Goal: Task Accomplishment & Management: Use online tool/utility

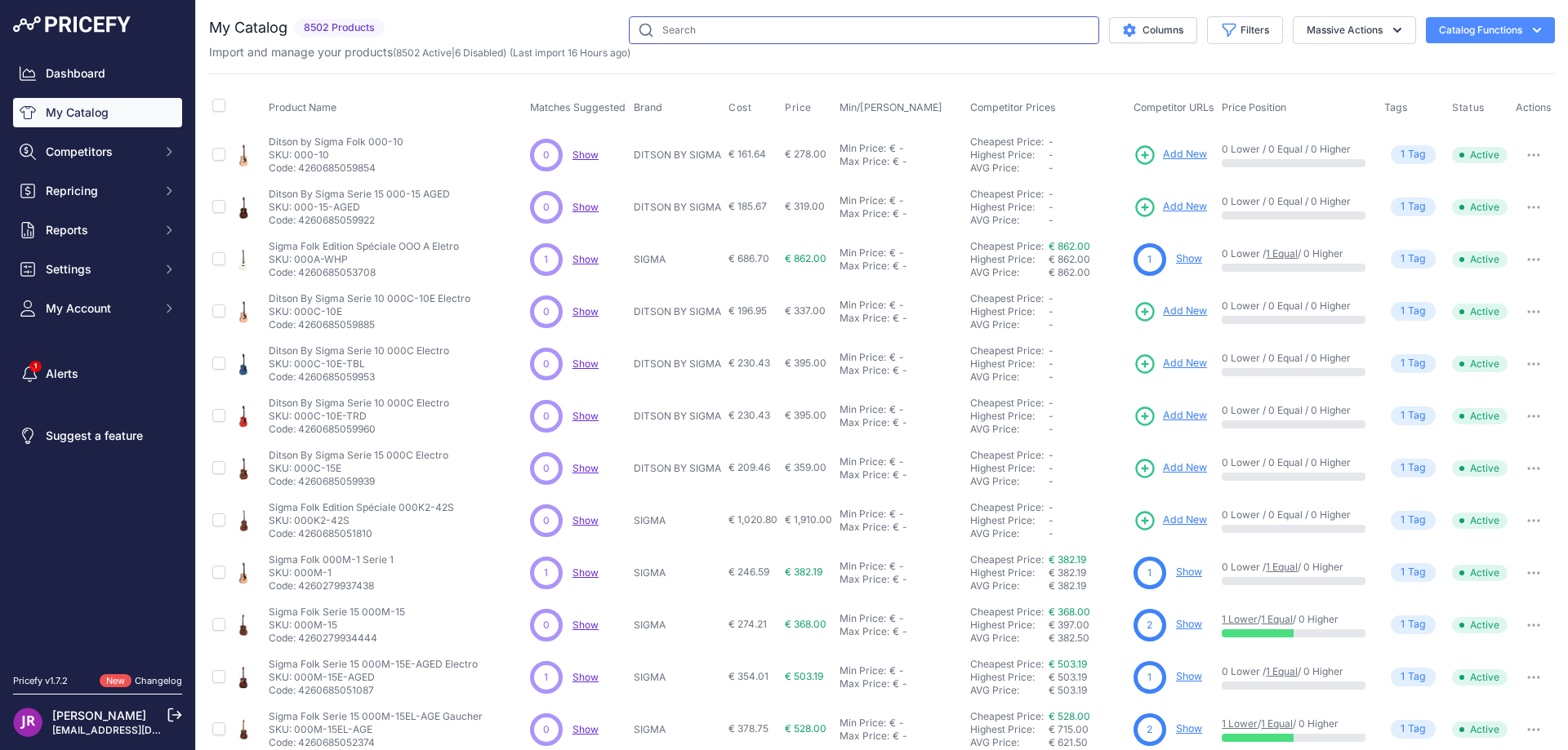
click at [663, 27] on input "text" at bounding box center [864, 30] width 470 height 28
paste input "PFCS22CEA"
type input "PFCS22CEA"
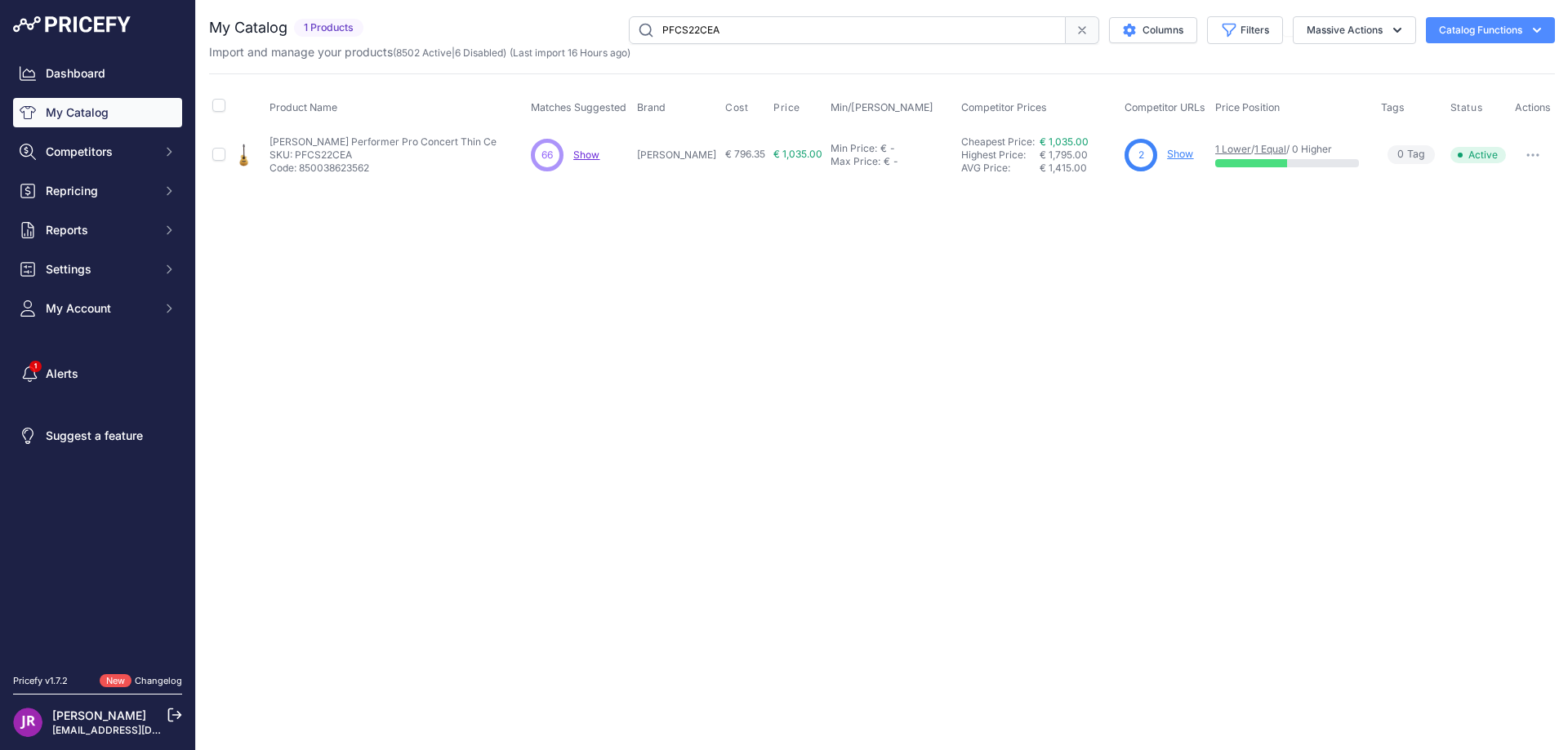
click at [1171, 152] on link "Show" at bounding box center [1180, 154] width 26 height 12
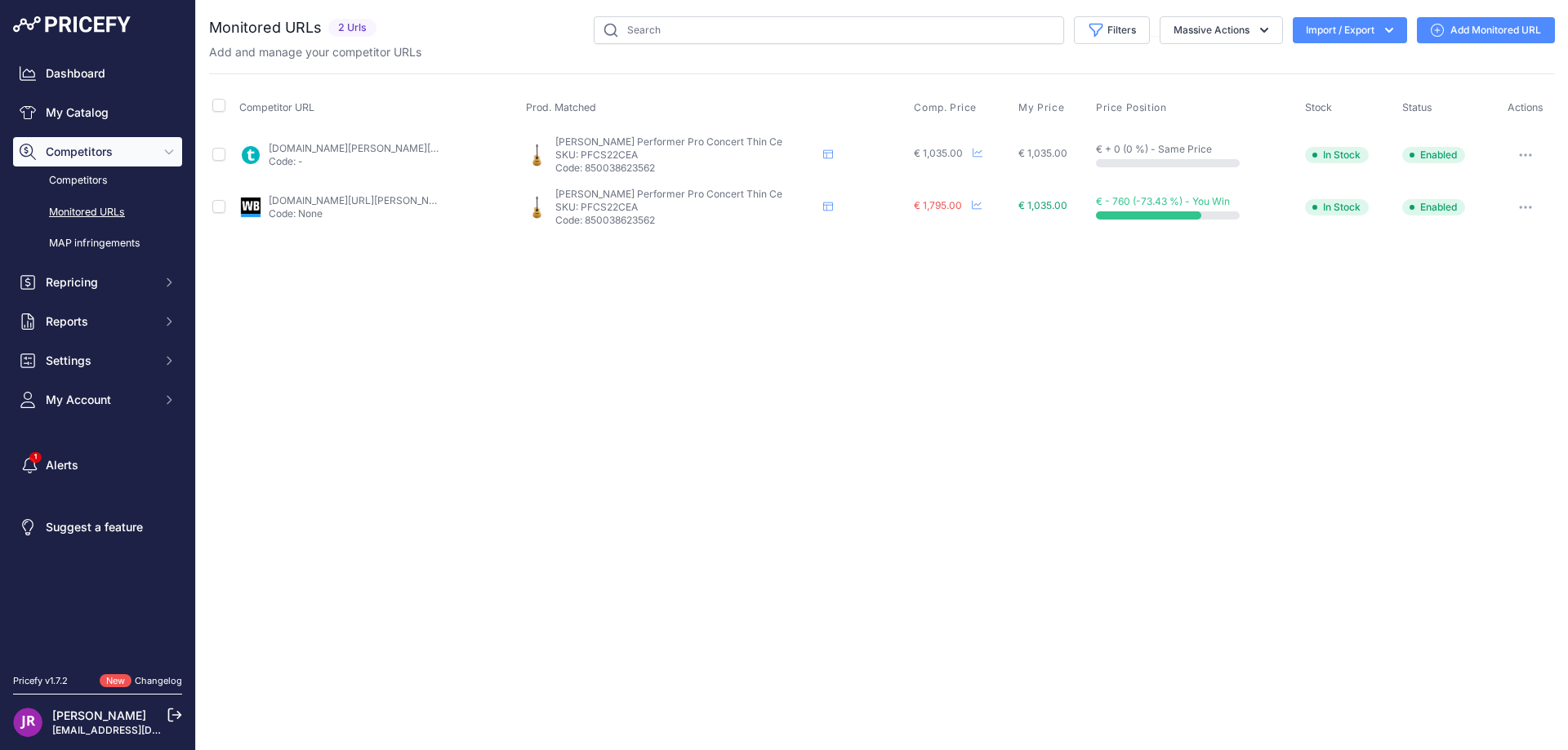
click at [1524, 155] on icon "button" at bounding box center [1525, 155] width 2 height 2
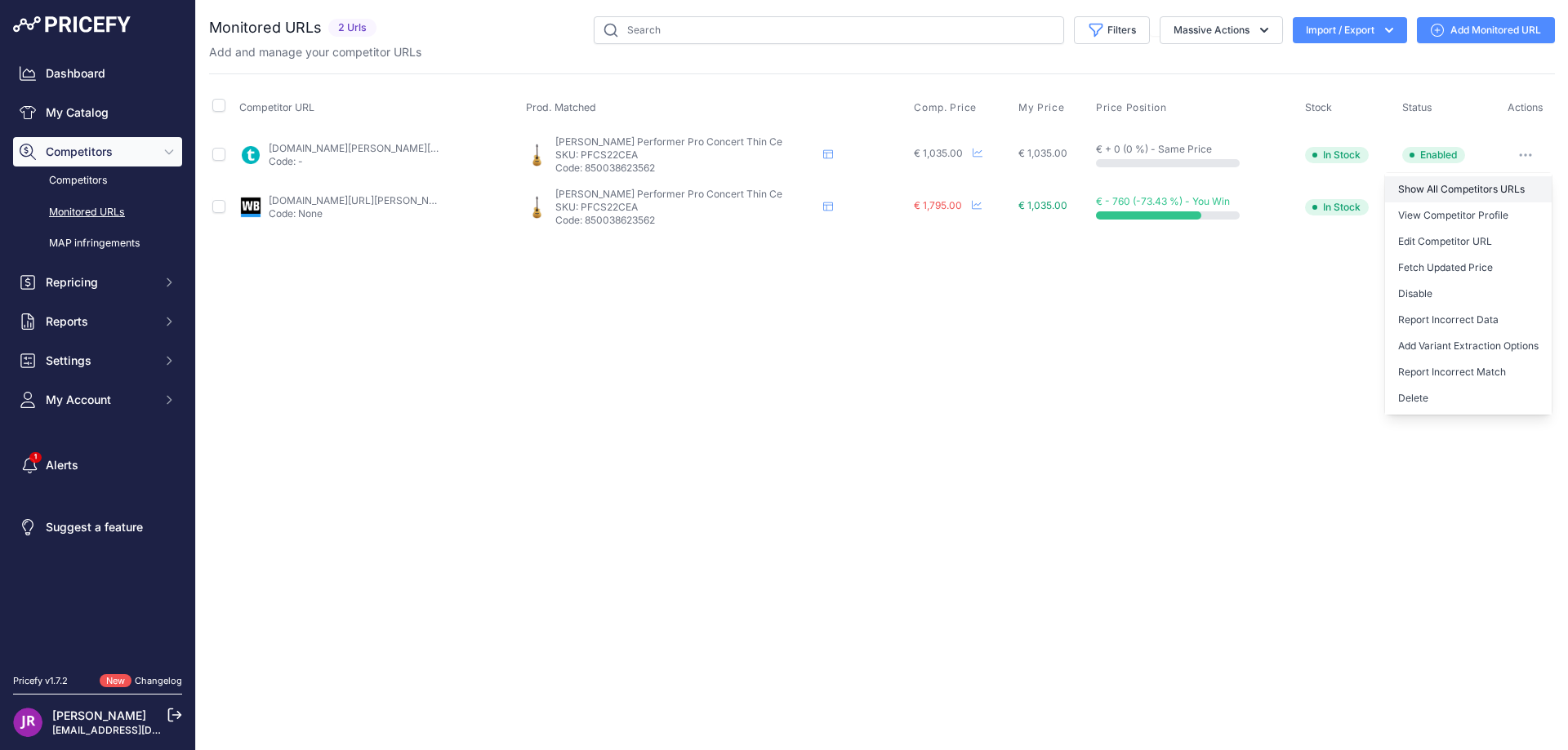
click at [1439, 187] on link "Show All Competitors URLs" at bounding box center [1468, 190] width 166 height 26
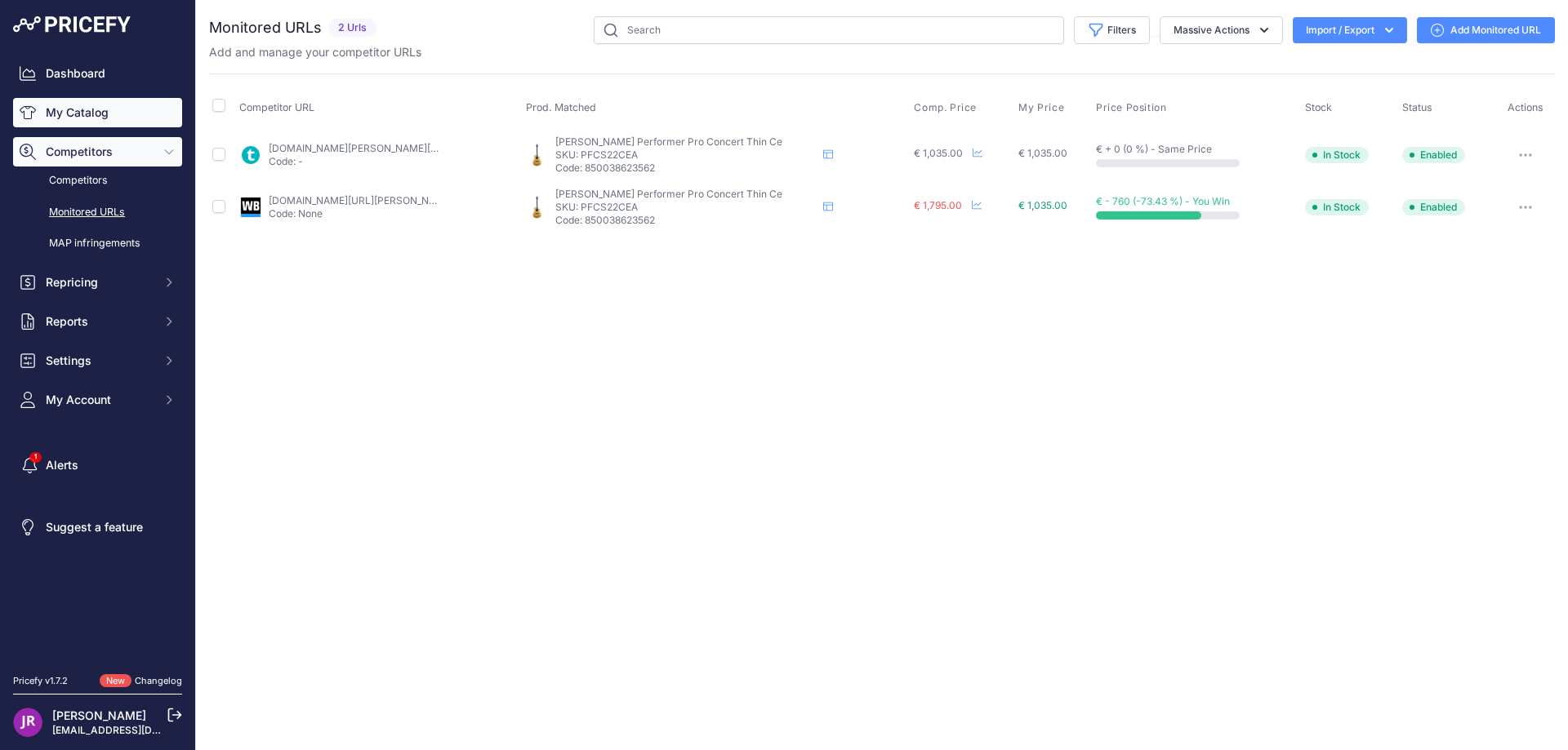
click at [54, 110] on link "My Catalog" at bounding box center [98, 113] width 169 height 30
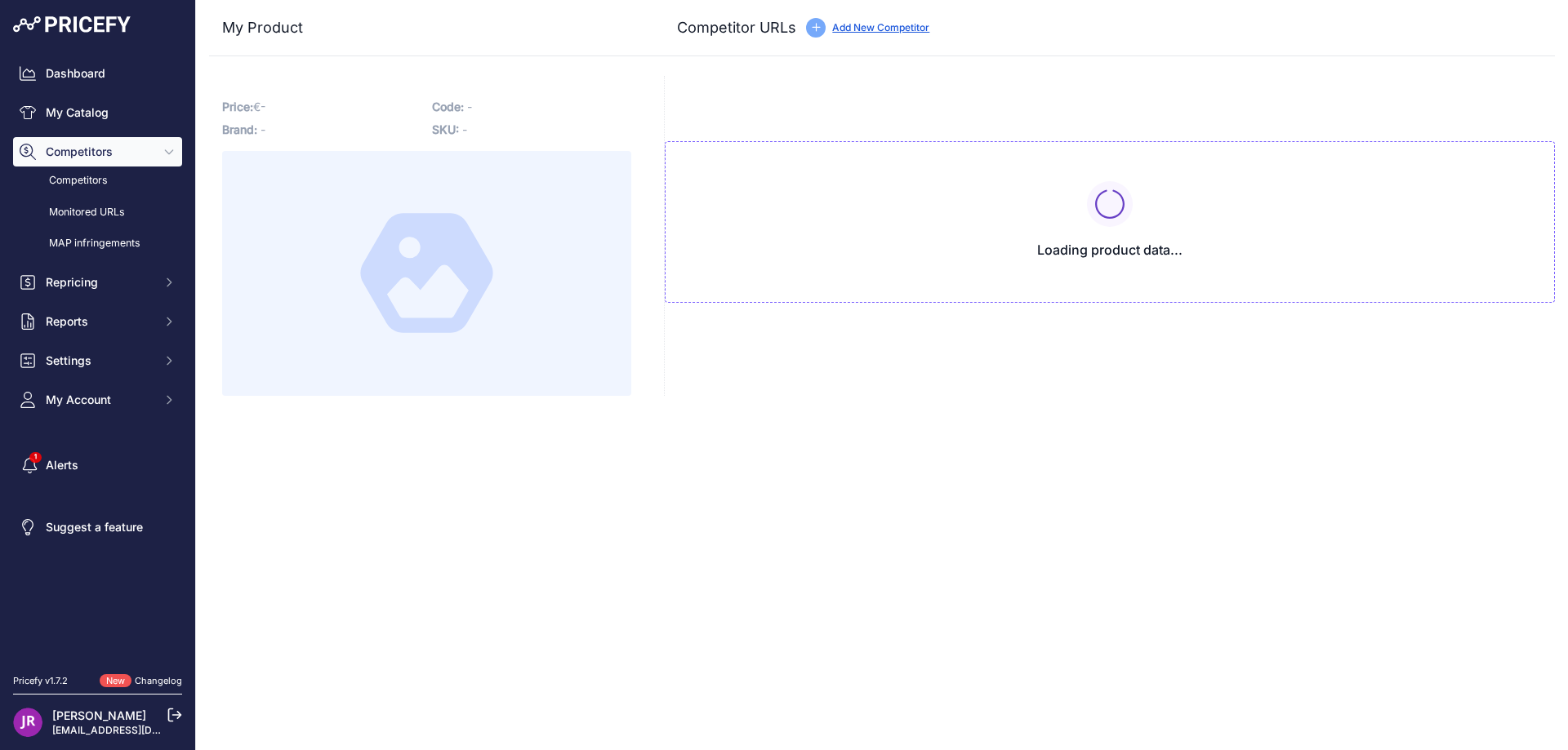
type input "[DOMAIN_NAME][URL]"
type input "[DOMAIN_NAME][URL][PERSON_NAME]"
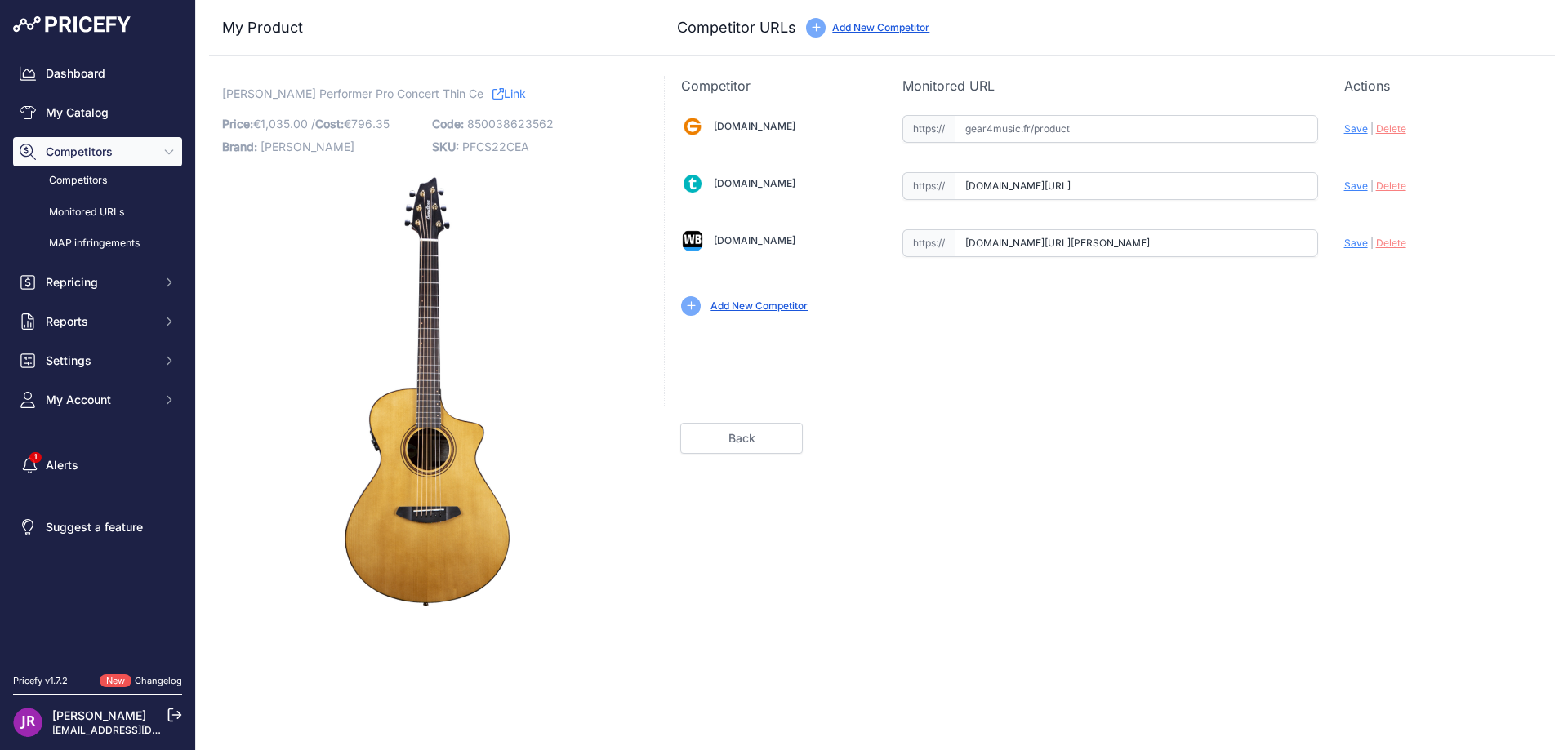
scroll to position [0, 75]
drag, startPoint x: 1019, startPoint y: 175, endPoint x: 1368, endPoint y: 180, distance: 349.0
click at [1368, 180] on div "[DOMAIN_NAME] Valid Invalid" at bounding box center [1110, 214] width 890 height 237
click at [481, 147] on span "PFCS22CEA" at bounding box center [495, 146] width 67 height 14
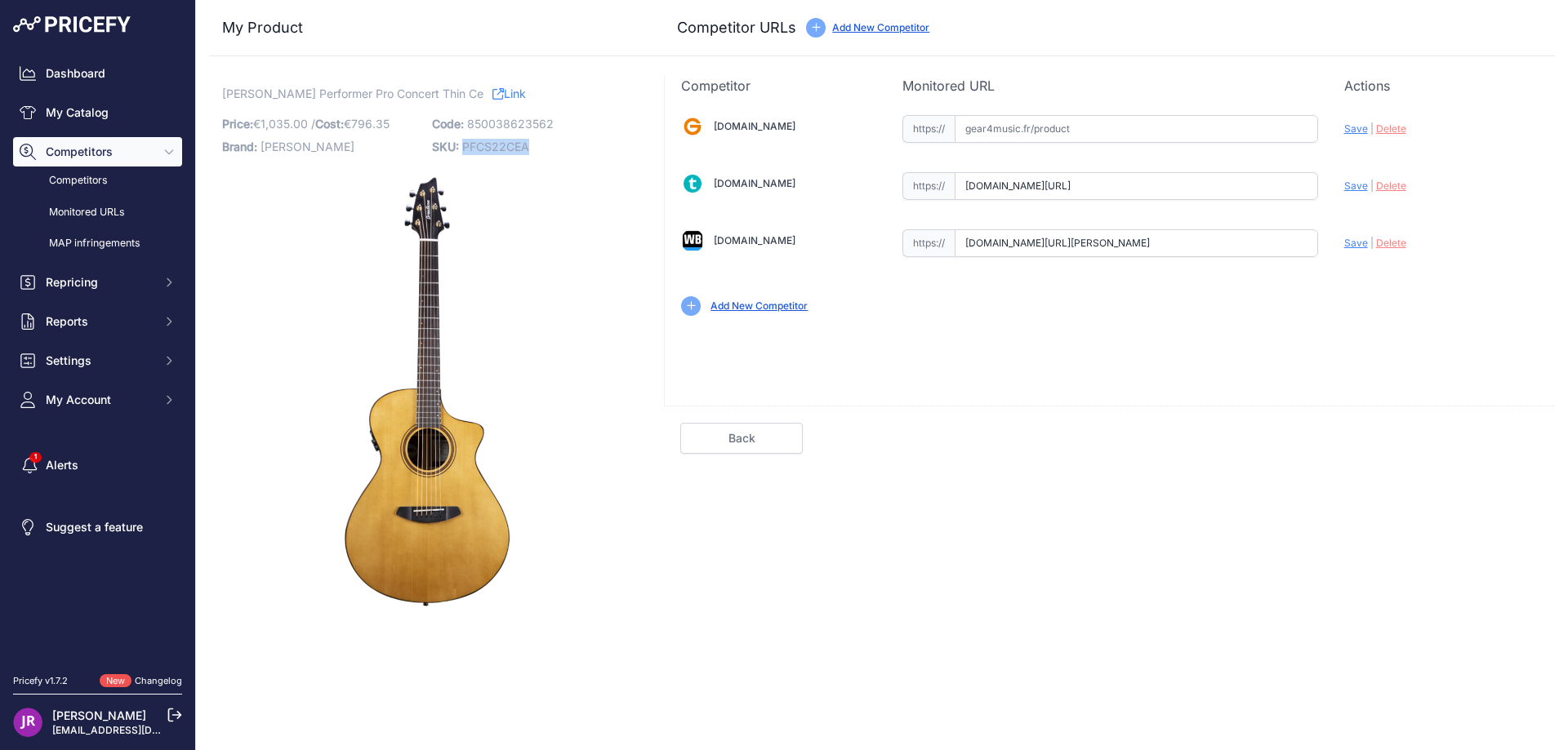
click at [481, 147] on span "PFCS22CEA" at bounding box center [495, 146] width 67 height 14
copy span "PFCS22CEA"
drag, startPoint x: 966, startPoint y: 243, endPoint x: 1355, endPoint y: 246, distance: 389.0
click at [1355, 246] on div "Gear4music.fr Valid Invalid" at bounding box center [1110, 214] width 890 height 237
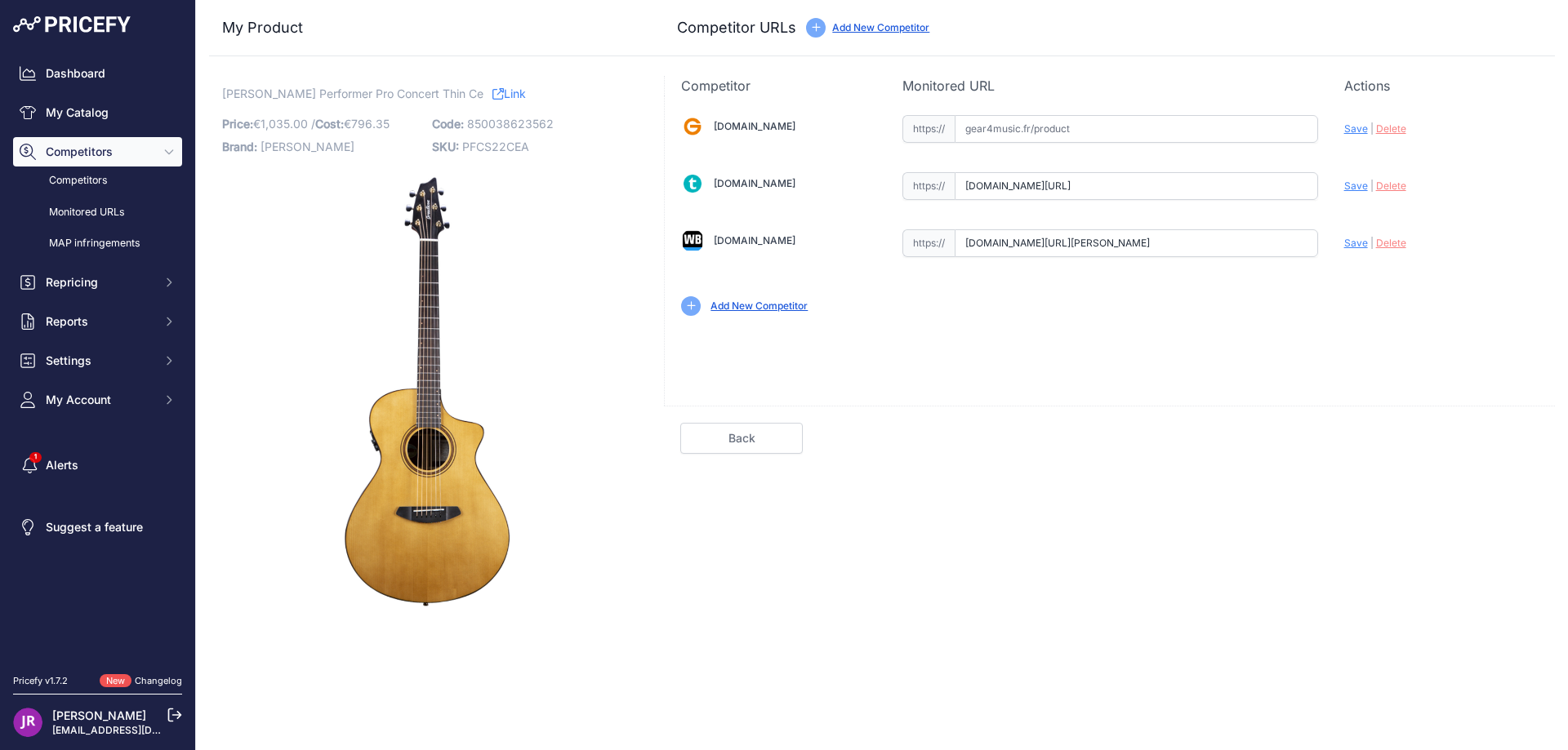
scroll to position [0, 0]
click at [1385, 244] on span "Delete" at bounding box center [1391, 243] width 30 height 12
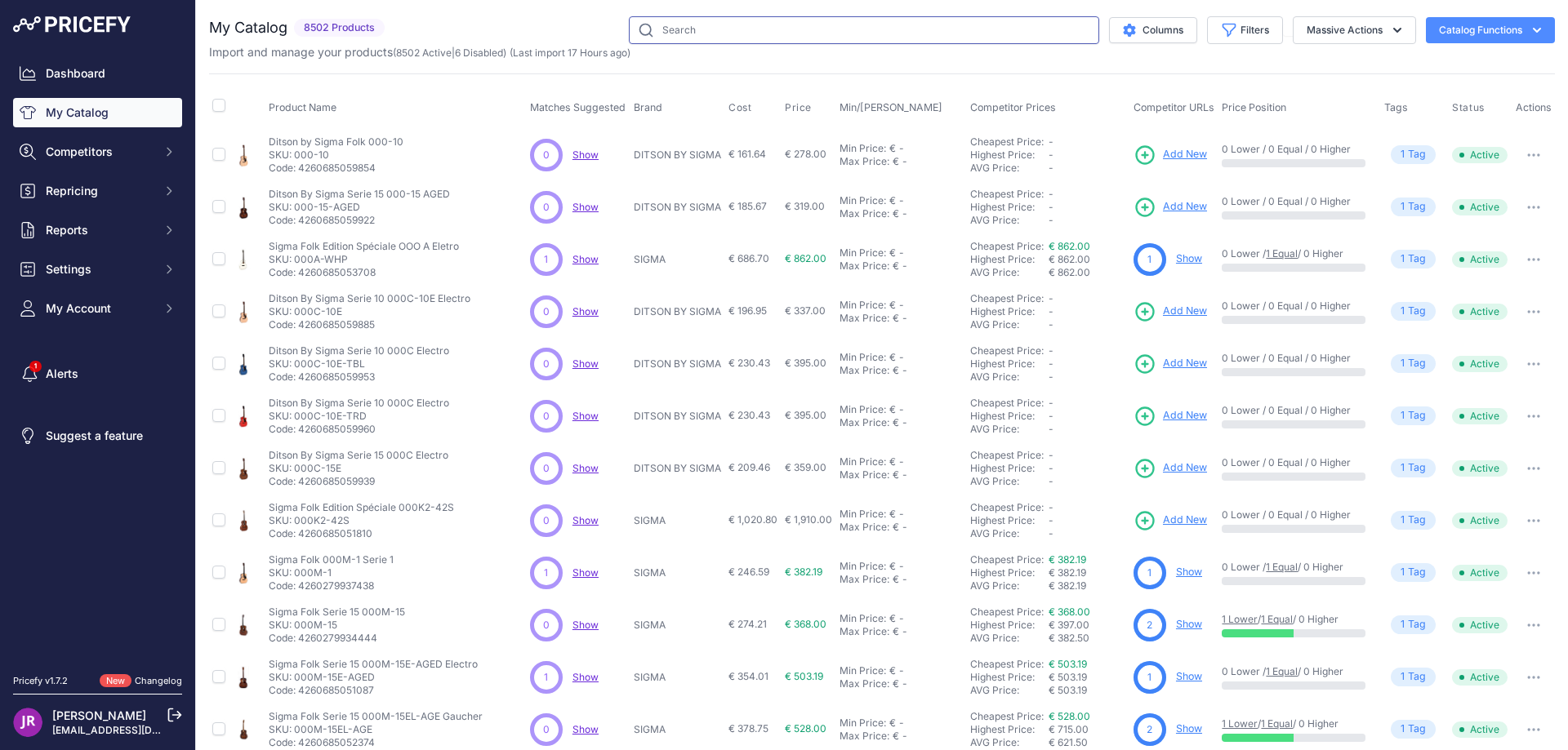
click at [654, 30] on input "text" at bounding box center [864, 30] width 470 height 28
paste input "PESX66CEA"
type input "PESX66CEA"
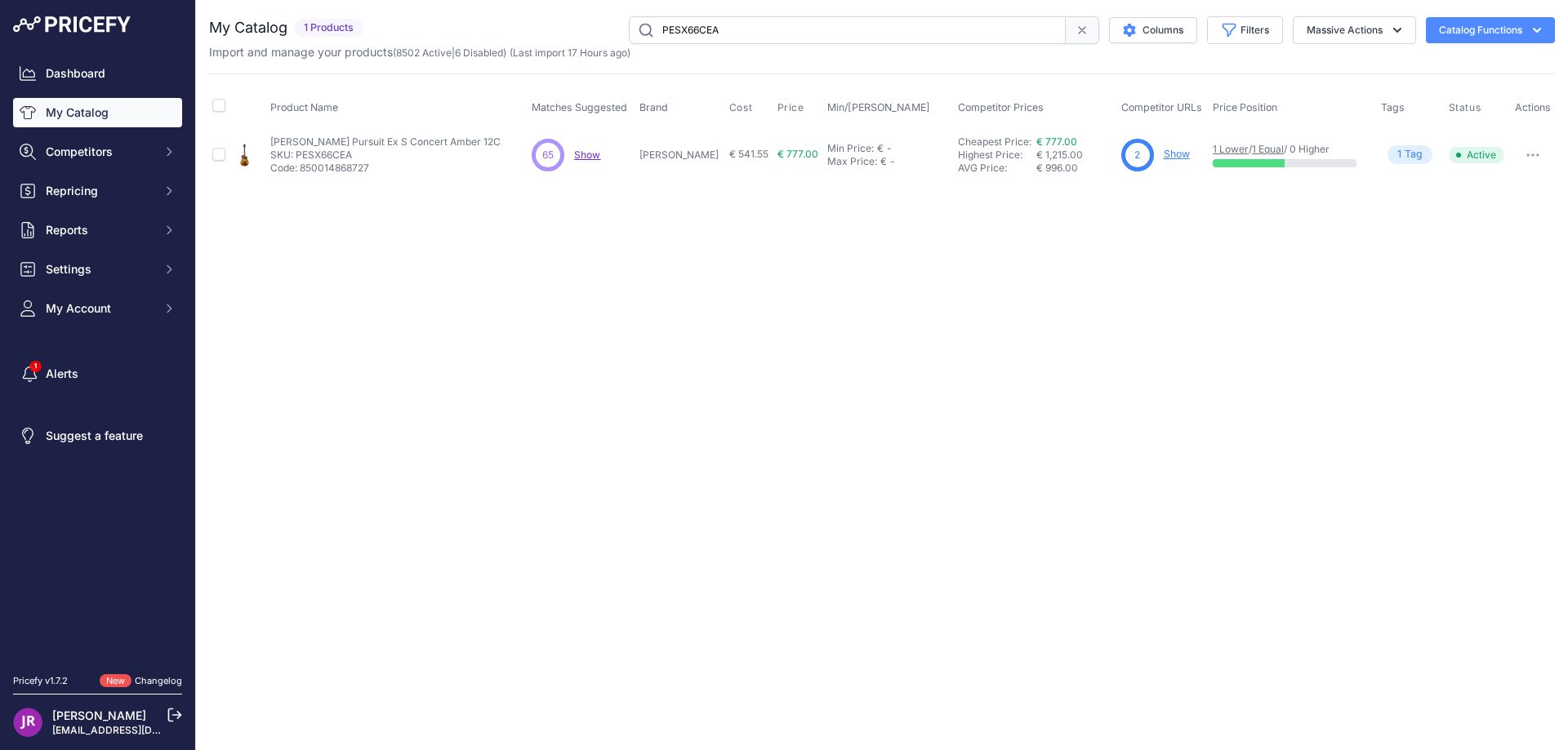
click at [1164, 157] on link "Show" at bounding box center [1177, 154] width 26 height 12
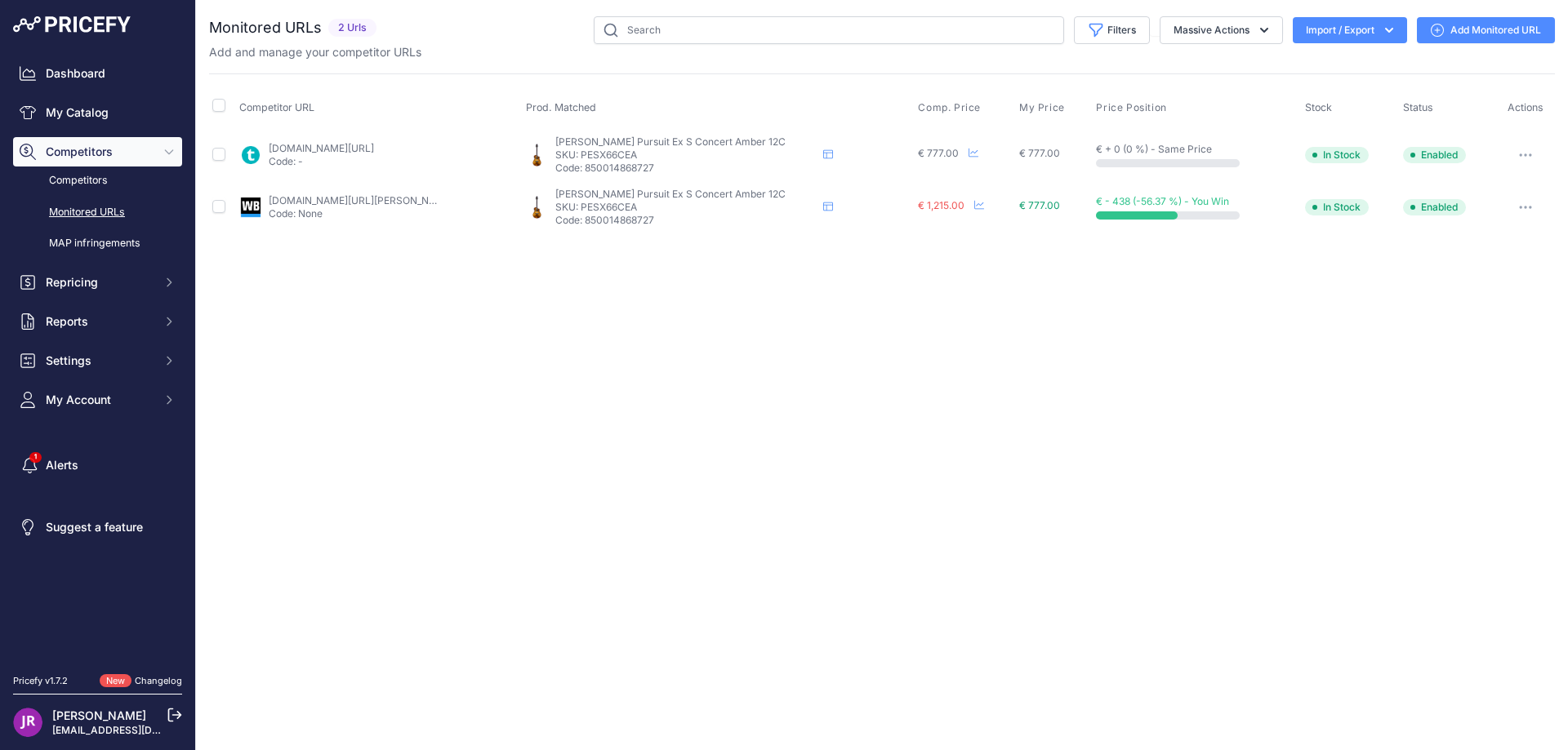
click at [1524, 153] on icon "button" at bounding box center [1525, 155] width 13 height 3
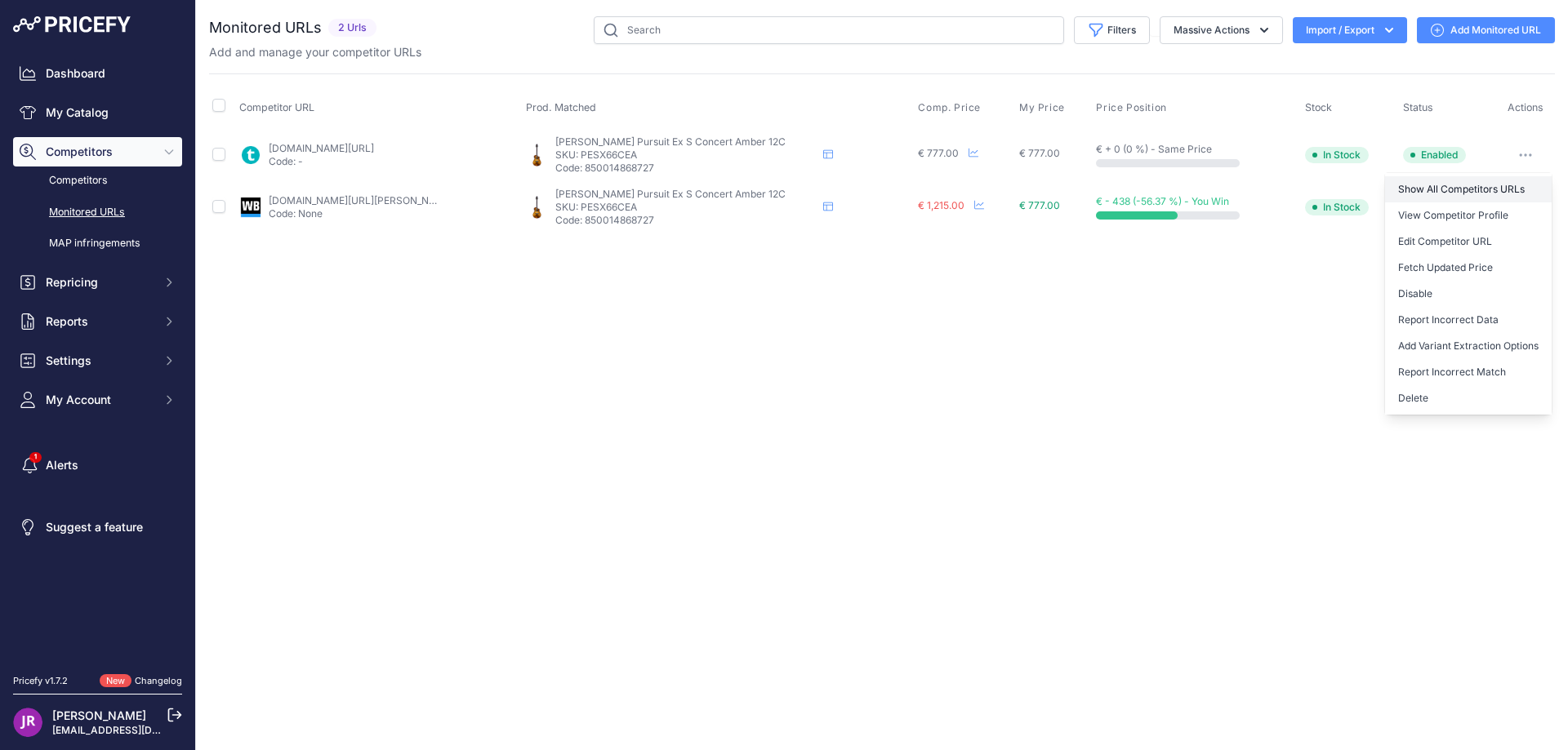
click at [1423, 185] on link "Show All Competitors URLs" at bounding box center [1468, 190] width 166 height 26
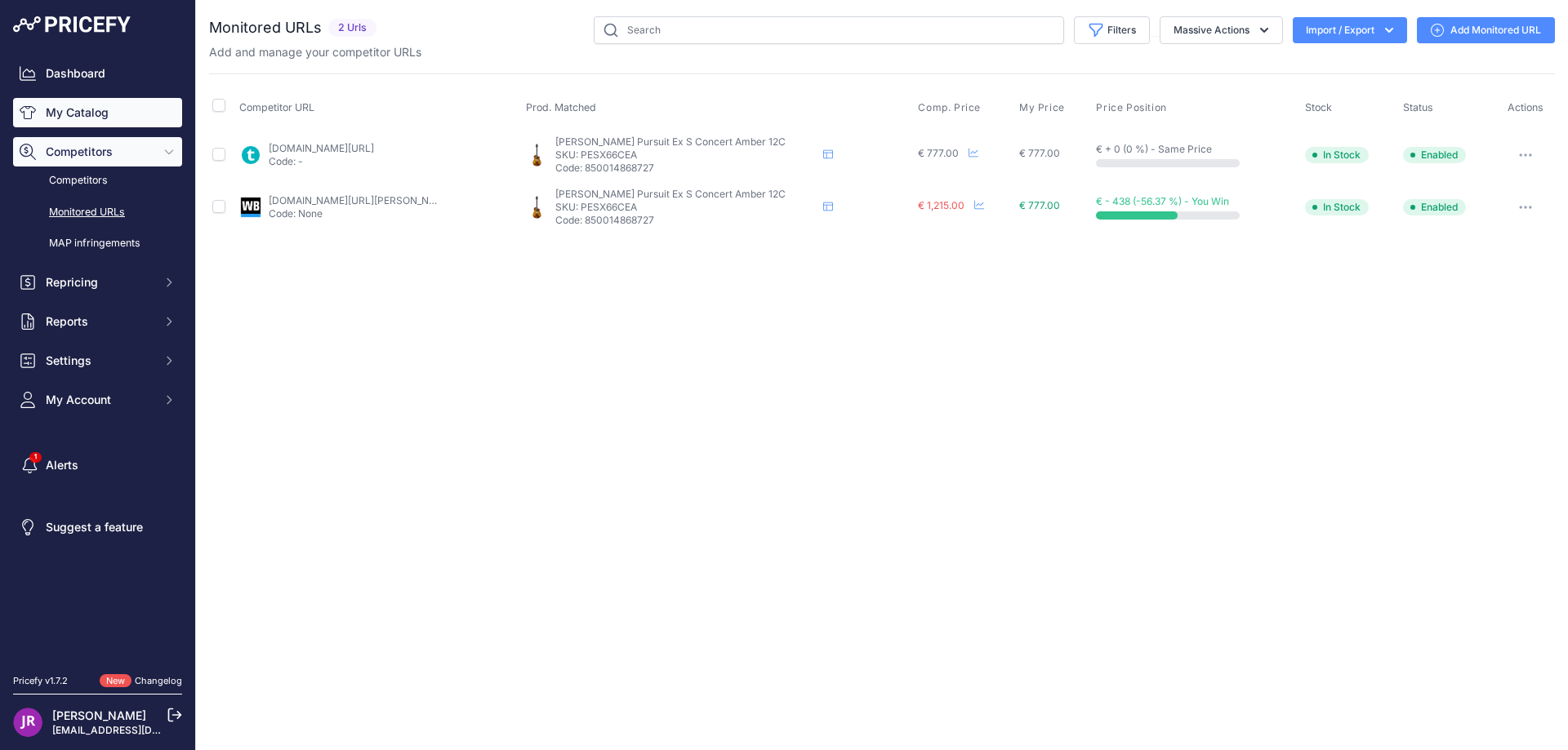
click at [51, 118] on link "My Catalog" at bounding box center [98, 113] width 169 height 30
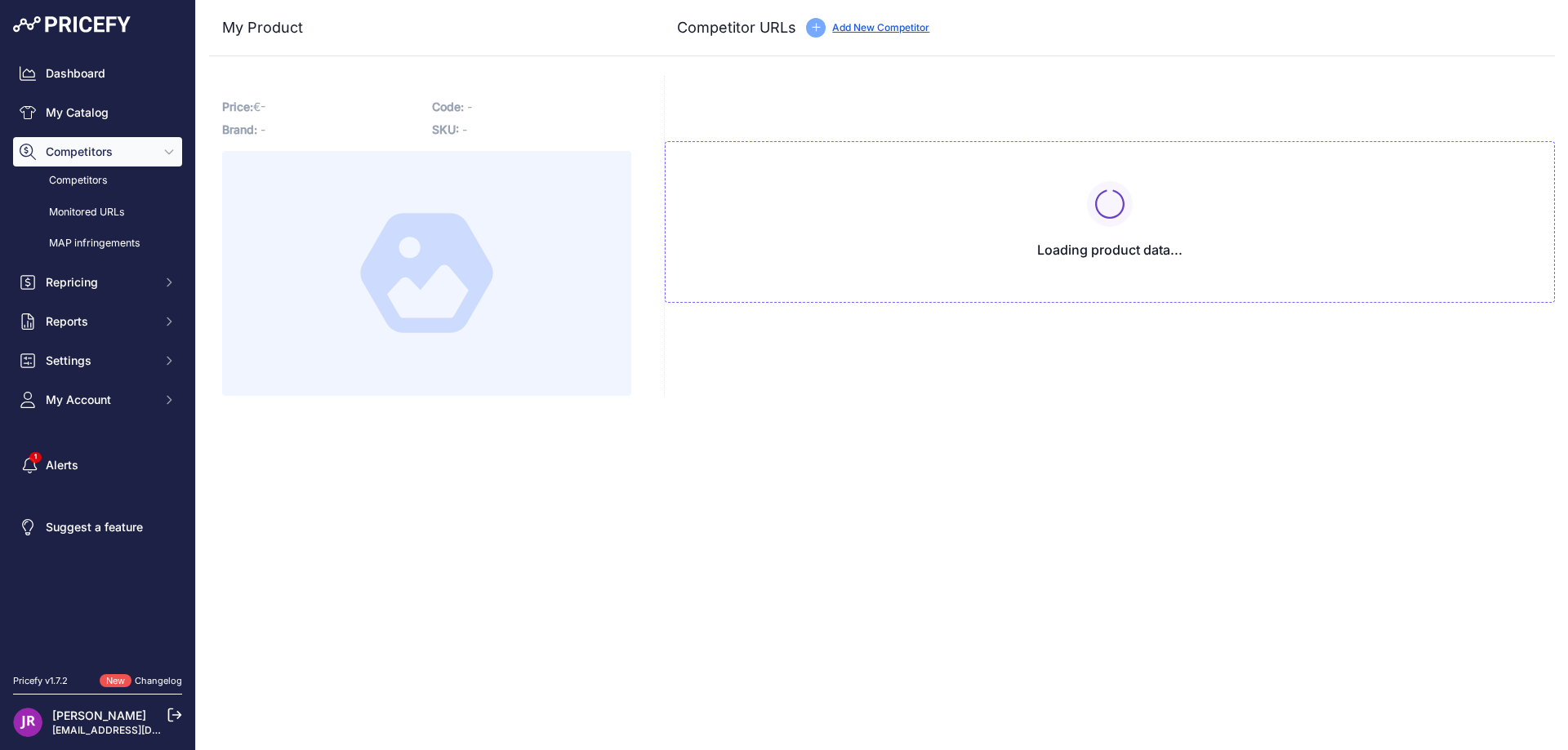
type input "[DOMAIN_NAME][URL]"
type input "[DOMAIN_NAME][URL][PERSON_NAME][PERSON_NAME]"
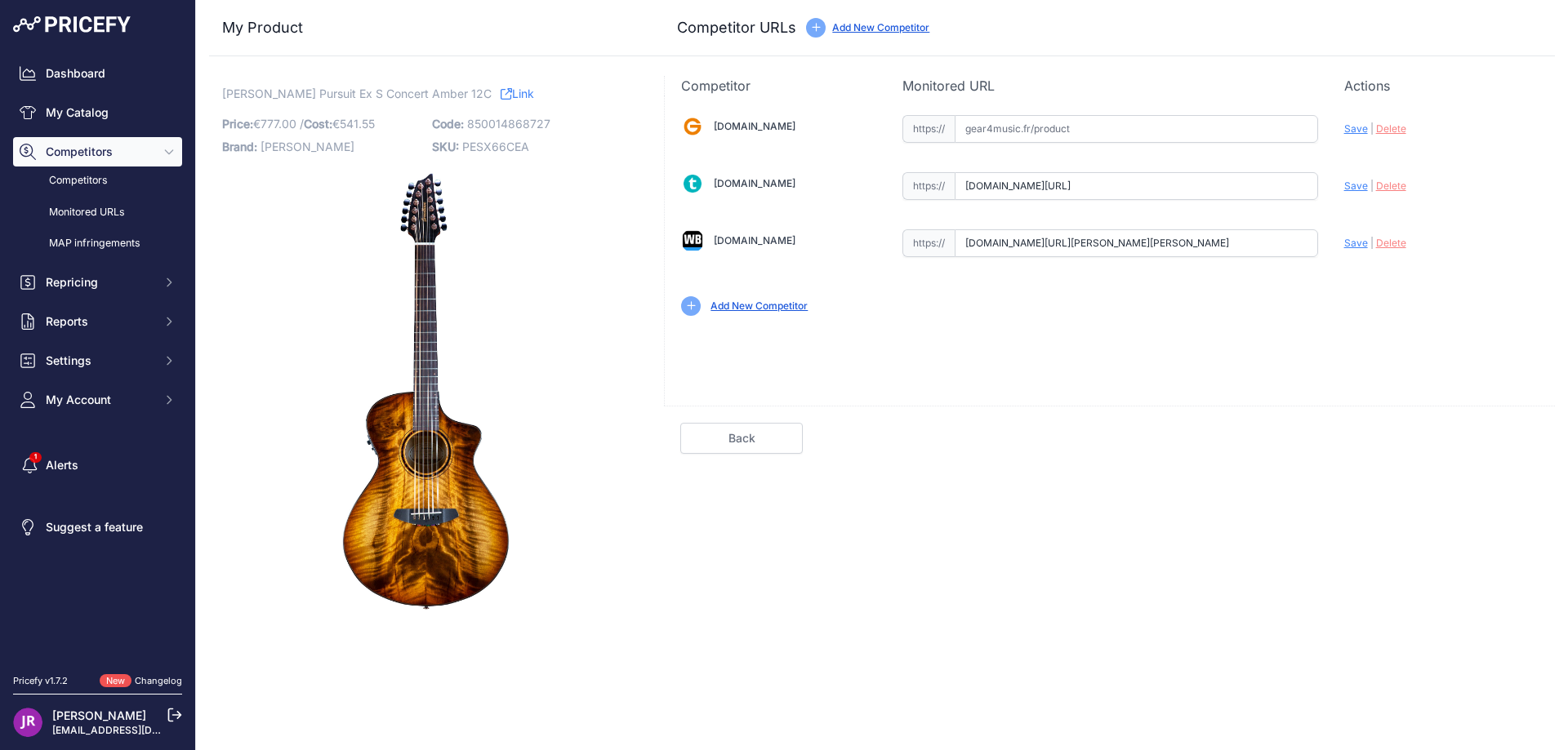
scroll to position [0, 77]
drag, startPoint x: 961, startPoint y: 184, endPoint x: 1388, endPoint y: 189, distance: 427.0
click at [1388, 189] on div "[DOMAIN_NAME] Valid Invalid" at bounding box center [1110, 214] width 890 height 237
drag, startPoint x: 967, startPoint y: 244, endPoint x: 1337, endPoint y: 246, distance: 370.0
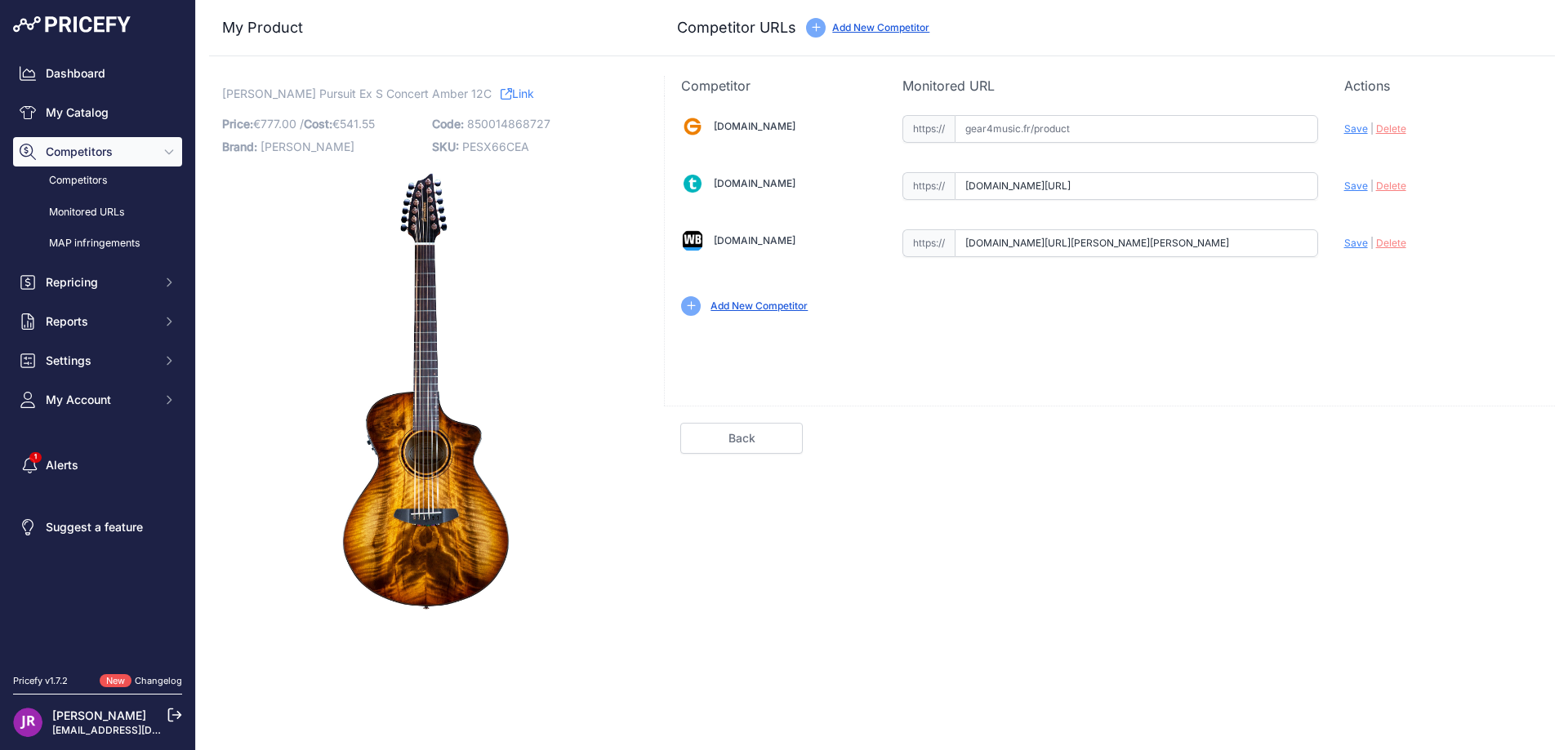
click at [1337, 246] on div "Gear4music.fr Valid Invalid" at bounding box center [1110, 214] width 890 height 237
click at [1388, 184] on span "Delete" at bounding box center [1391, 185] width 30 height 12
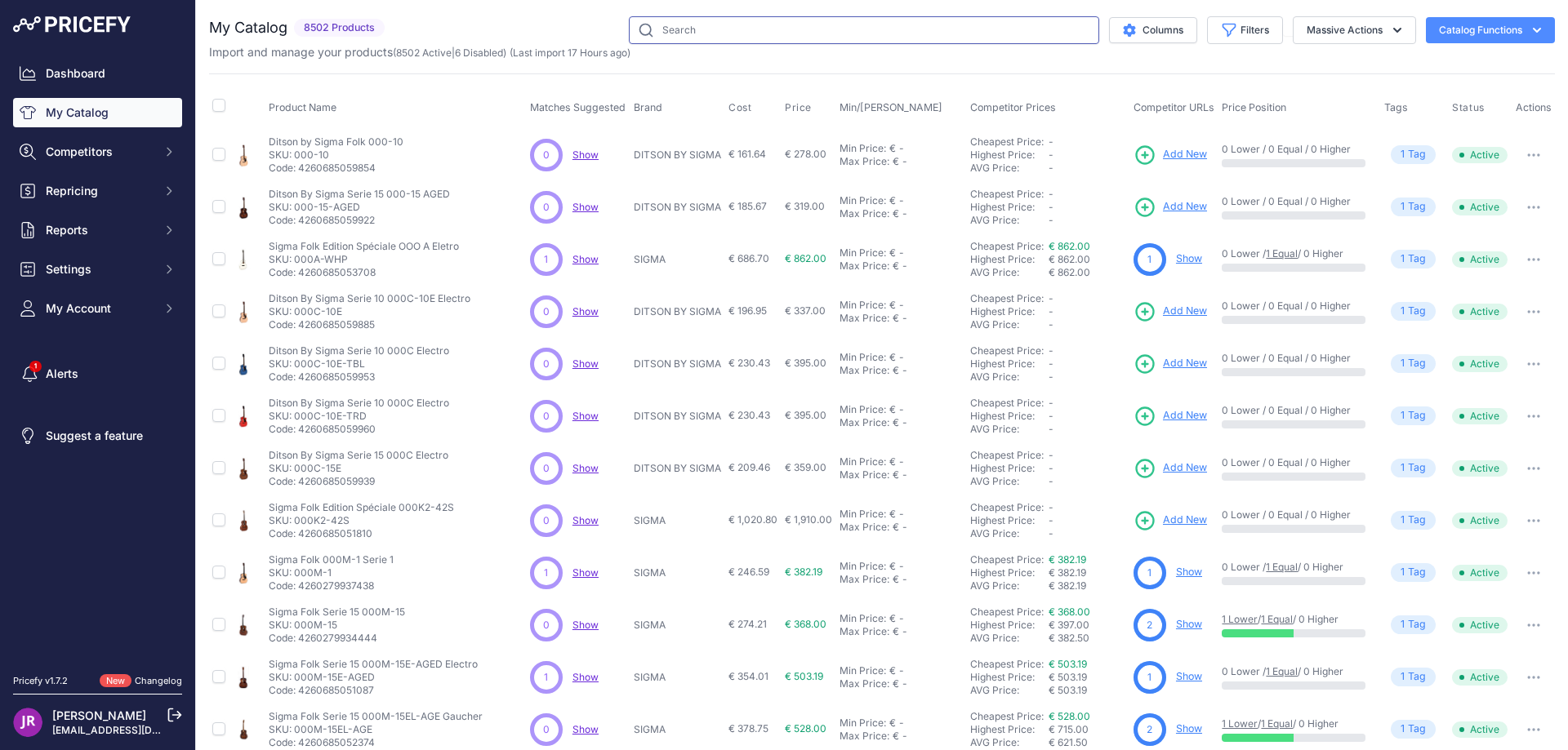
click at [649, 35] on input "text" at bounding box center [864, 30] width 470 height 28
paste input "PESO66CETE"
type input "PESO66CETE"
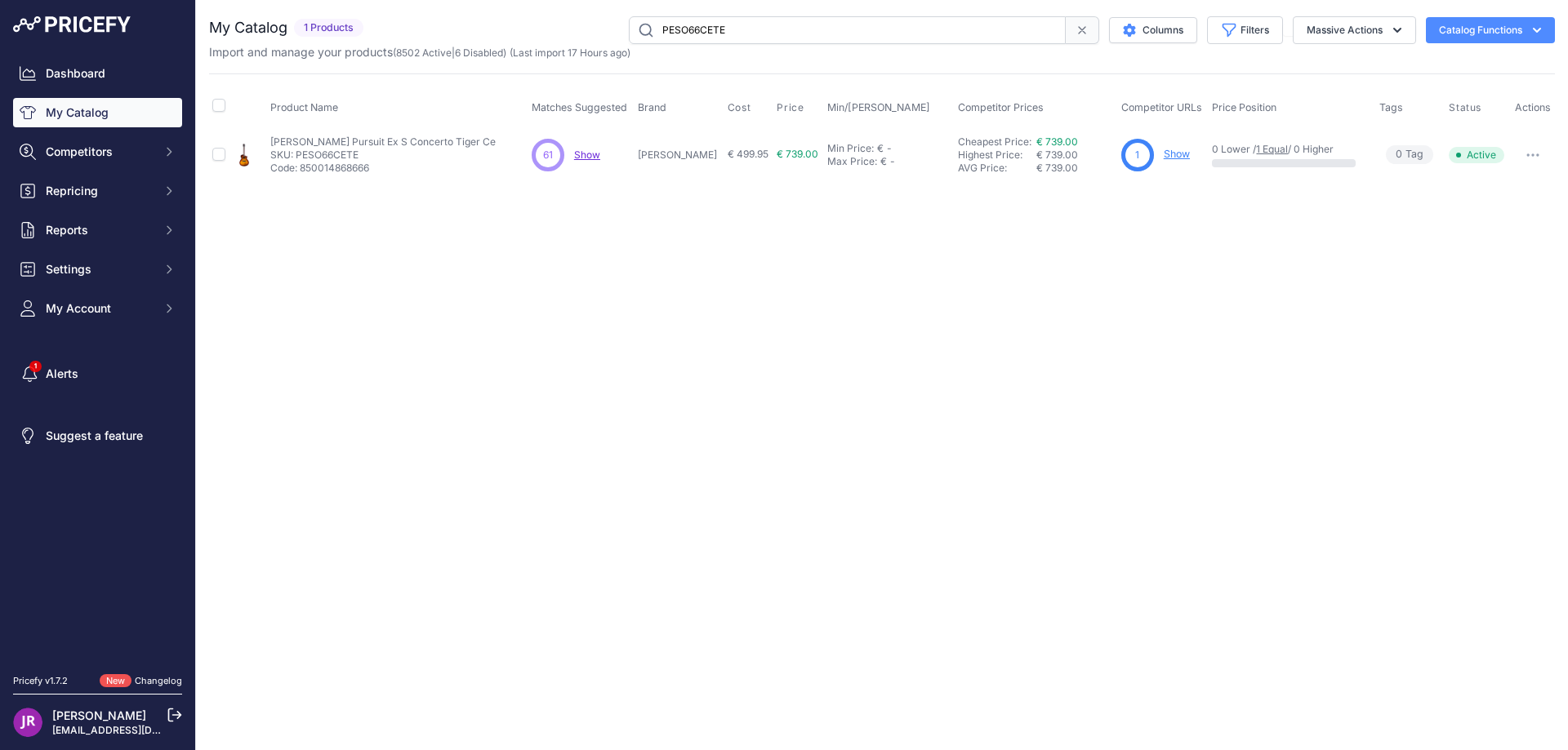
click at [1170, 155] on link "Show" at bounding box center [1177, 154] width 26 height 12
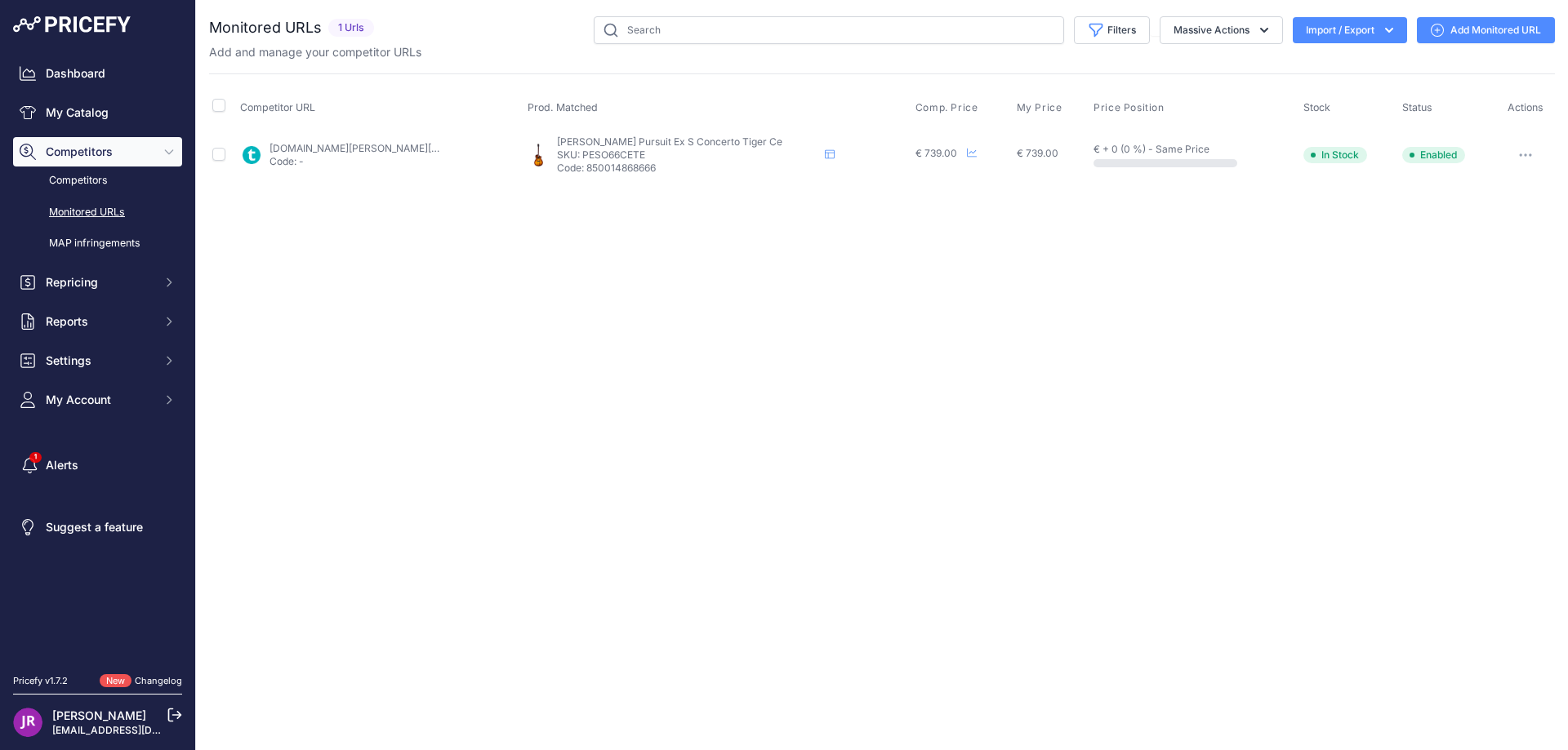
click at [1516, 154] on button "button" at bounding box center [1525, 155] width 33 height 23
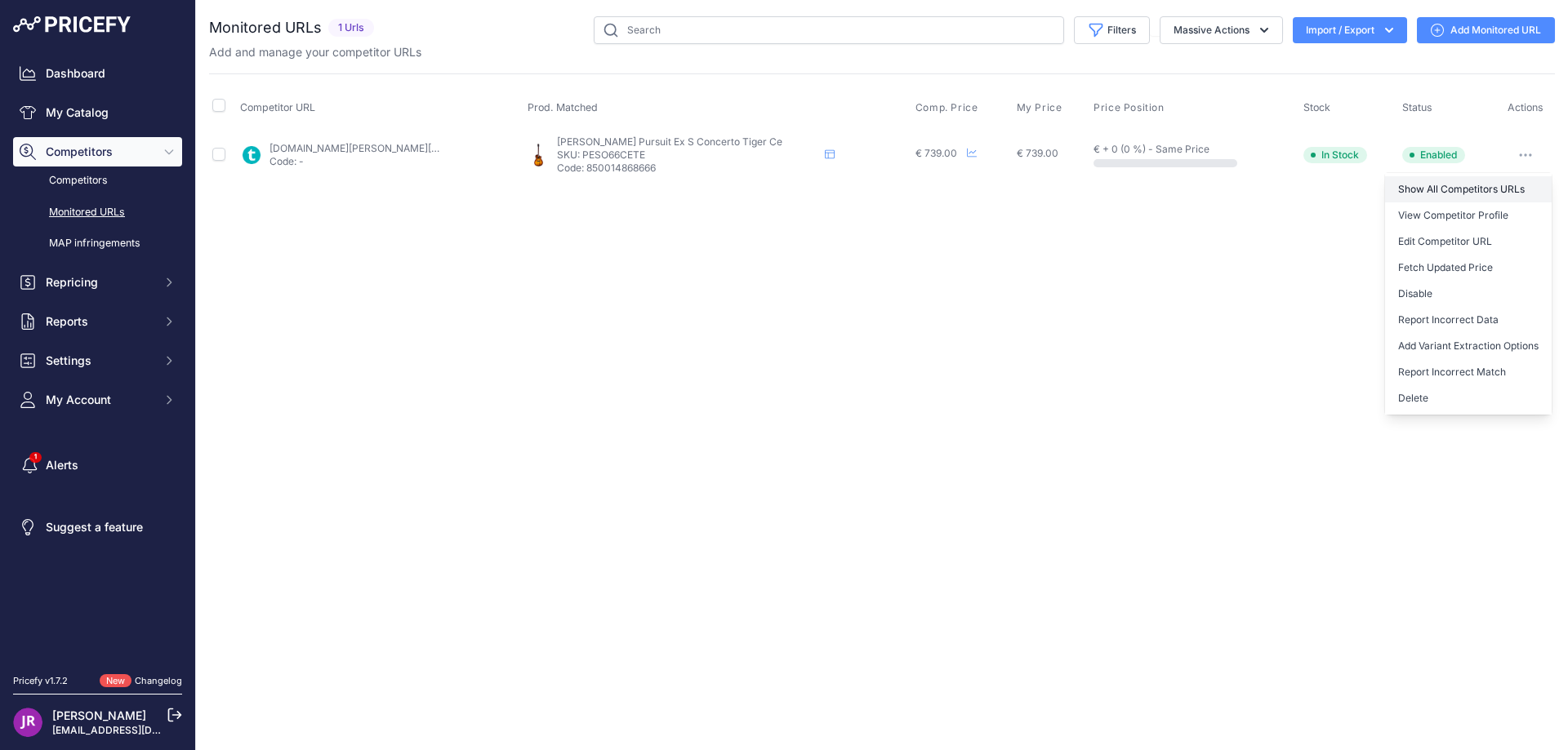
click at [1426, 191] on link "Show All Competitors URLs" at bounding box center [1468, 190] width 166 height 26
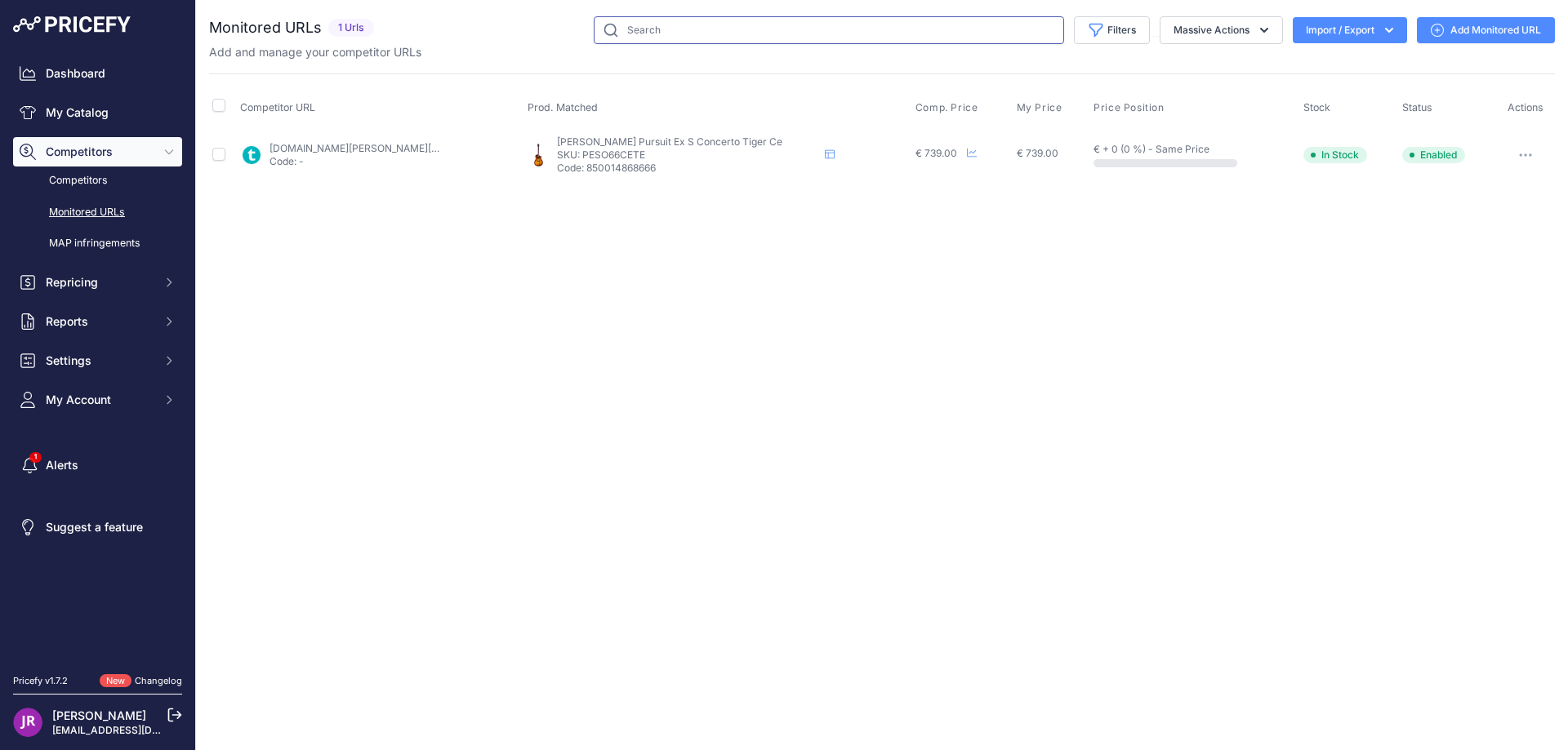
click at [657, 29] on input "text" at bounding box center [829, 30] width 470 height 28
paste input "PESN36CE"
type input "PESN36CE"
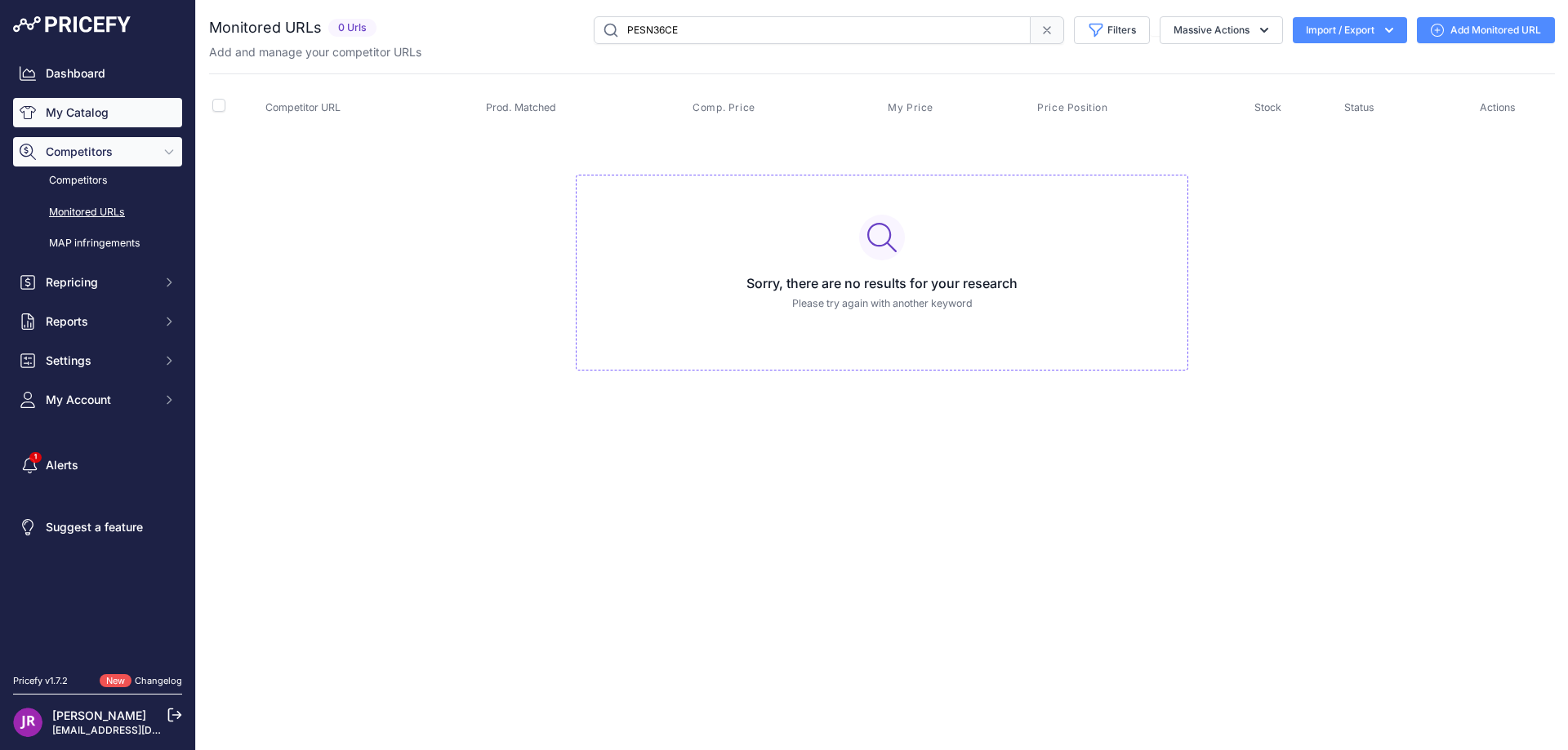
click at [79, 103] on link "My Catalog" at bounding box center [98, 113] width 169 height 30
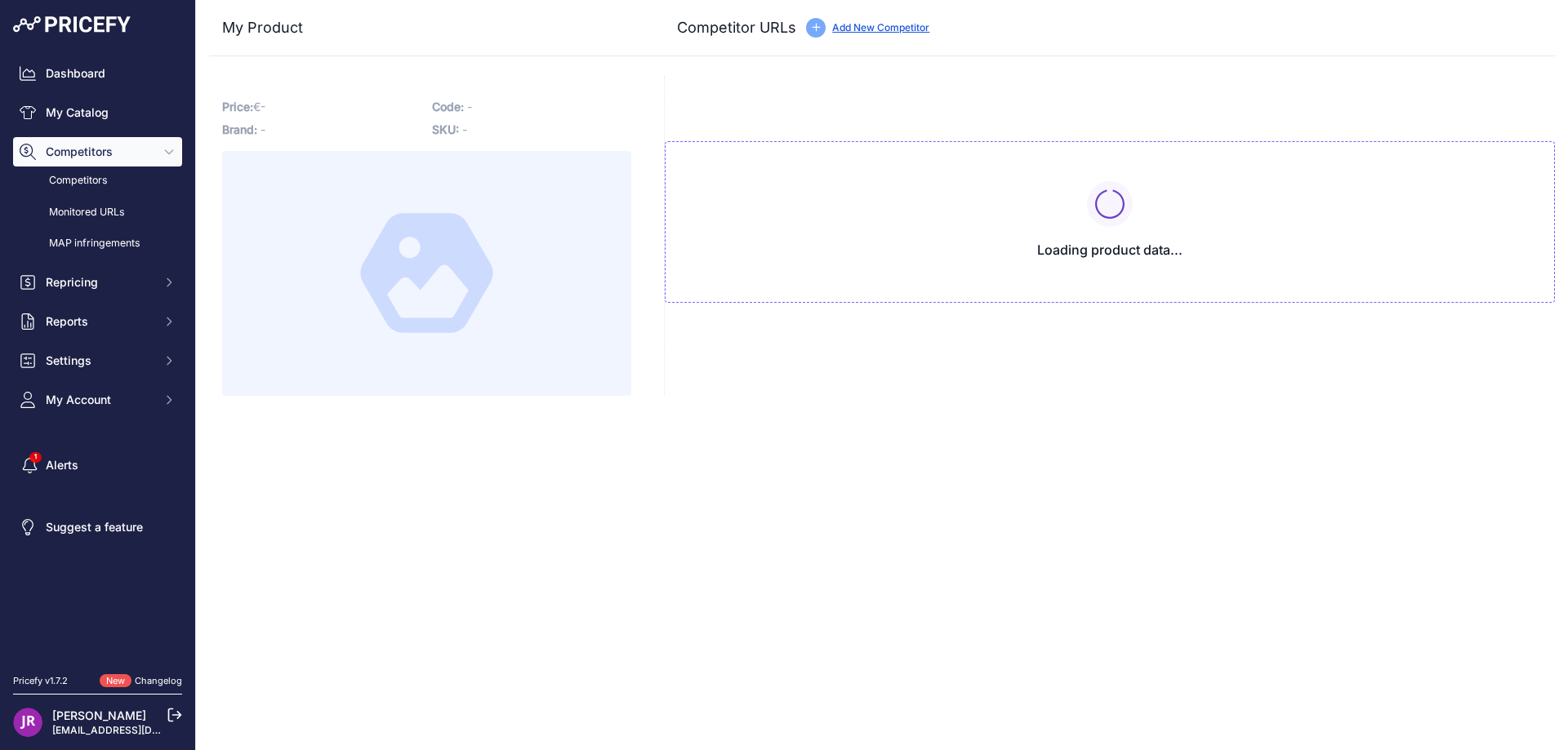
type input "[DOMAIN_NAME][URL]"
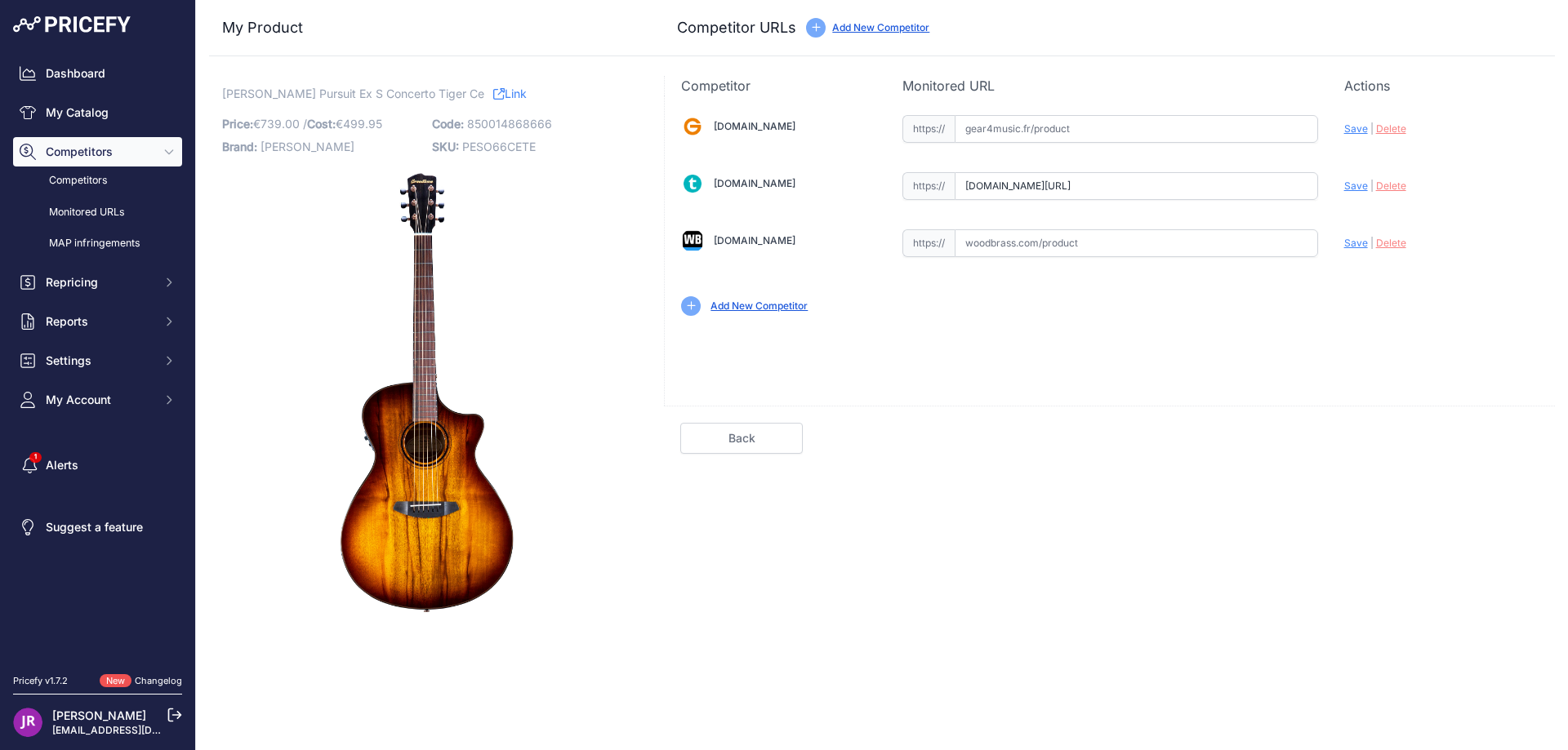
scroll to position [0, 77]
drag, startPoint x: 967, startPoint y: 186, endPoint x: 1390, endPoint y: 215, distance: 424.0
click at [1390, 215] on div "Gear4music.fr Valid Invalid" at bounding box center [1110, 214] width 890 height 237
click at [1396, 187] on span "Delete" at bounding box center [1391, 185] width 30 height 12
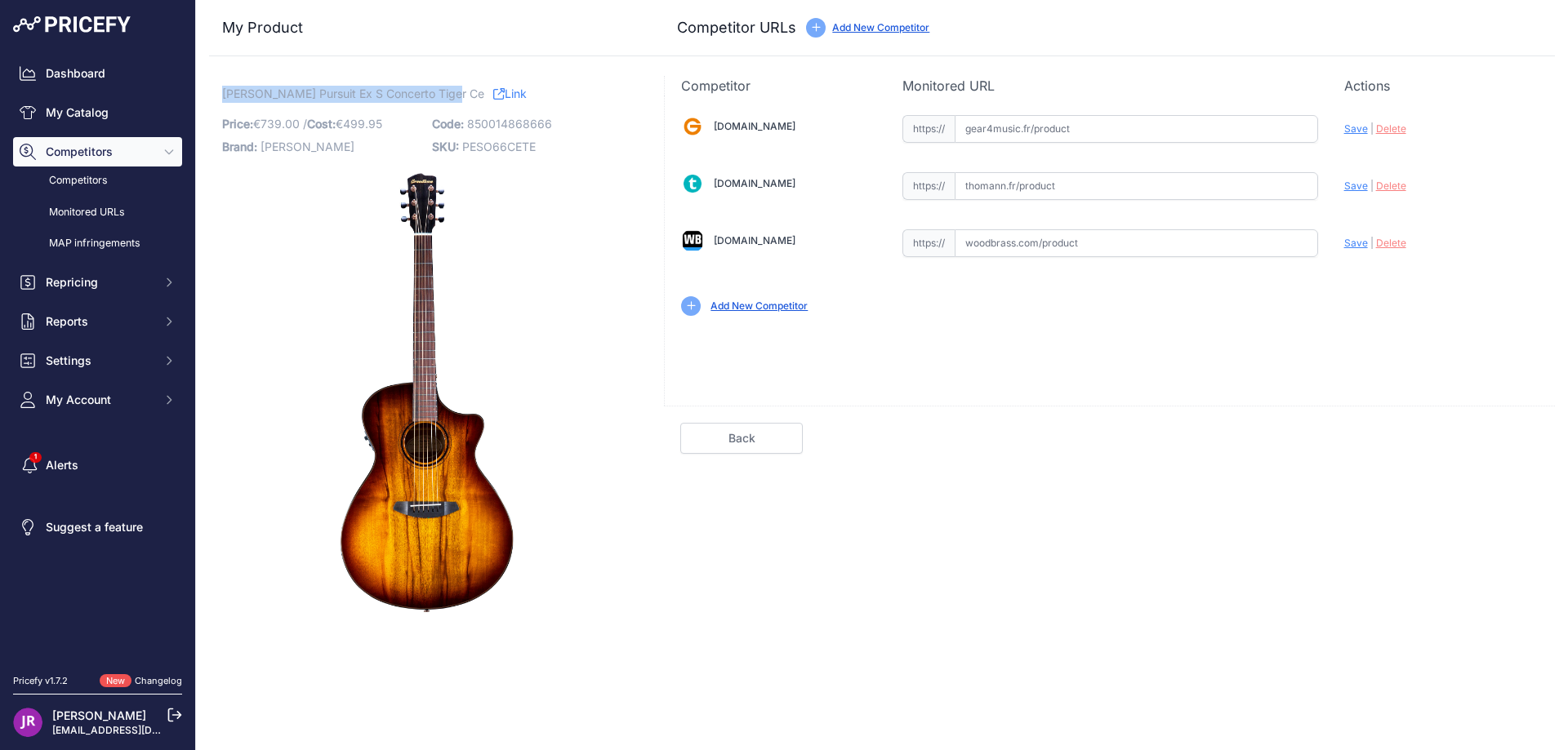
drag, startPoint x: 222, startPoint y: 89, endPoint x: 444, endPoint y: 88, distance: 222.0
click at [447, 86] on p "Breedlove Pursuit Ex S Concerto Tiger Ce Link" at bounding box center [427, 94] width 409 height 17
copy span "Breedlove Pursuit Ex S Concerto Tiger Ce"
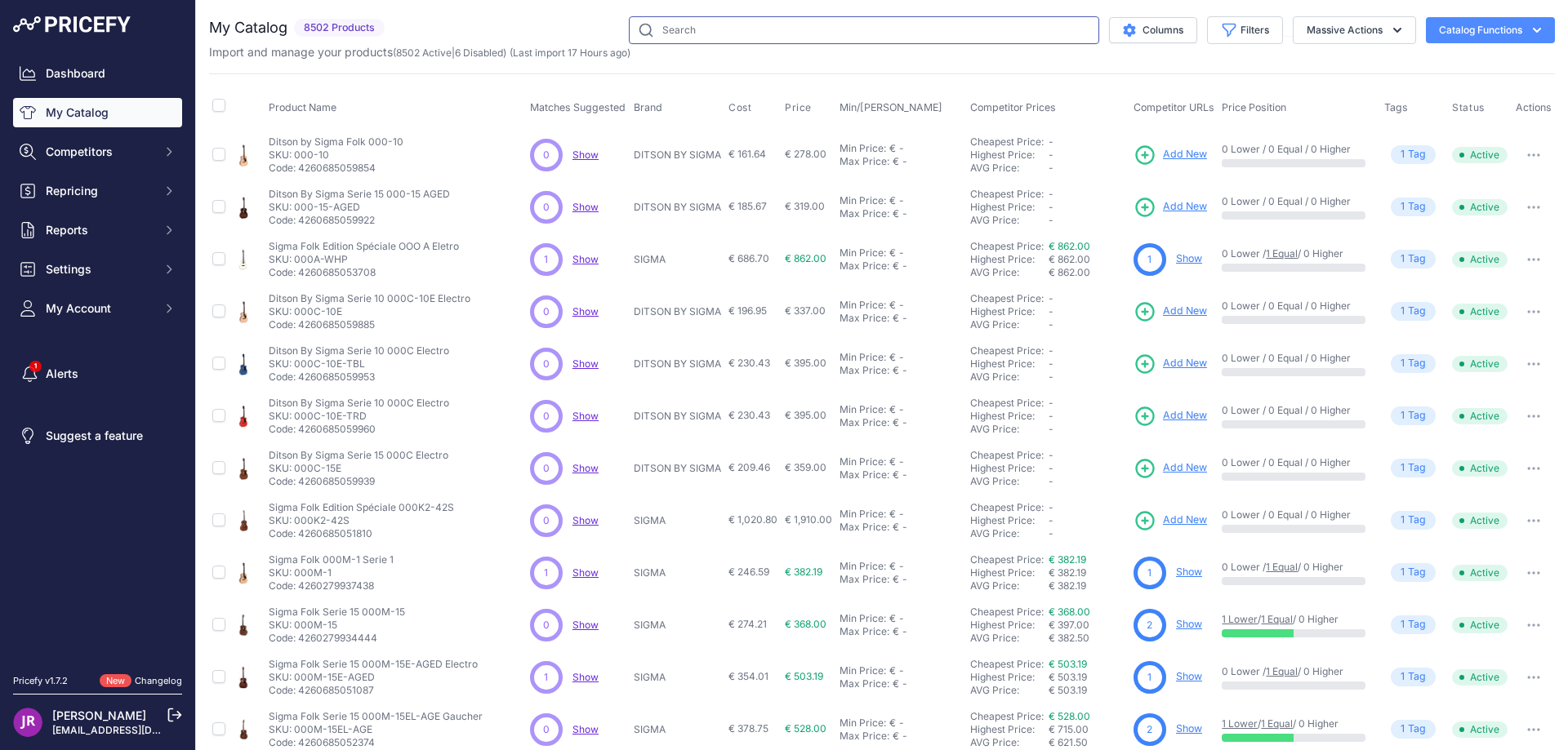
click at [670, 31] on input "text" at bounding box center [864, 30] width 470 height 28
paste input "PESN36CE"
type input "PESN36CE"
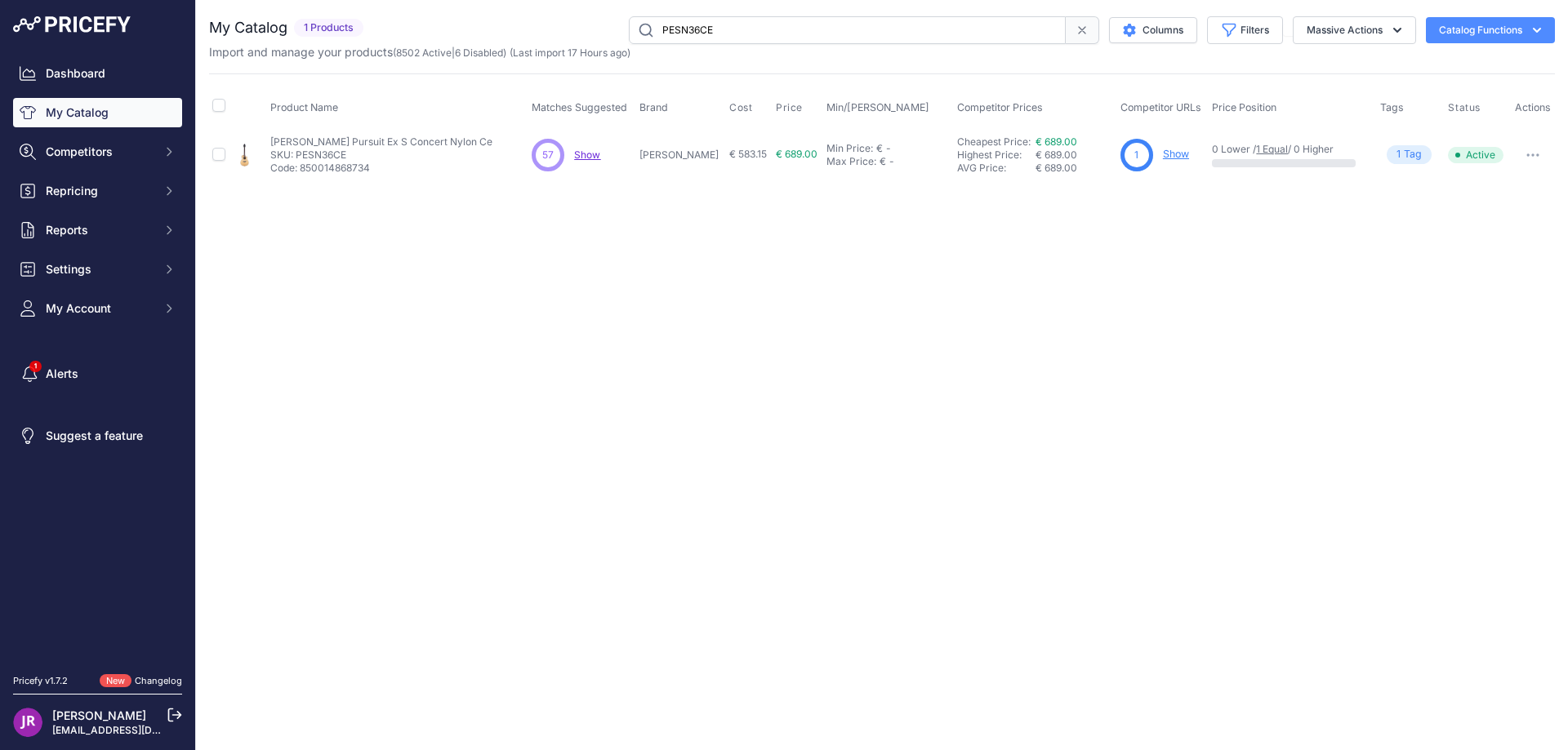
click at [1172, 154] on link "Show" at bounding box center [1176, 154] width 26 height 12
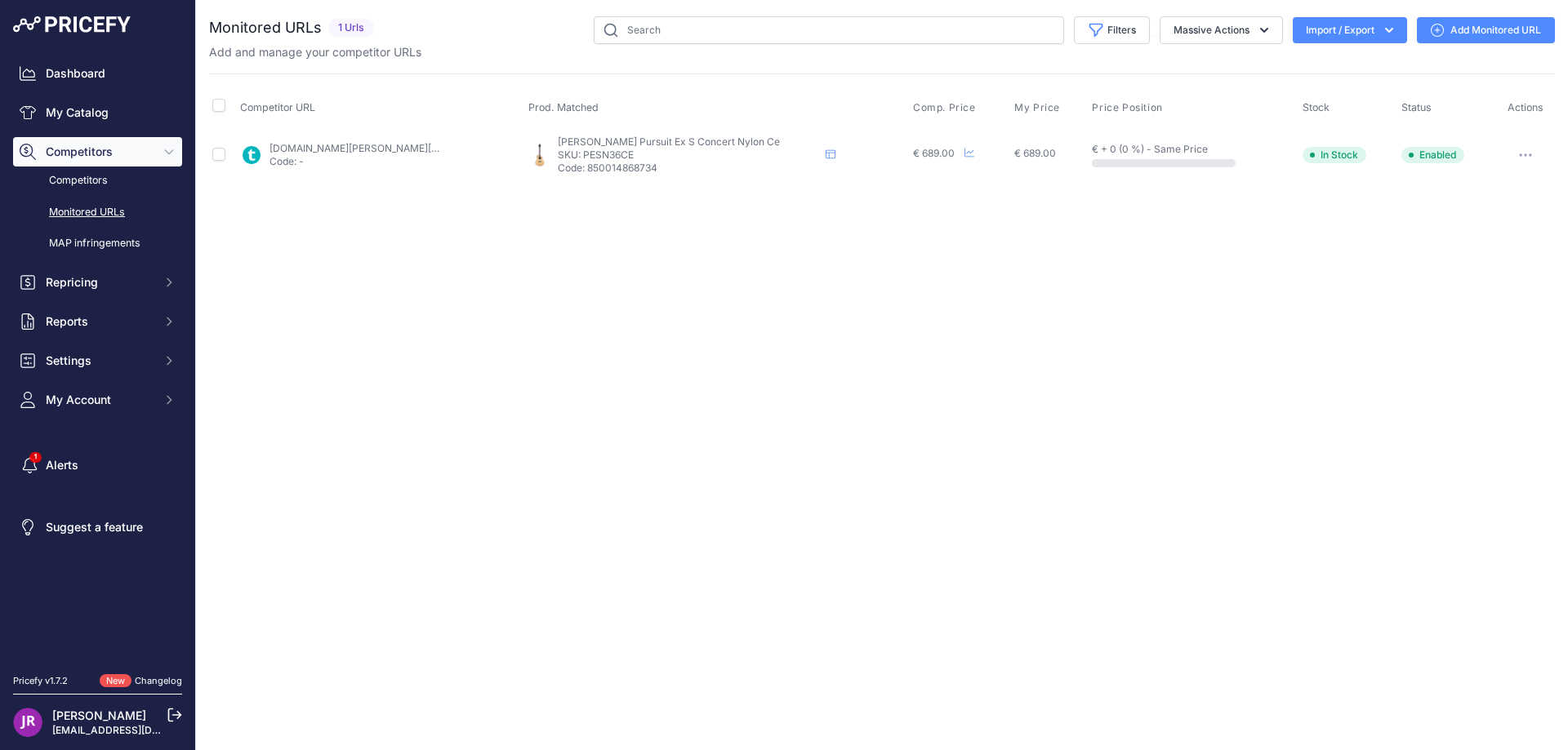
click at [1519, 153] on icon "button" at bounding box center [1525, 155] width 13 height 3
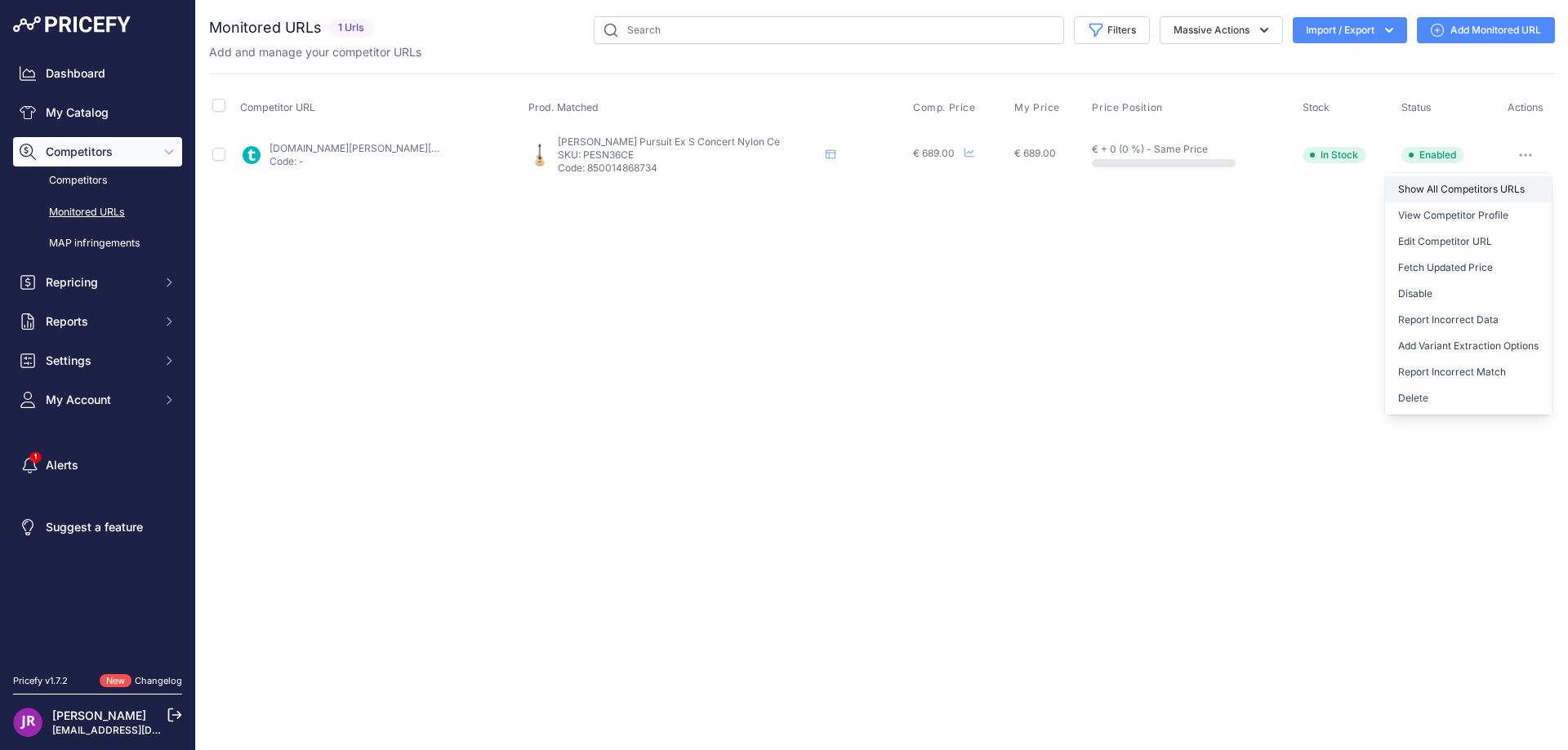
click at [1456, 187] on link "Show All Competitors URLs" at bounding box center [1468, 190] width 166 height 26
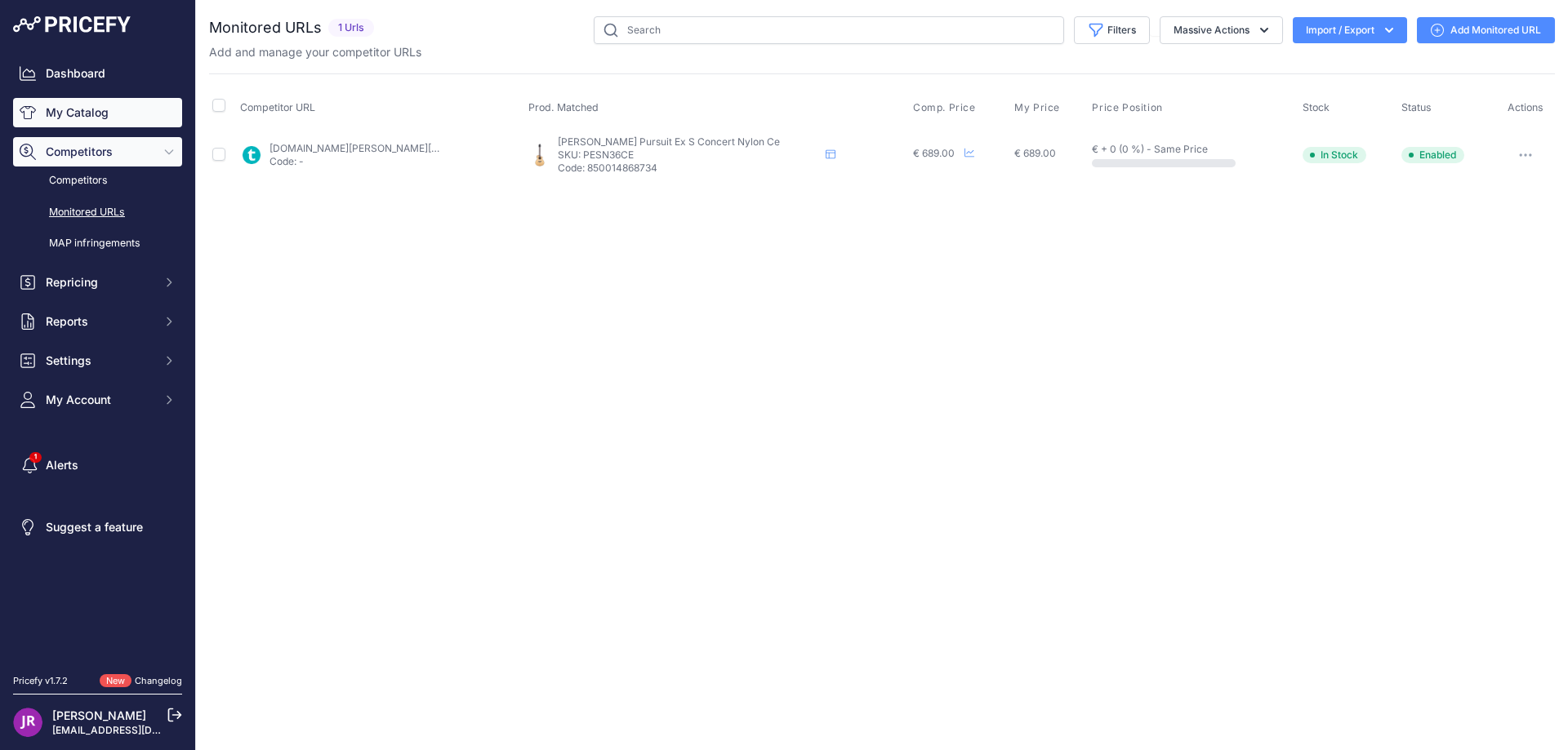
click at [66, 113] on link "My Catalog" at bounding box center [98, 113] width 169 height 30
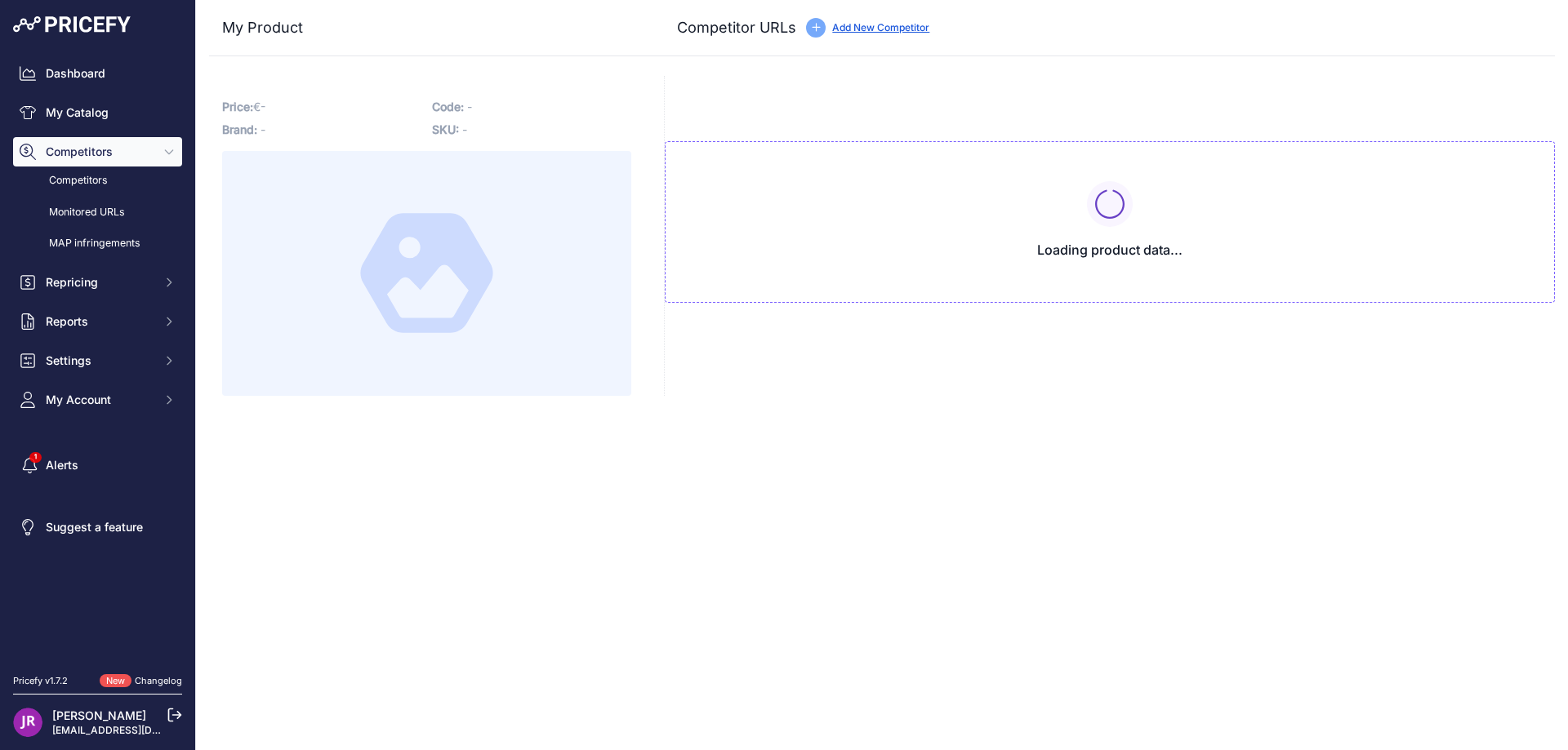
type input "[DOMAIN_NAME][URL]"
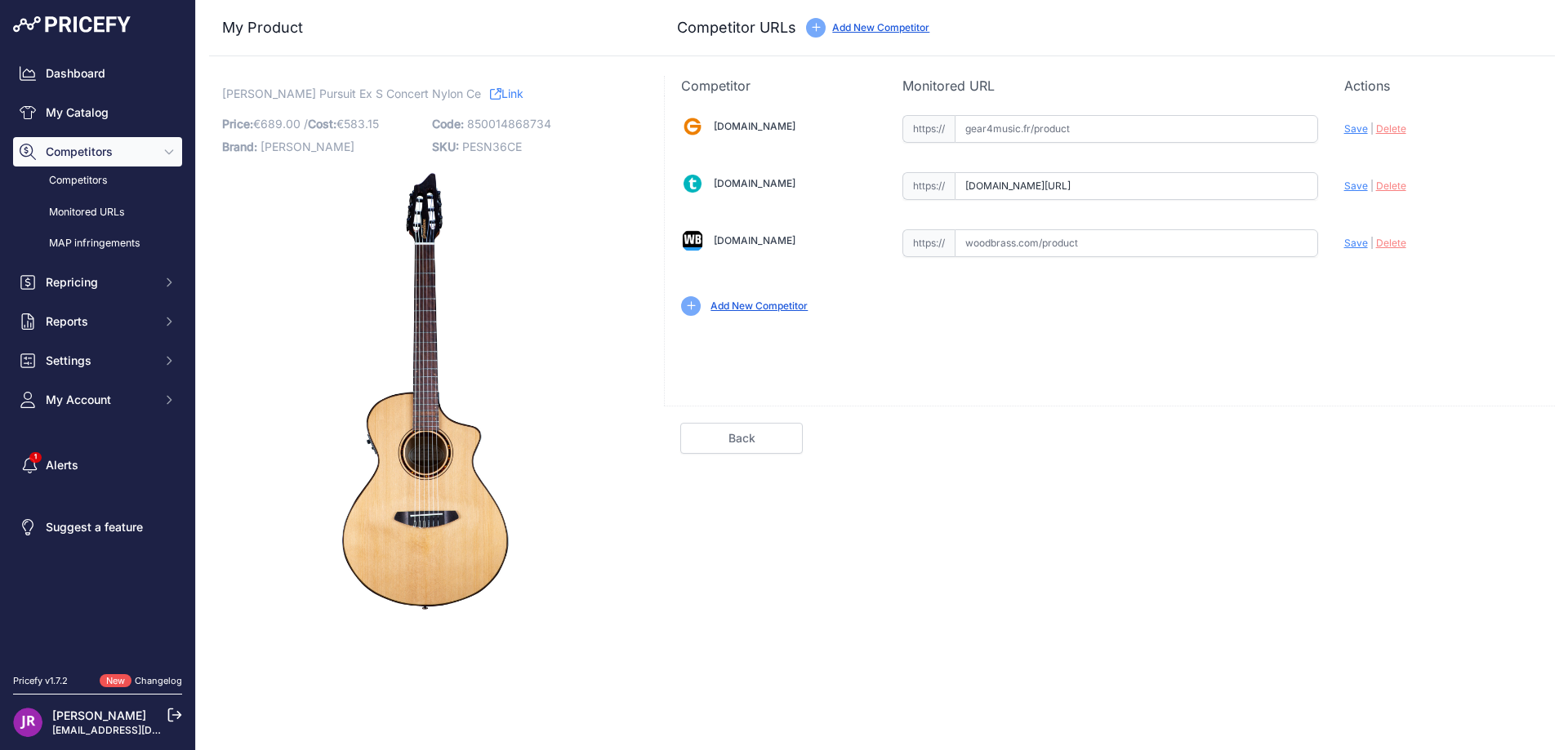
scroll to position [0, 78]
drag, startPoint x: 965, startPoint y: 188, endPoint x: 1363, endPoint y: 182, distance: 398.0
click at [1363, 182] on div "Gear4music.fr Valid Invalid" at bounding box center [1110, 214] width 890 height 237
click at [1399, 179] on span "Delete" at bounding box center [1391, 185] width 30 height 12
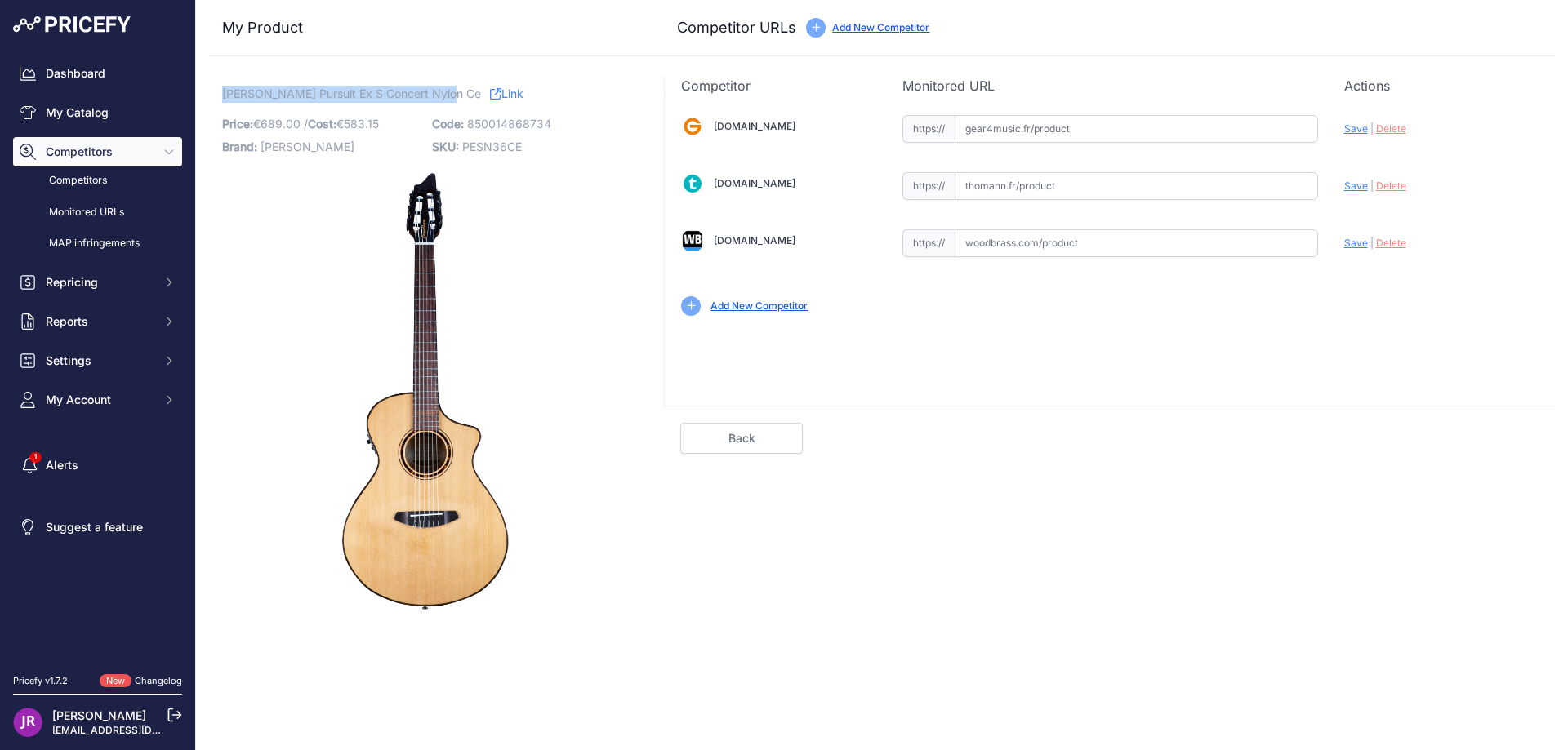
drag, startPoint x: 219, startPoint y: 91, endPoint x: 441, endPoint y: 100, distance: 222.2
click at [441, 100] on div "Breedlove Pursuit Ex S Concert Nylon Ce Link Price: € 689.00 / Cost: 583.15" at bounding box center [427, 346] width 435 height 541
copy span "[PERSON_NAME] Pursuit Ex S Concert Nylon Ce"
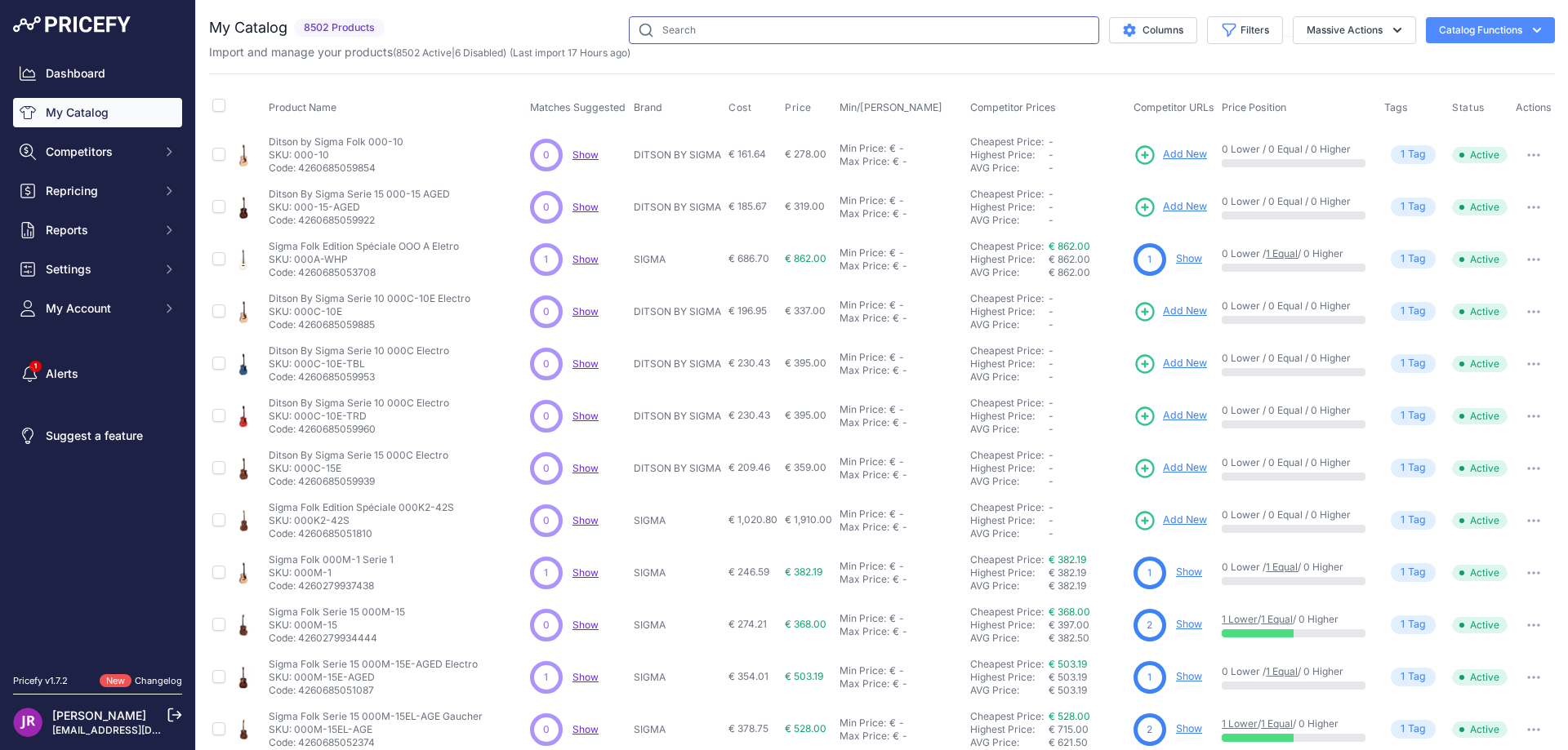
click at [698, 26] on input "text" at bounding box center [864, 30] width 470 height 28
paste input "PESI66CETE"
type input "PESI66CETE"
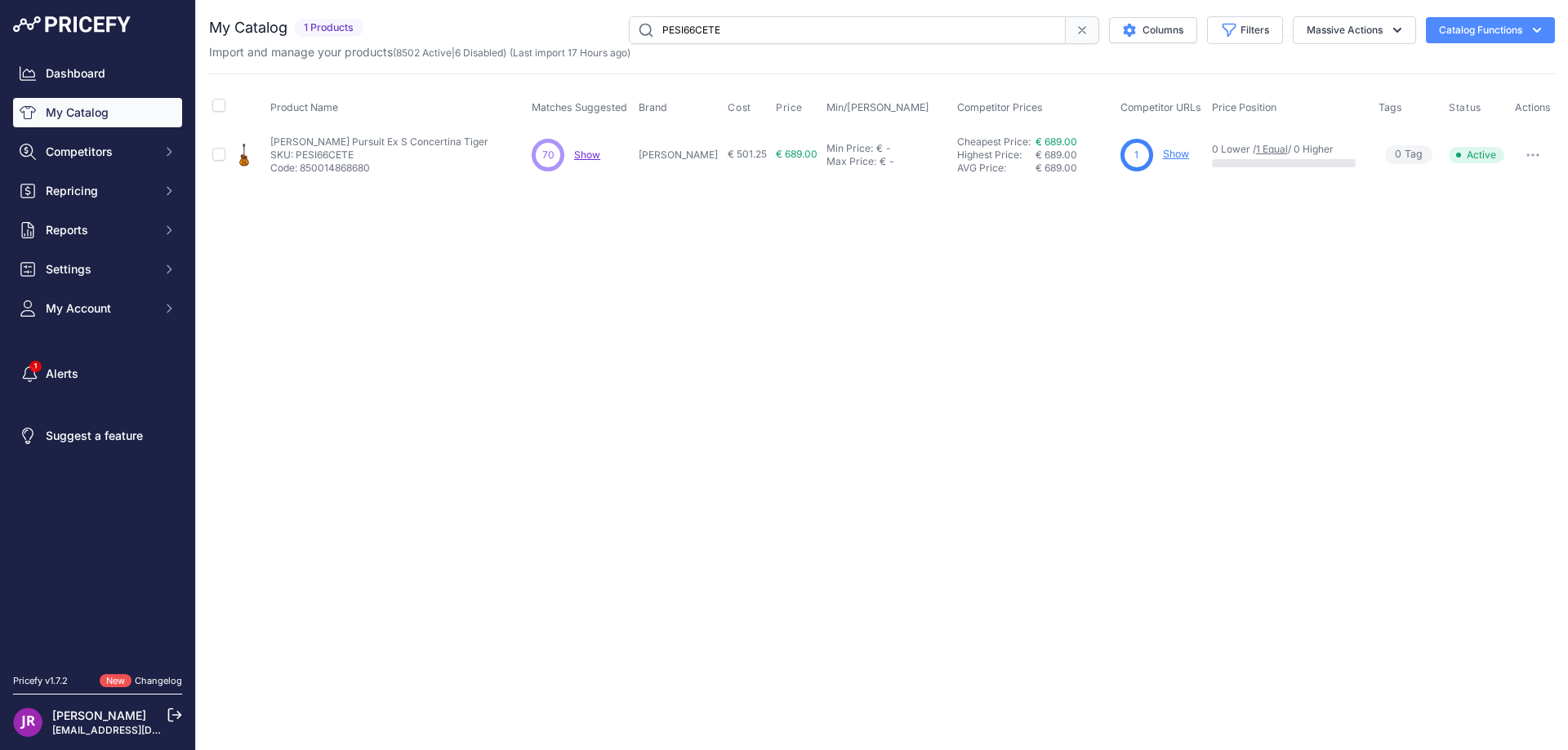
click at [1163, 153] on link "Show" at bounding box center [1176, 154] width 26 height 12
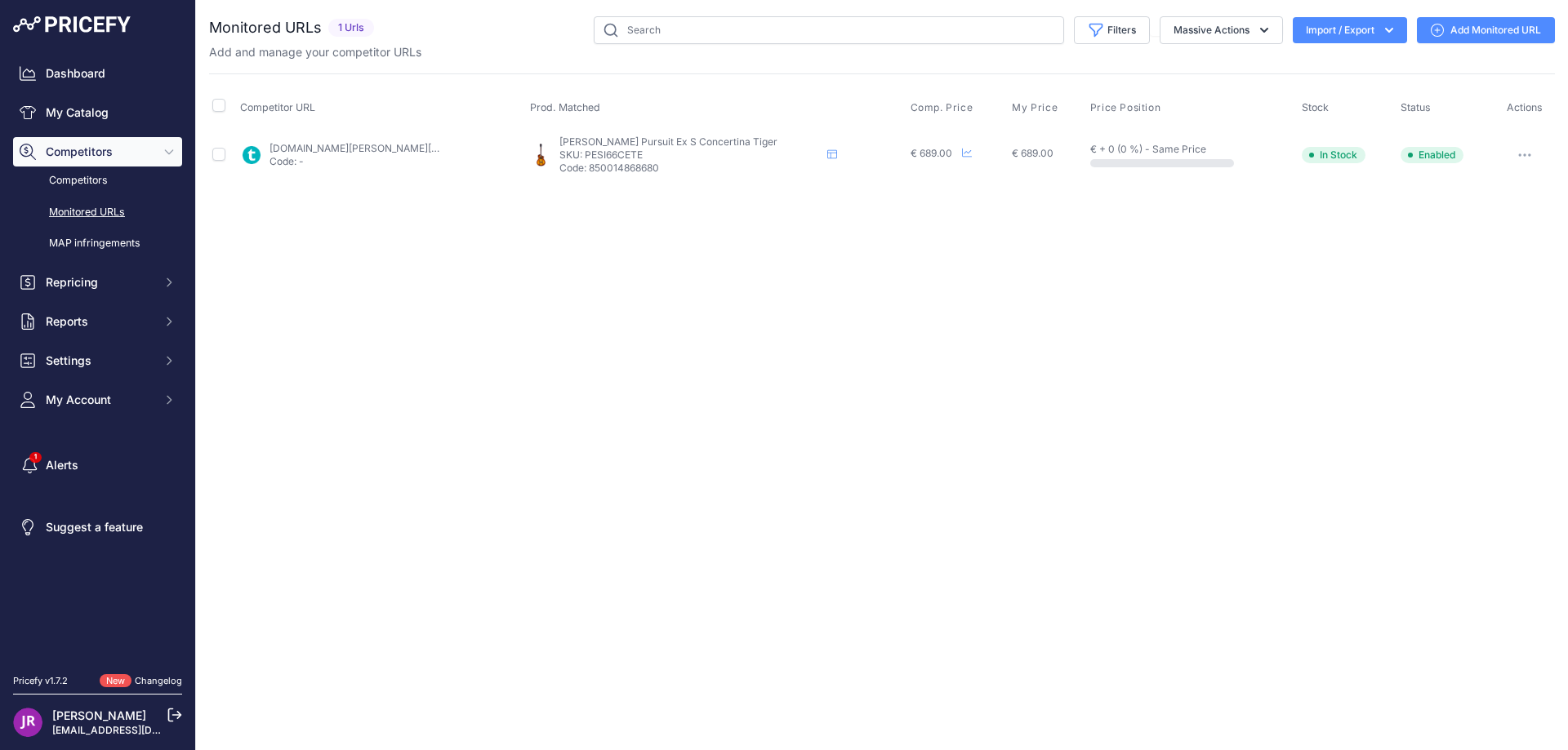
click at [1523, 150] on button "button" at bounding box center [1525, 155] width 33 height 23
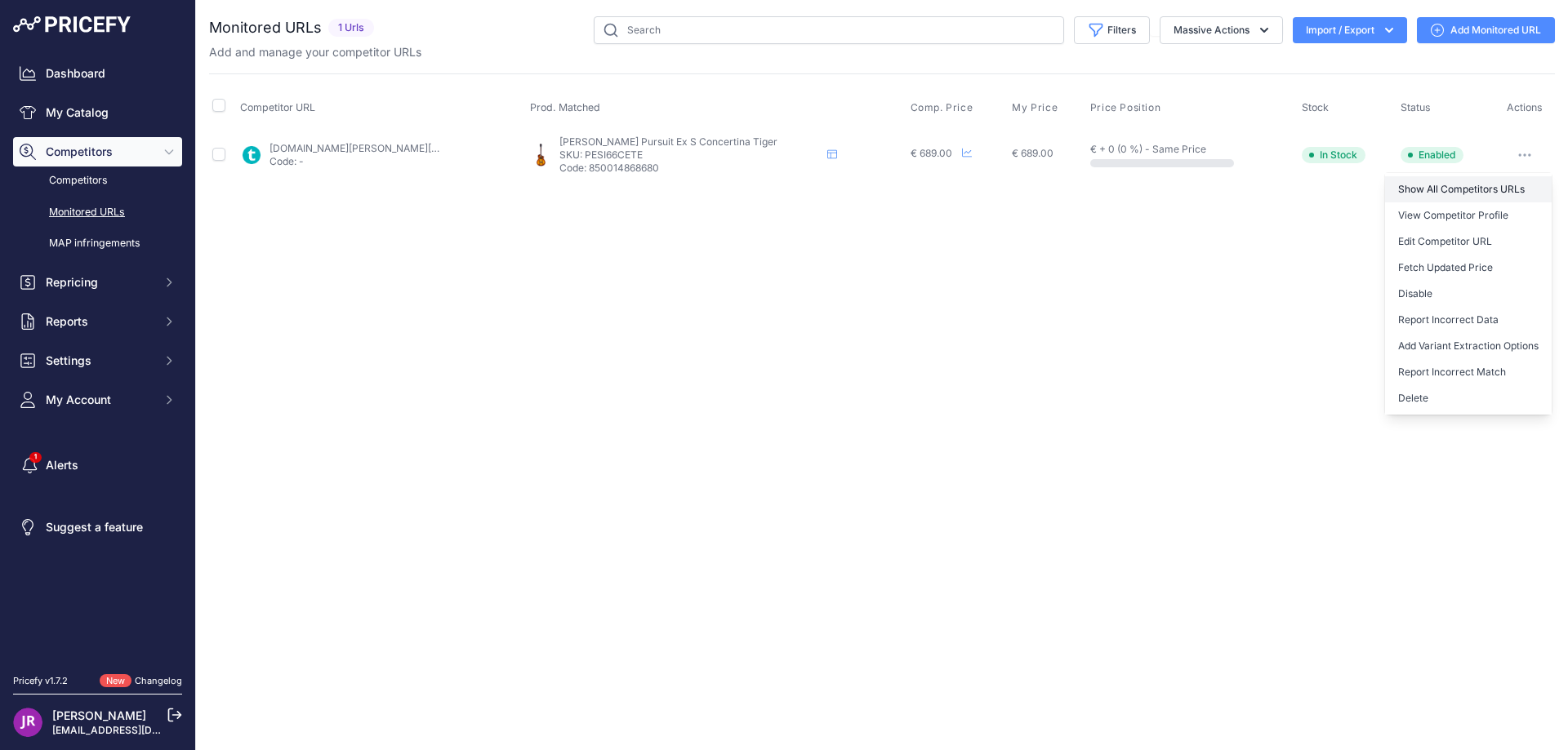
click at [1422, 190] on link "Show All Competitors URLs" at bounding box center [1468, 190] width 166 height 26
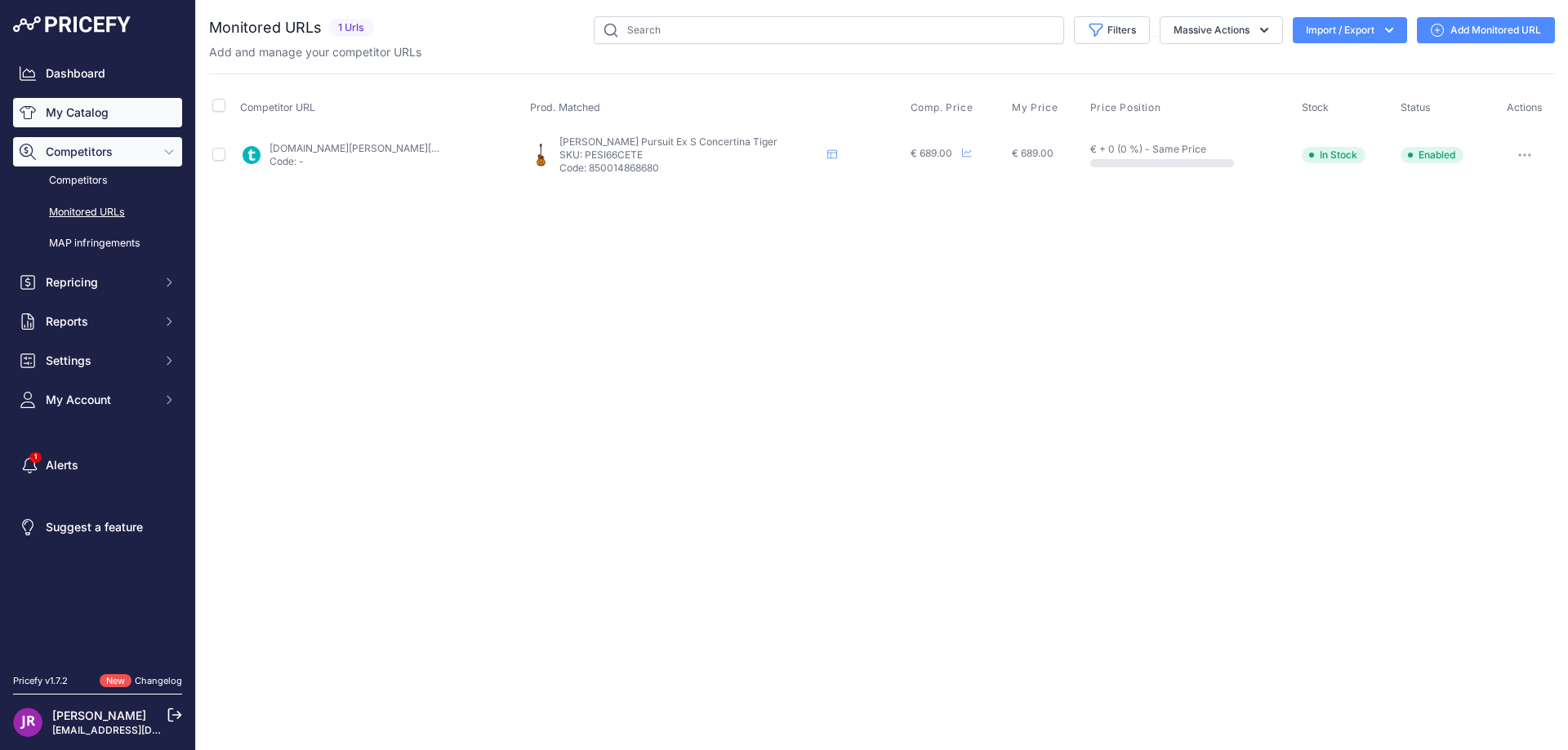
click at [117, 117] on link "My Catalog" at bounding box center [98, 113] width 169 height 30
click at [654, 30] on input "text" at bounding box center [829, 30] width 470 height 28
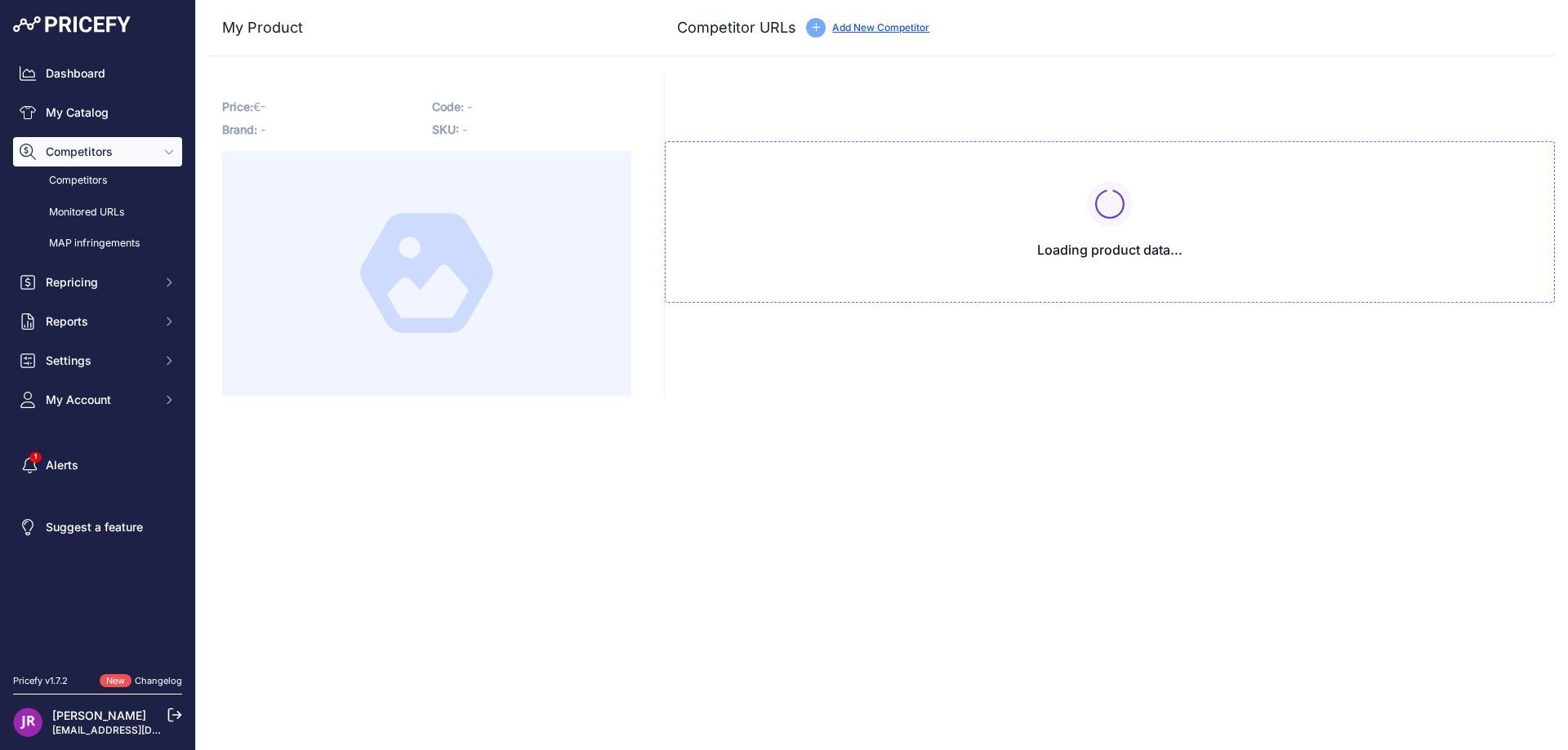
type input "[DOMAIN_NAME][URL]"
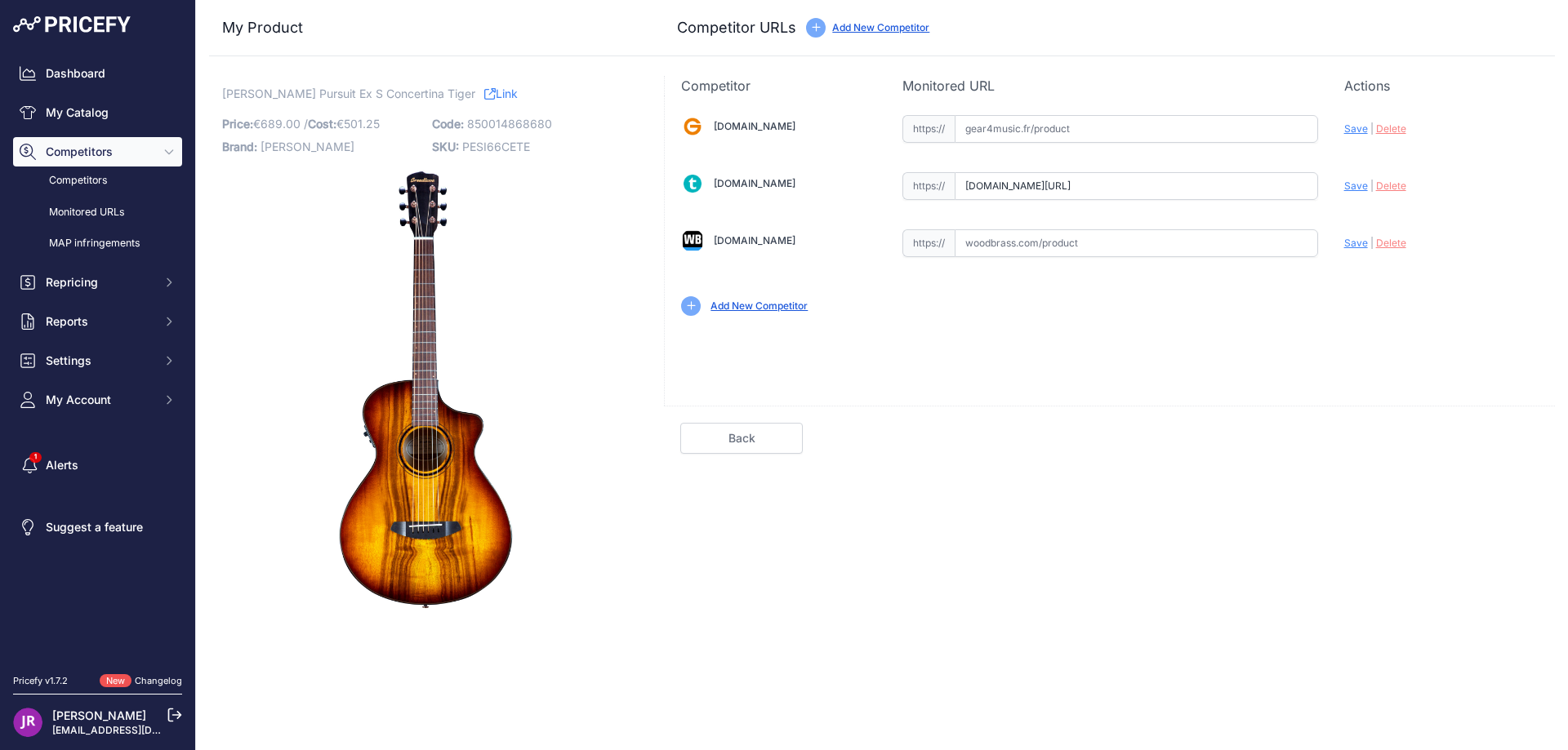
scroll to position [0, 78]
drag, startPoint x: 967, startPoint y: 191, endPoint x: 1390, endPoint y: 191, distance: 423.0
click at [1390, 191] on div "[DOMAIN_NAME] Valid Invalid" at bounding box center [1110, 214] width 890 height 237
click at [1385, 188] on span "Delete" at bounding box center [1391, 185] width 30 height 12
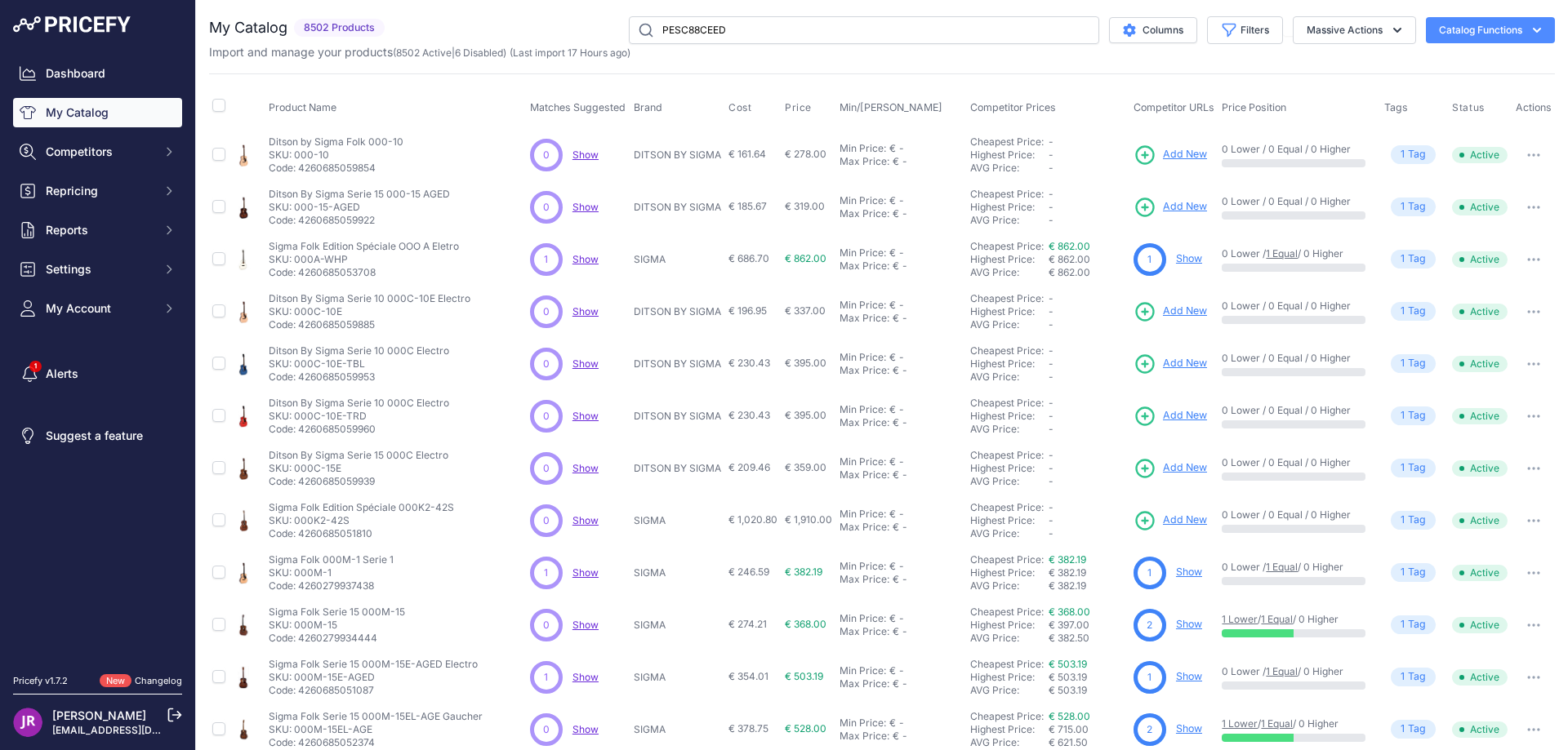
type input "PESC88CEED"
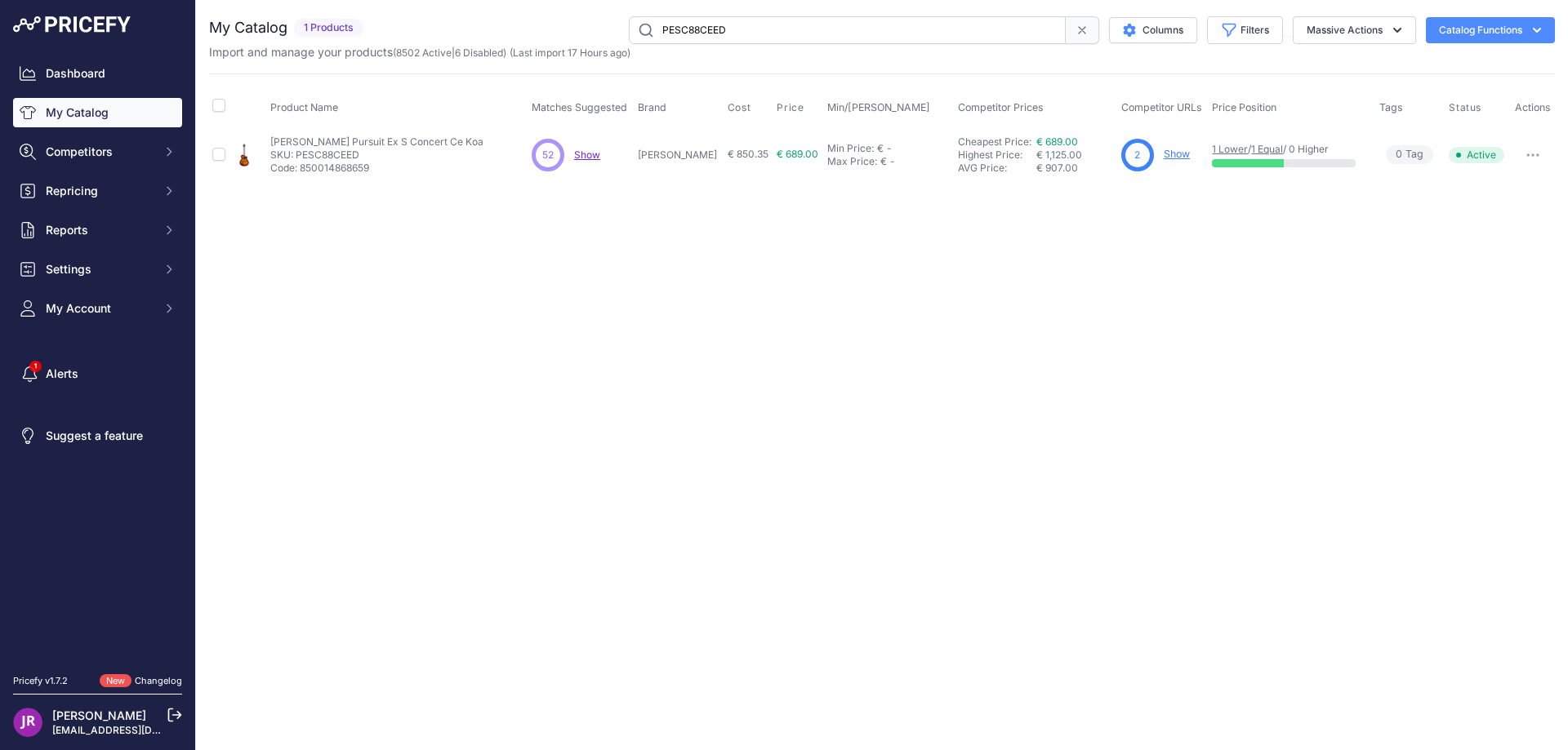
click at [1168, 158] on link "Show" at bounding box center [1177, 154] width 26 height 12
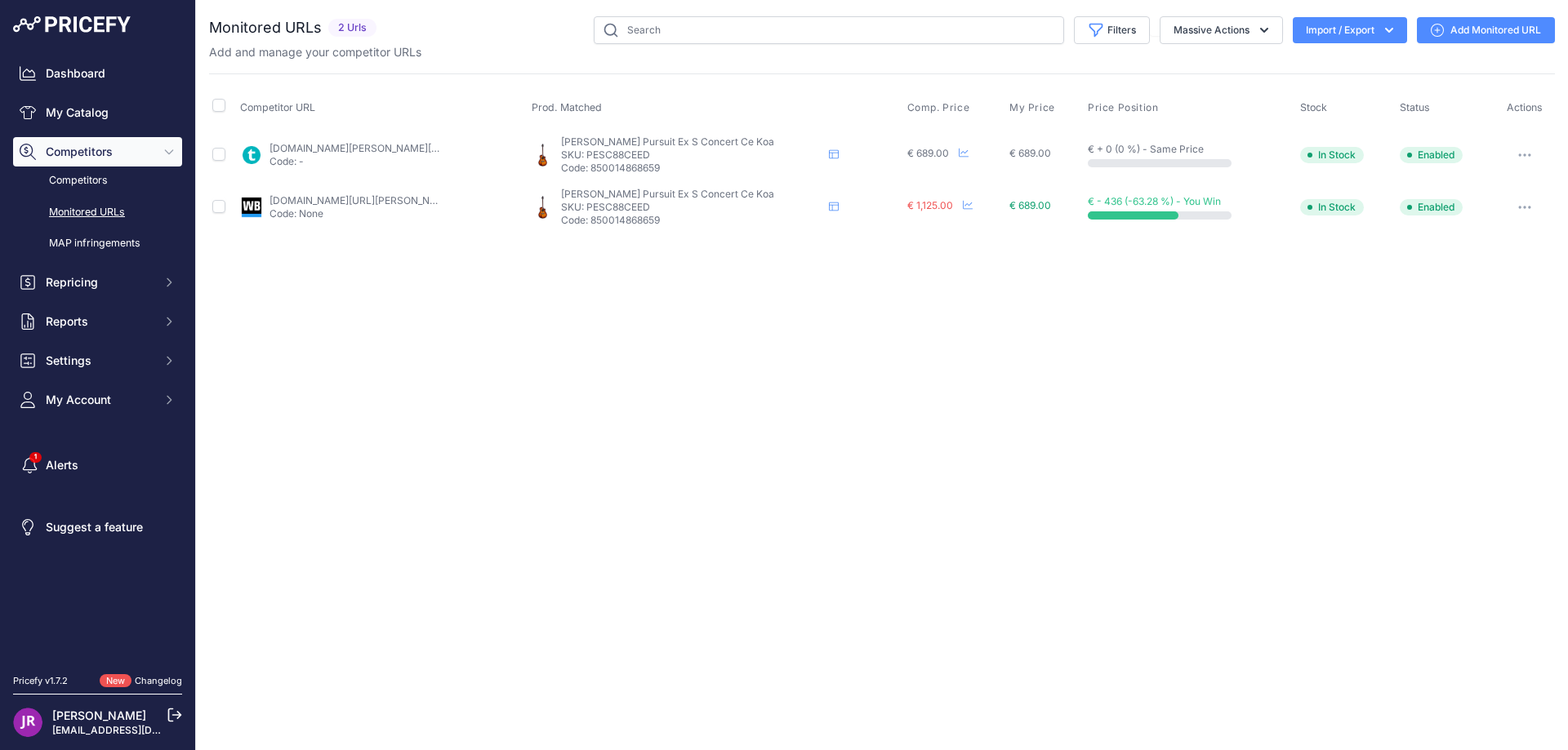
click at [1521, 153] on icon "button" at bounding box center [1524, 155] width 13 height 3
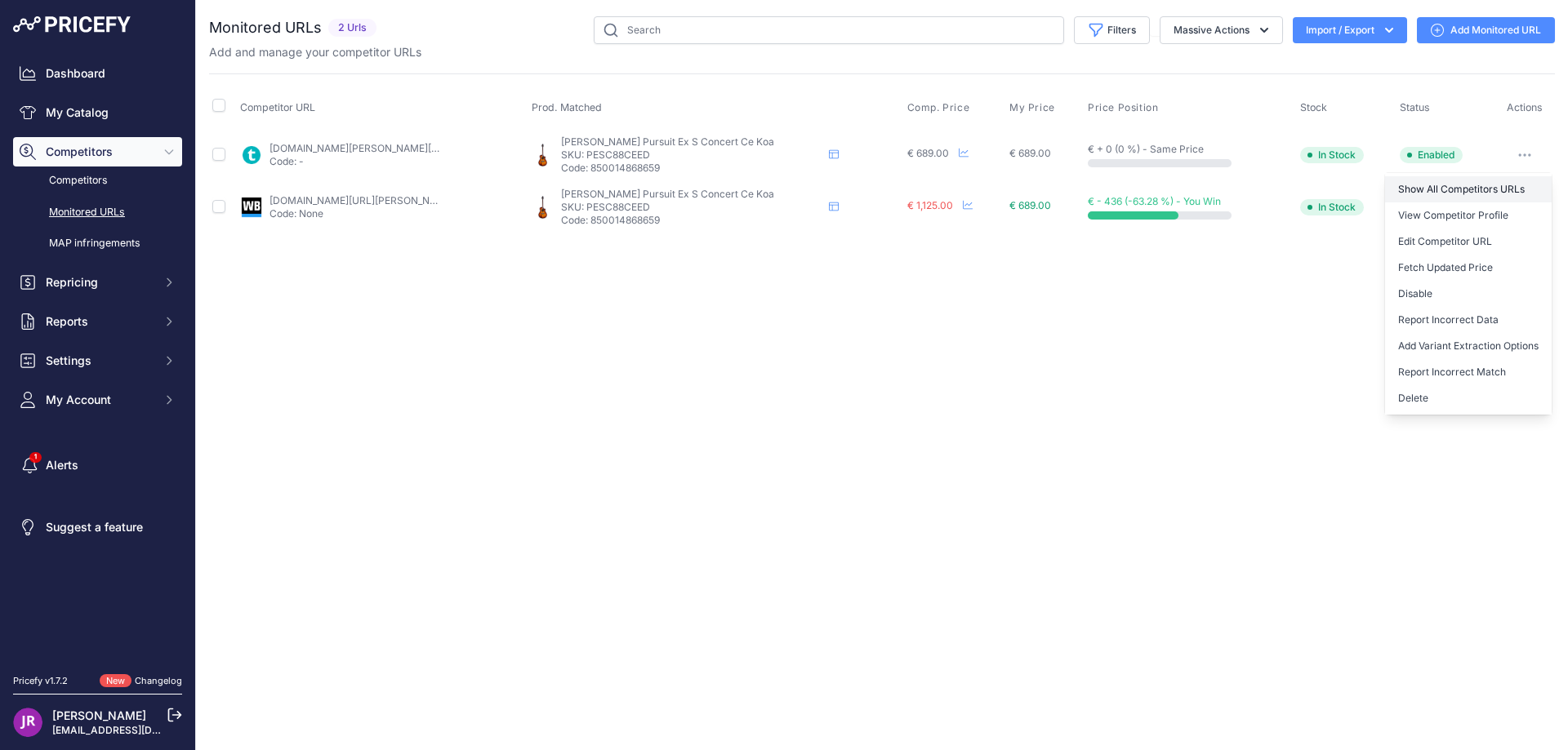
click at [1441, 187] on link "Show All Competitors URLs" at bounding box center [1468, 190] width 166 height 26
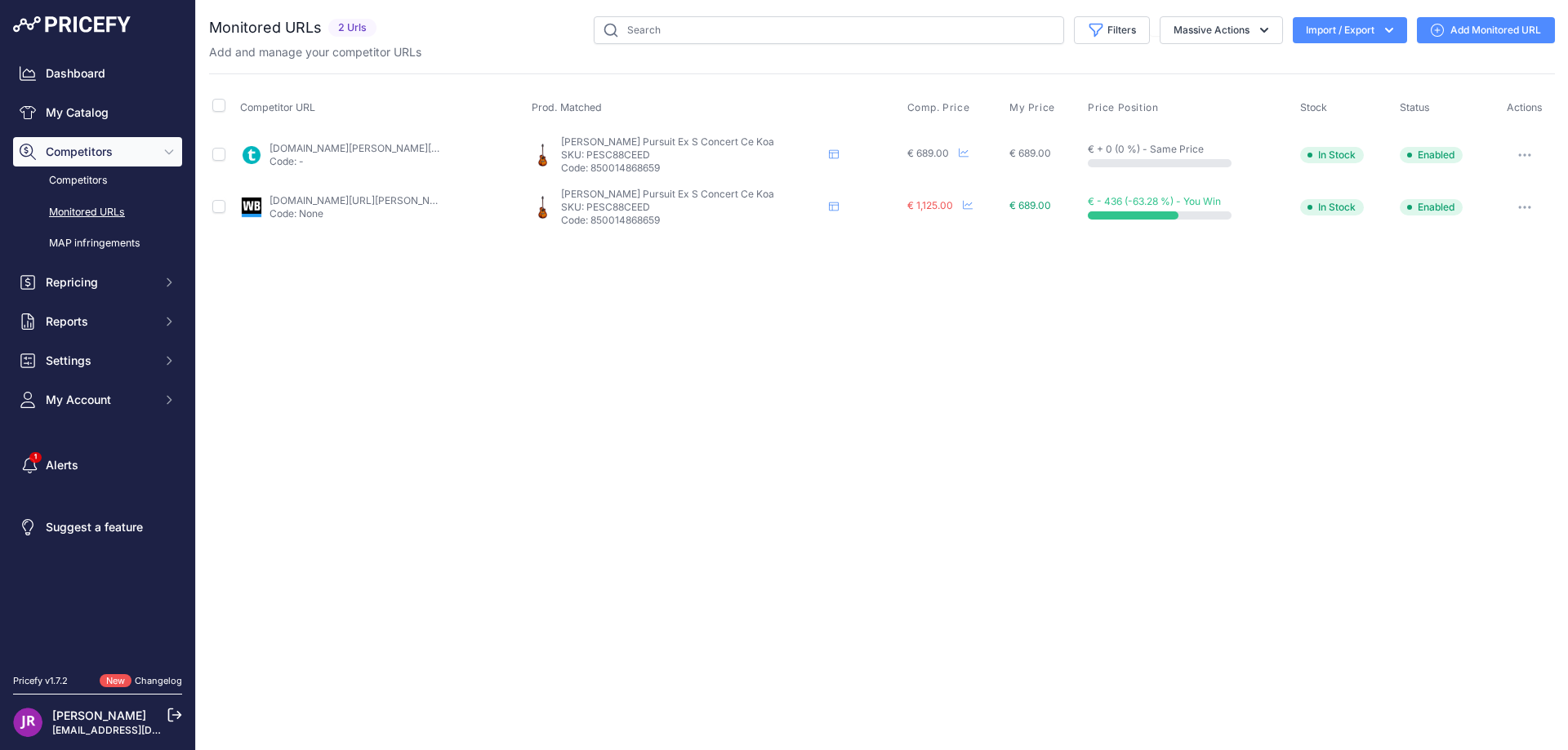
click at [1528, 153] on icon "button" at bounding box center [1524, 155] width 13 height 3
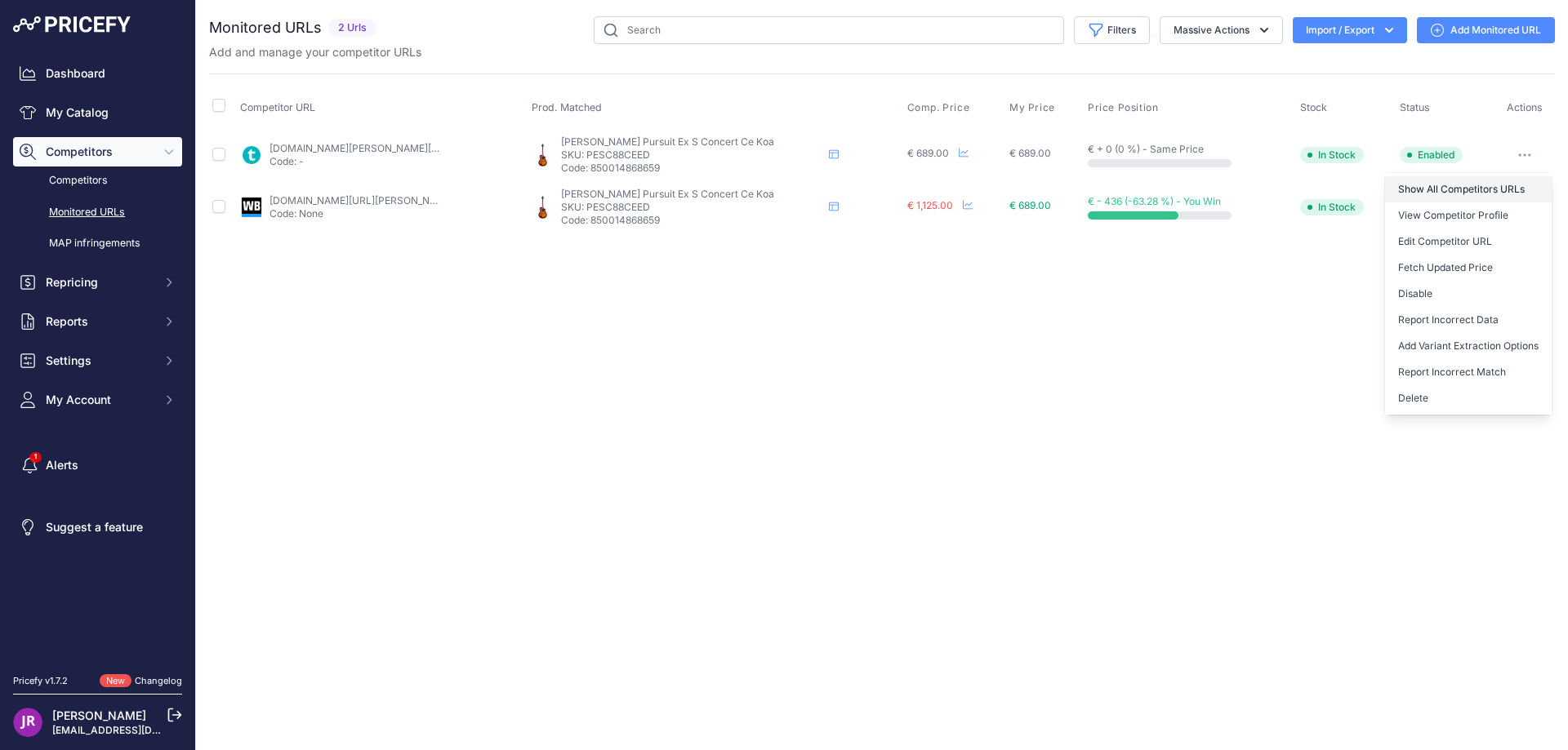
click at [1423, 191] on link "Show All Competitors URLs" at bounding box center [1468, 190] width 166 height 26
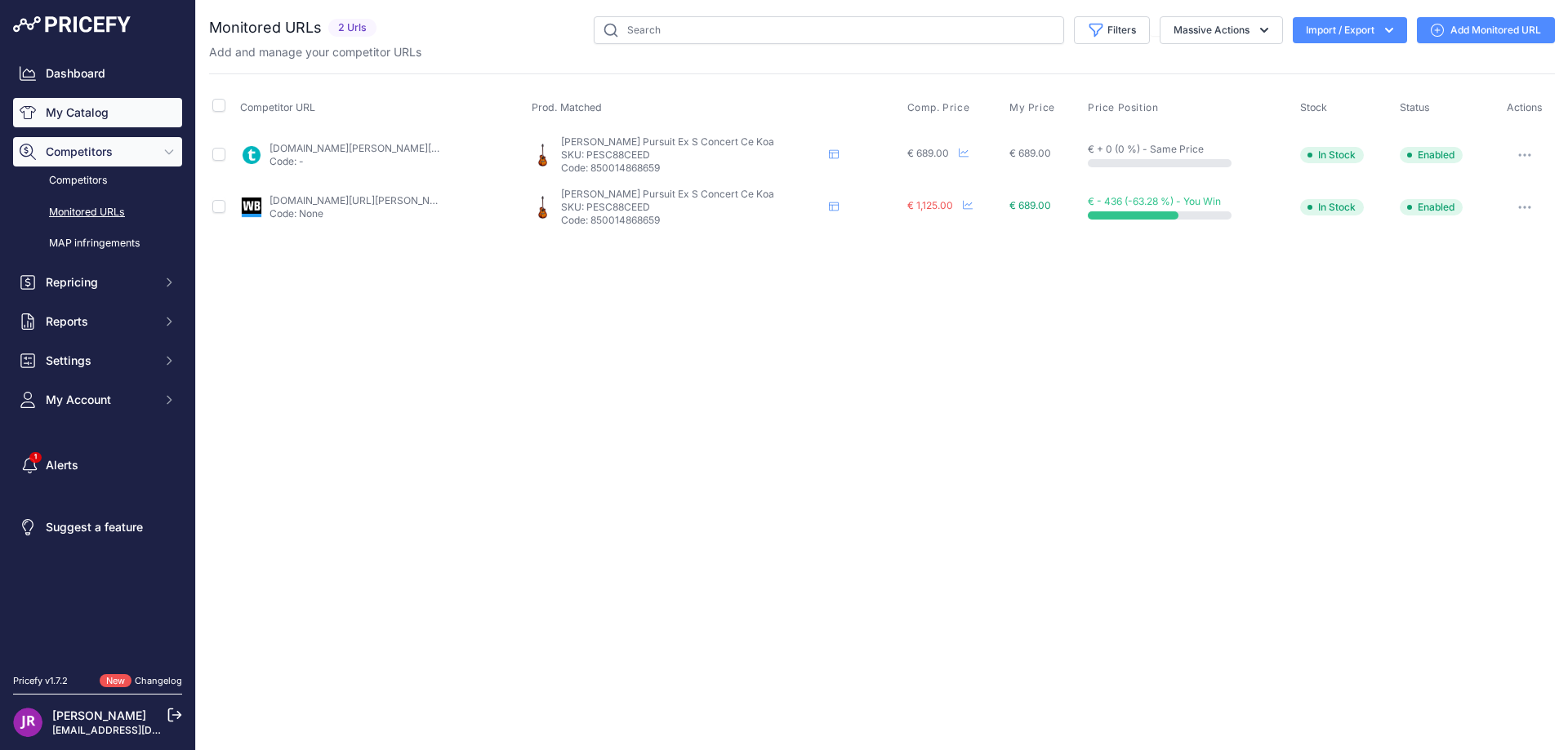
click at [89, 113] on link "My Catalog" at bounding box center [98, 113] width 169 height 30
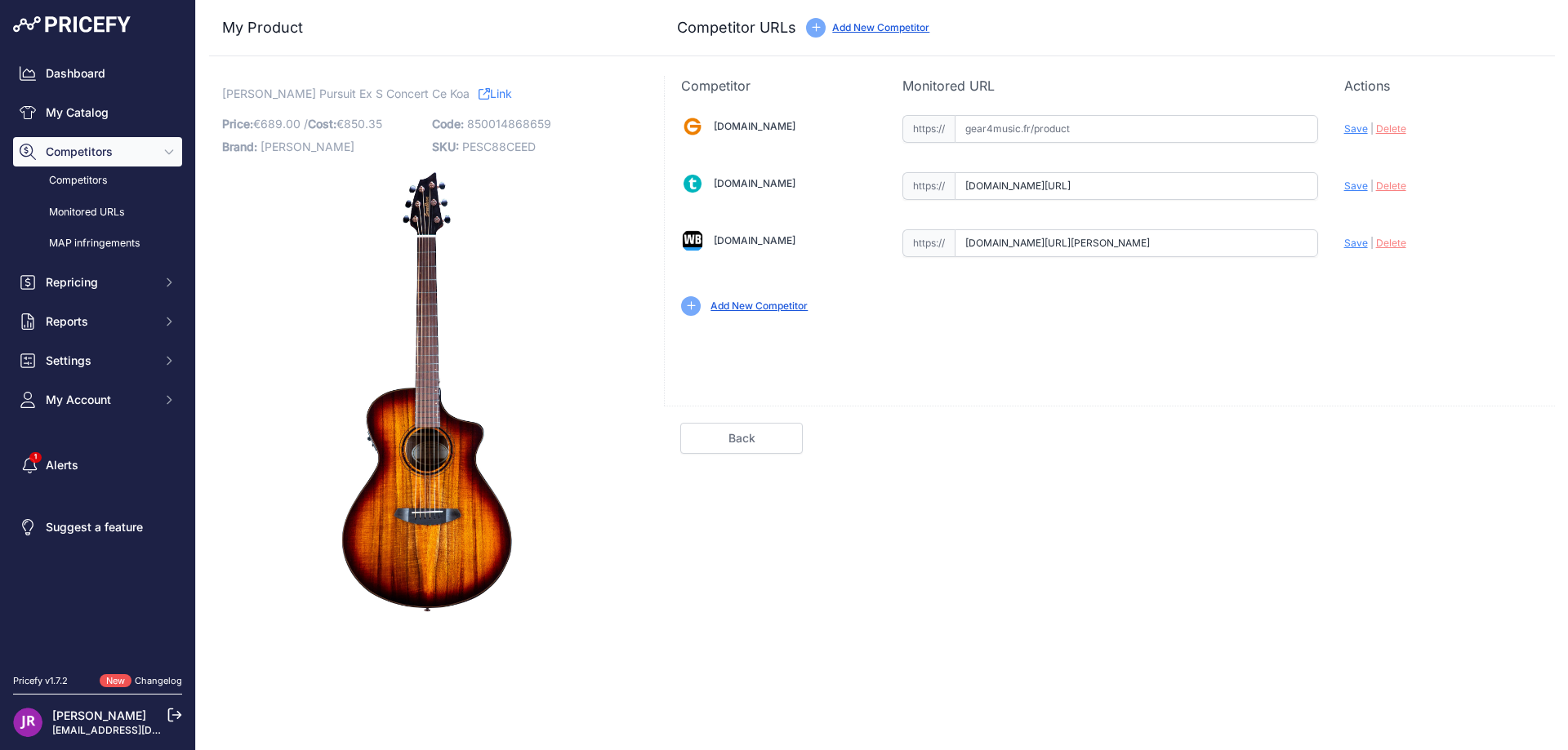
click at [968, 187] on input "[DOMAIN_NAME][URL]" at bounding box center [1136, 186] width 363 height 28
drag, startPoint x: 968, startPoint y: 187, endPoint x: 1366, endPoint y: 201, distance: 398.2
click at [1366, 201] on div "[DOMAIN_NAME] Valid Invalid" at bounding box center [1110, 214] width 890 height 237
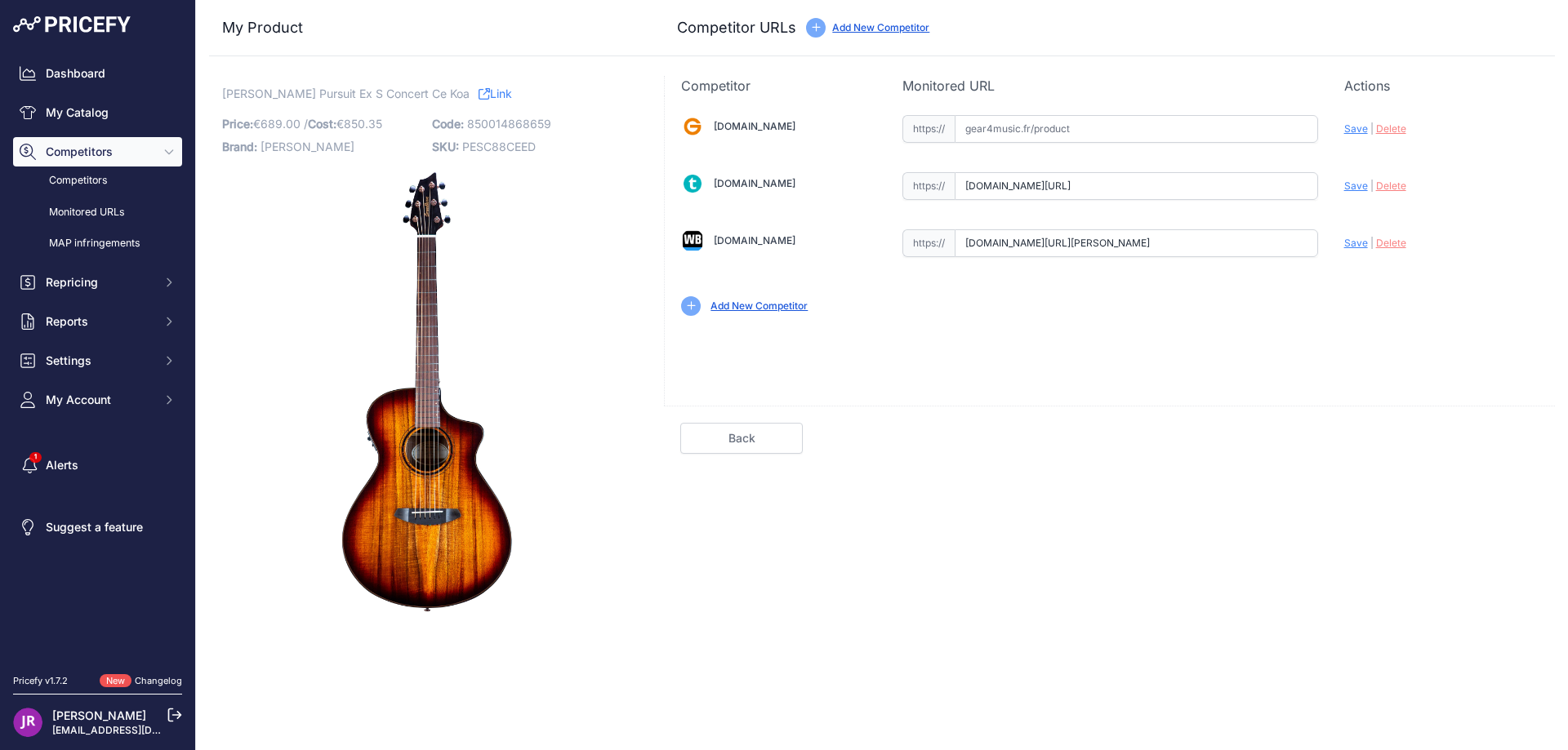
click at [1388, 191] on span "Delete" at bounding box center [1391, 185] width 30 height 12
drag, startPoint x: 962, startPoint y: 244, endPoint x: 1392, endPoint y: 270, distance: 430.8
click at [1392, 270] on div "Gear4music.fr Valid Invalid" at bounding box center [1110, 214] width 890 height 237
drag, startPoint x: 967, startPoint y: 244, endPoint x: 1369, endPoint y: 250, distance: 402.0
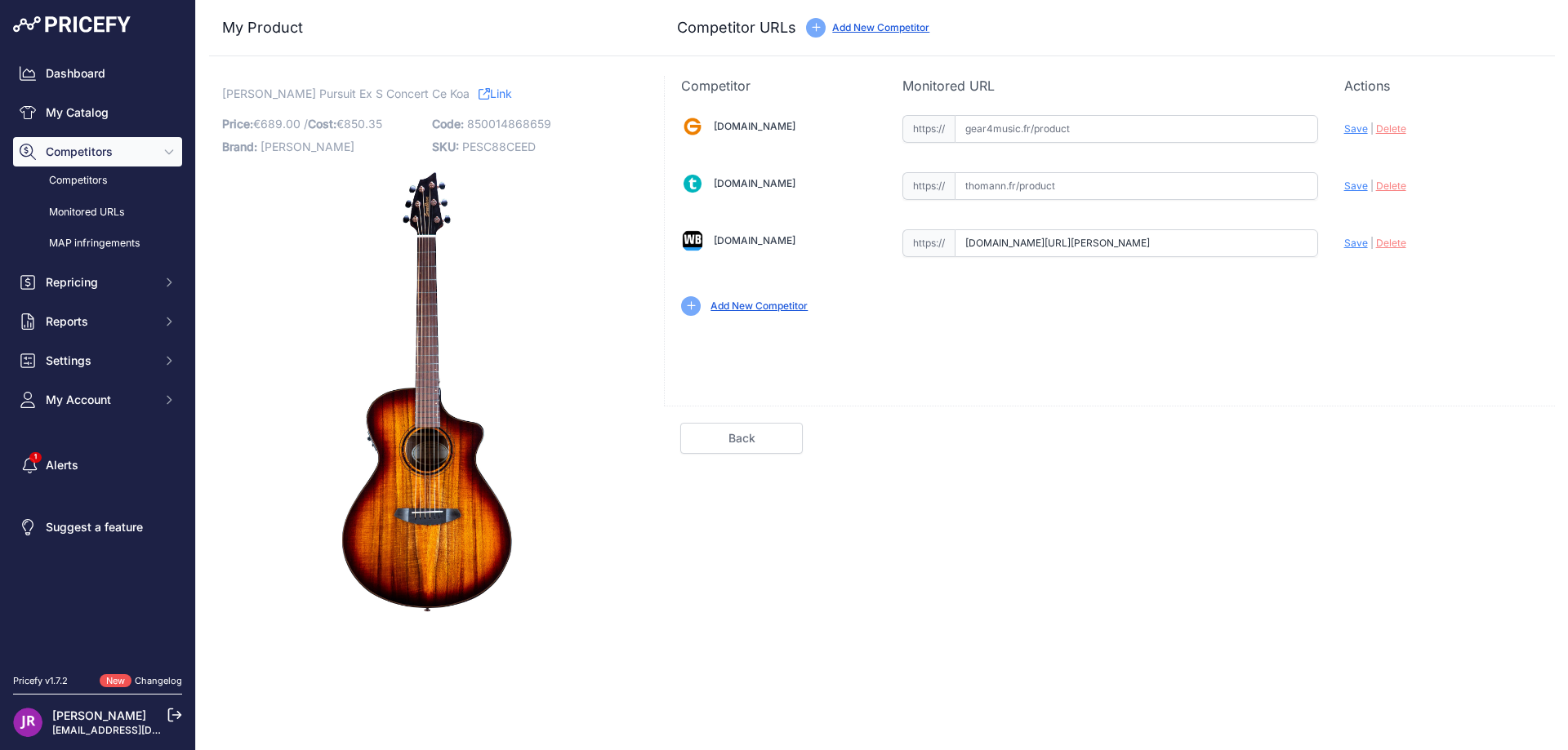
click at [1369, 250] on div "Gear4music.fr Valid Invalid" at bounding box center [1110, 214] width 890 height 237
click at [1396, 241] on span "Delete" at bounding box center [1391, 243] width 30 height 12
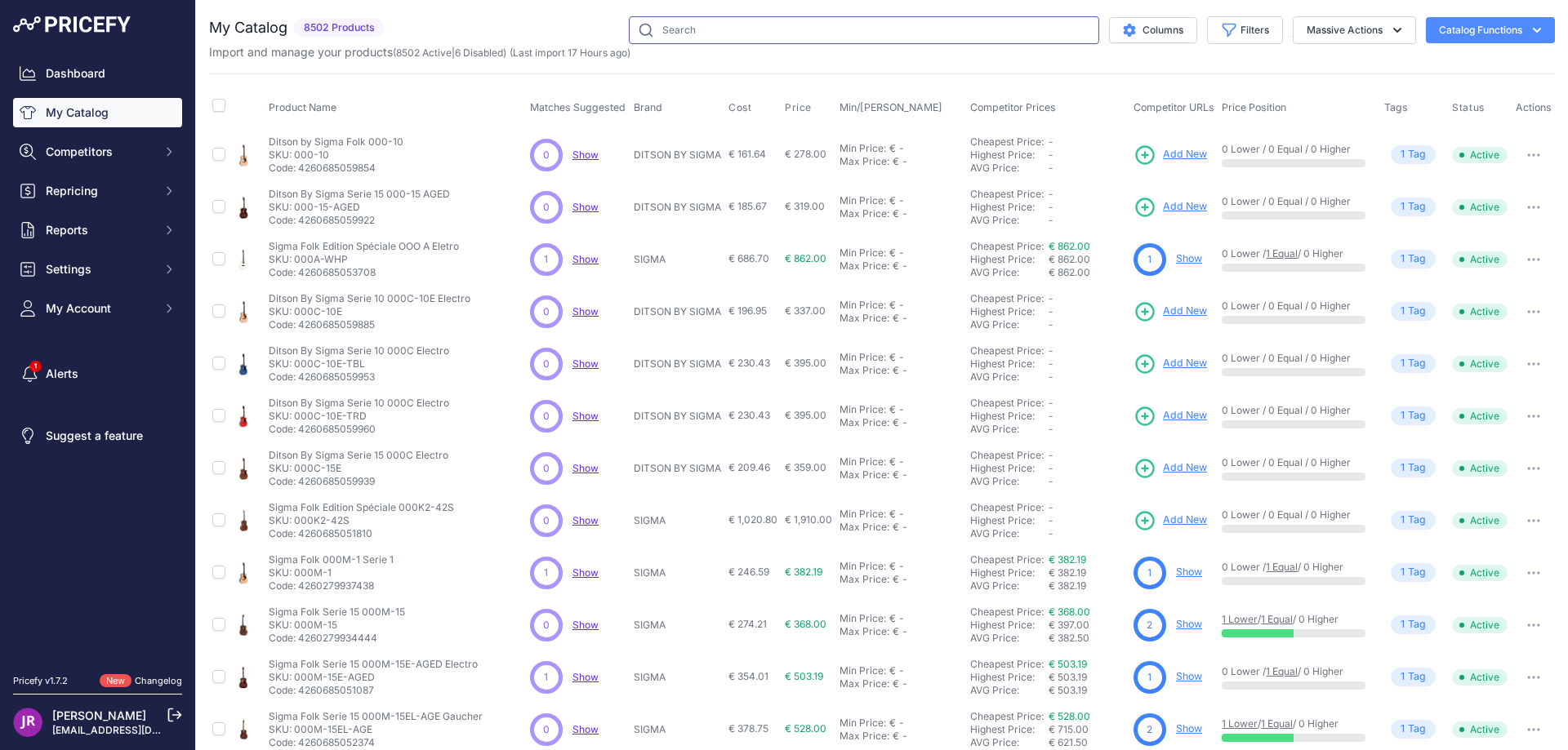
click at [679, 37] on input "text" at bounding box center [864, 30] width 470 height 28
paste input "PESC66CEWS"
type input "PESC66CEWS"
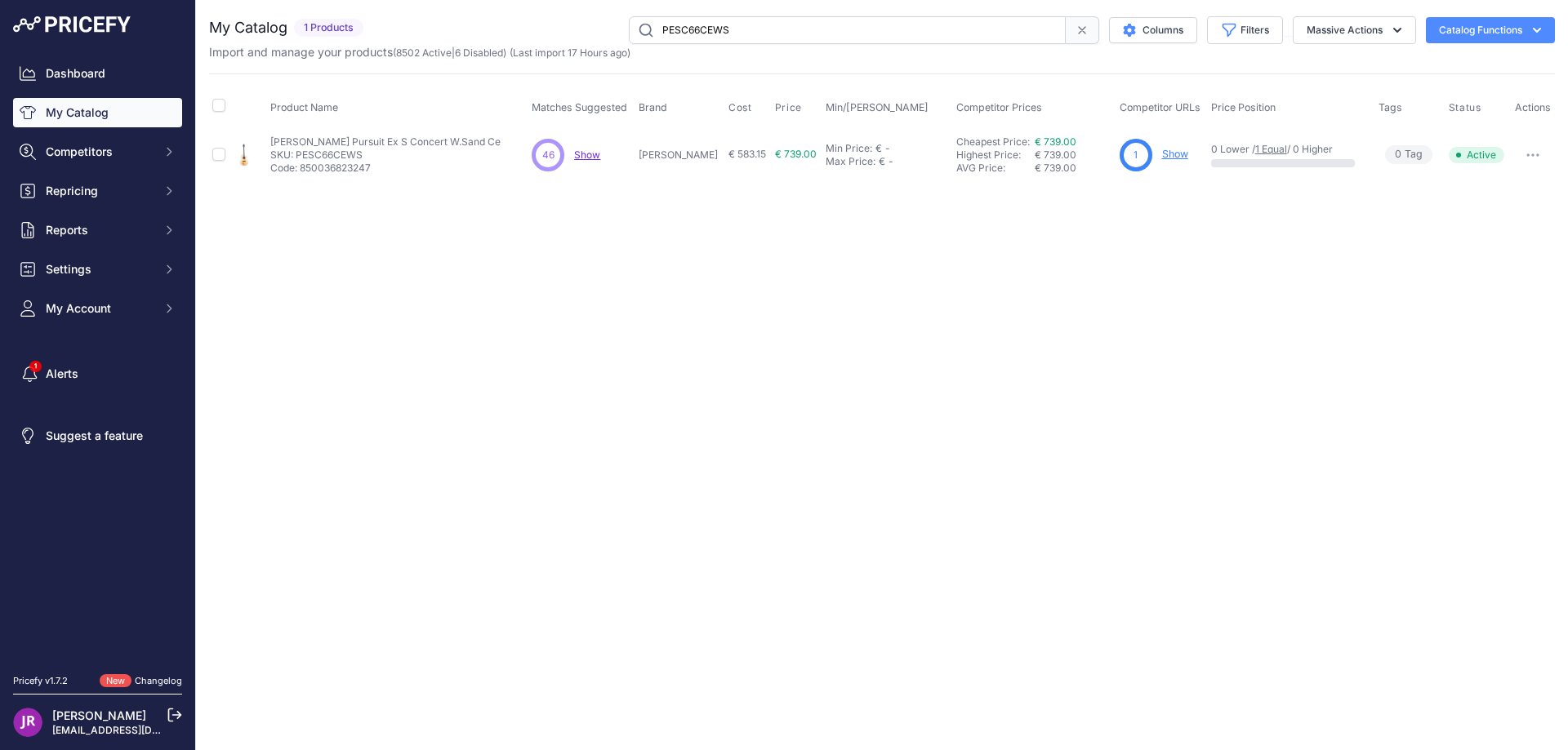
click at [1162, 154] on link "Show" at bounding box center [1175, 154] width 26 height 12
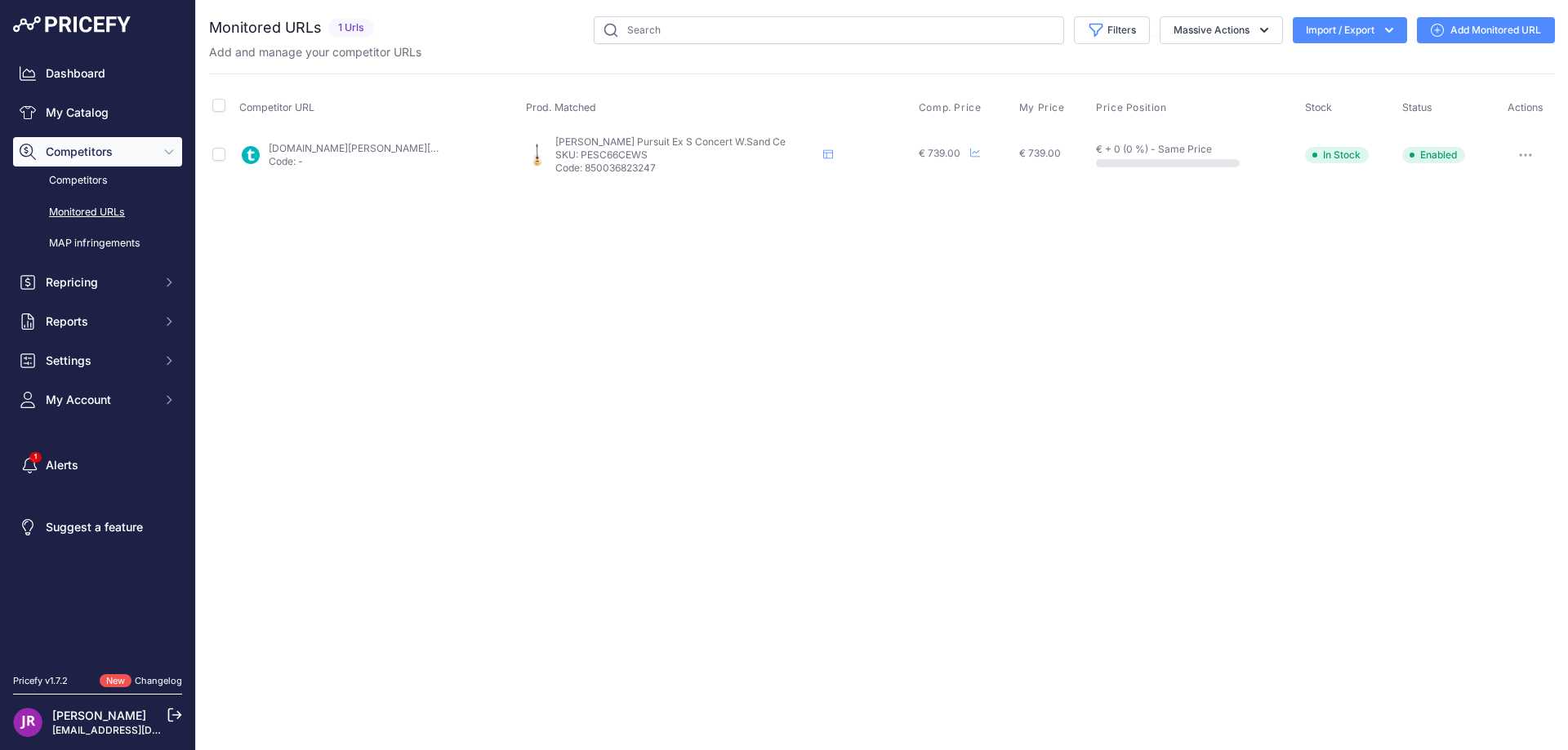
click at [1522, 153] on icon "button" at bounding box center [1525, 155] width 13 height 3
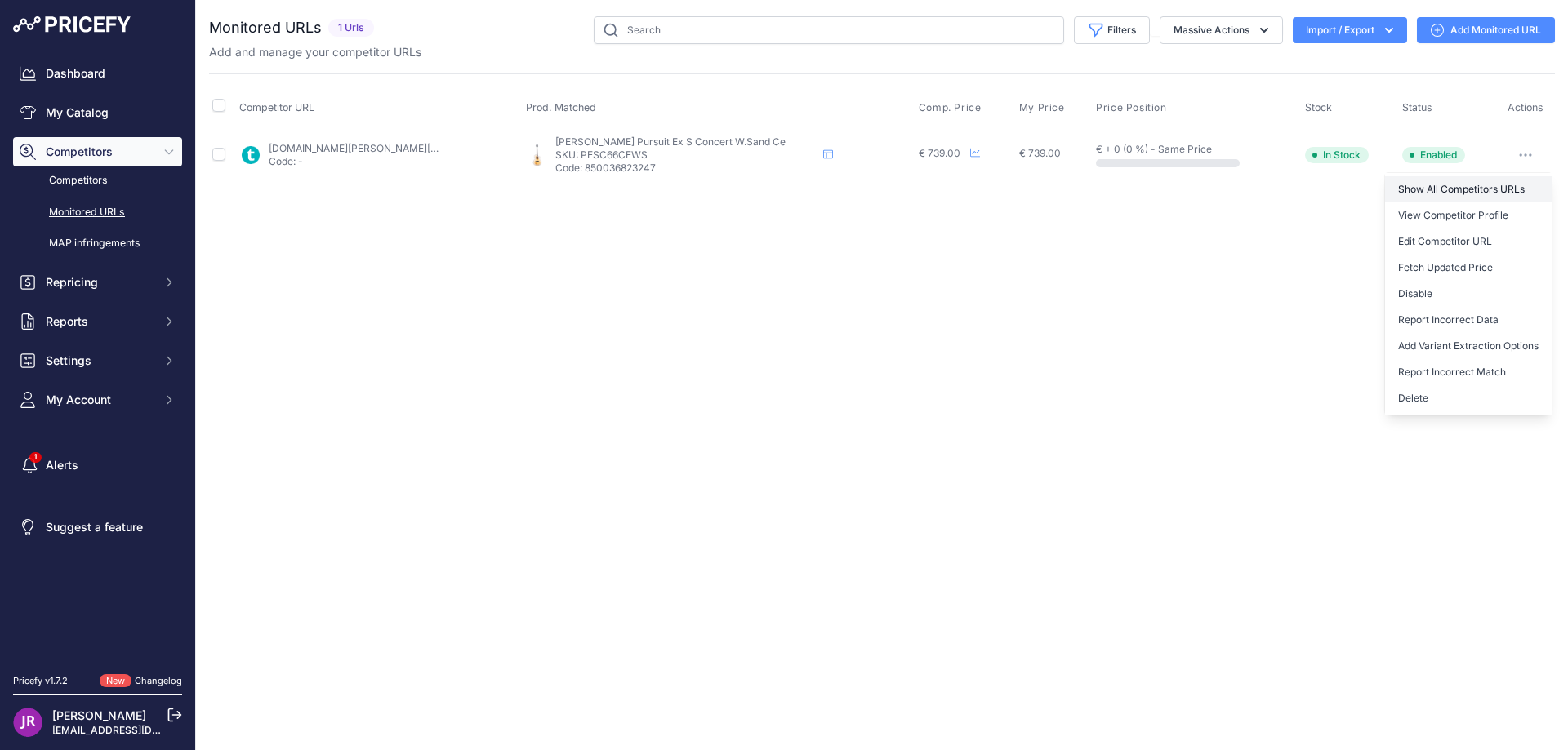
click at [1421, 185] on link "Show All Competitors URLs" at bounding box center [1468, 190] width 166 height 26
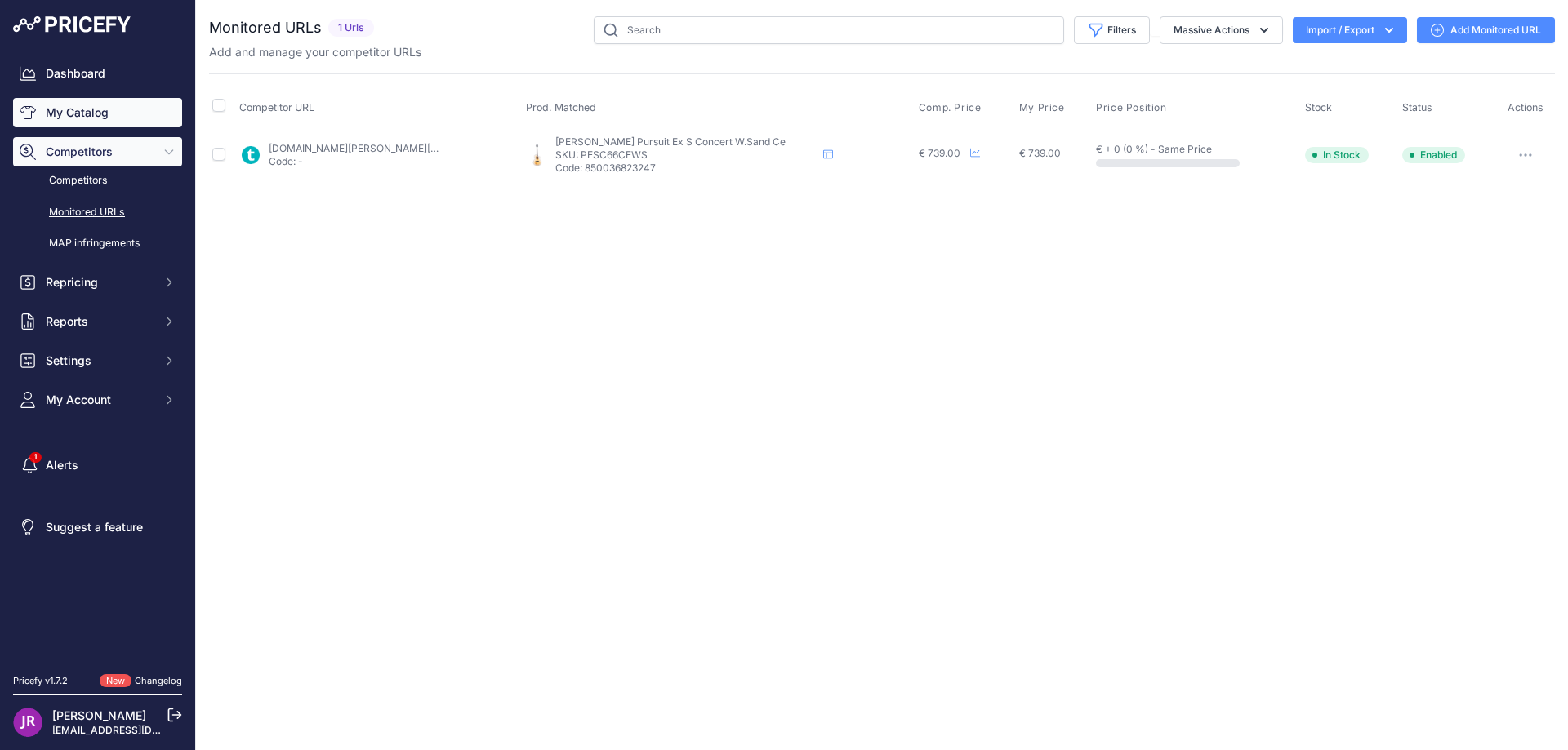
click at [77, 117] on link "My Catalog" at bounding box center [98, 113] width 169 height 30
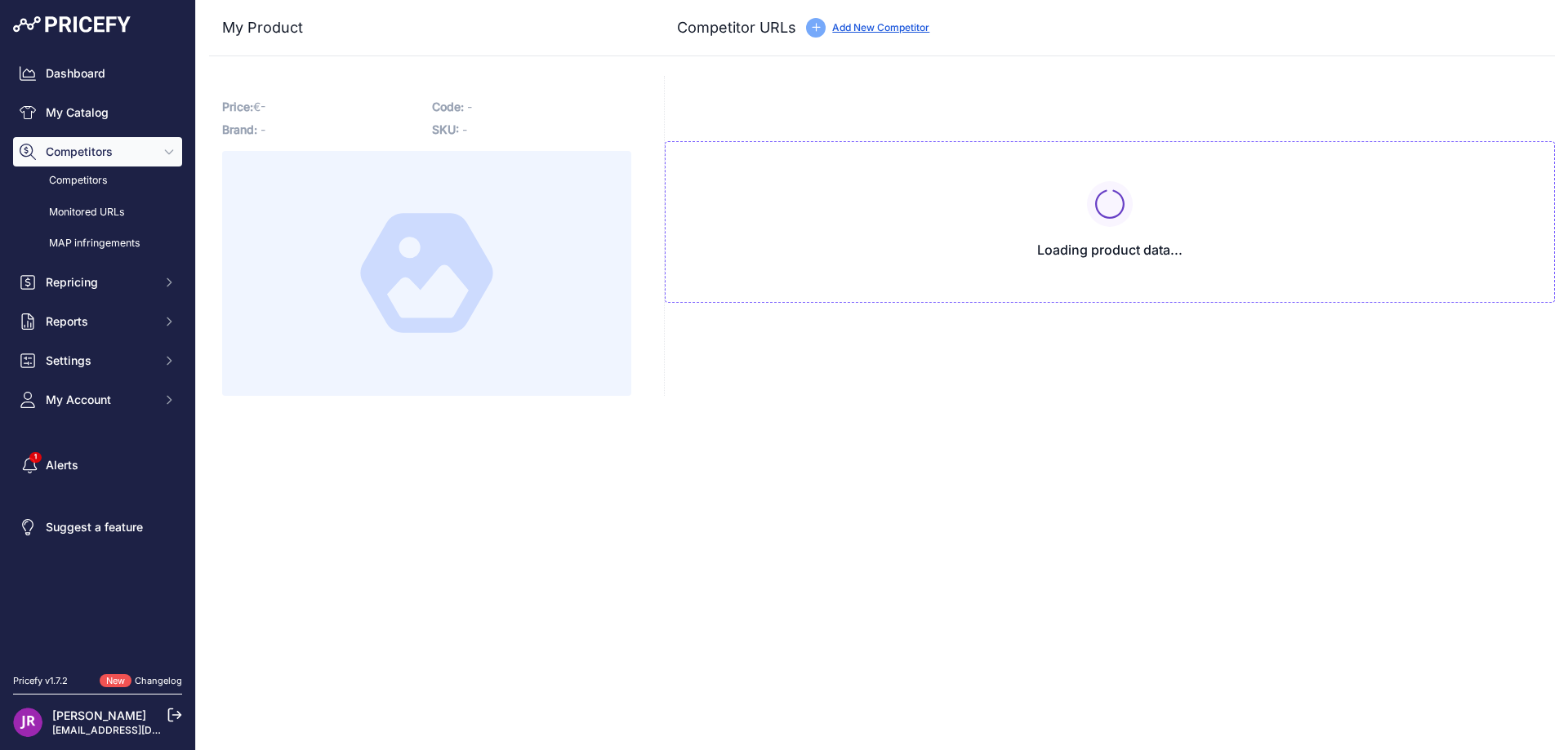
type input "[DOMAIN_NAME][URL]"
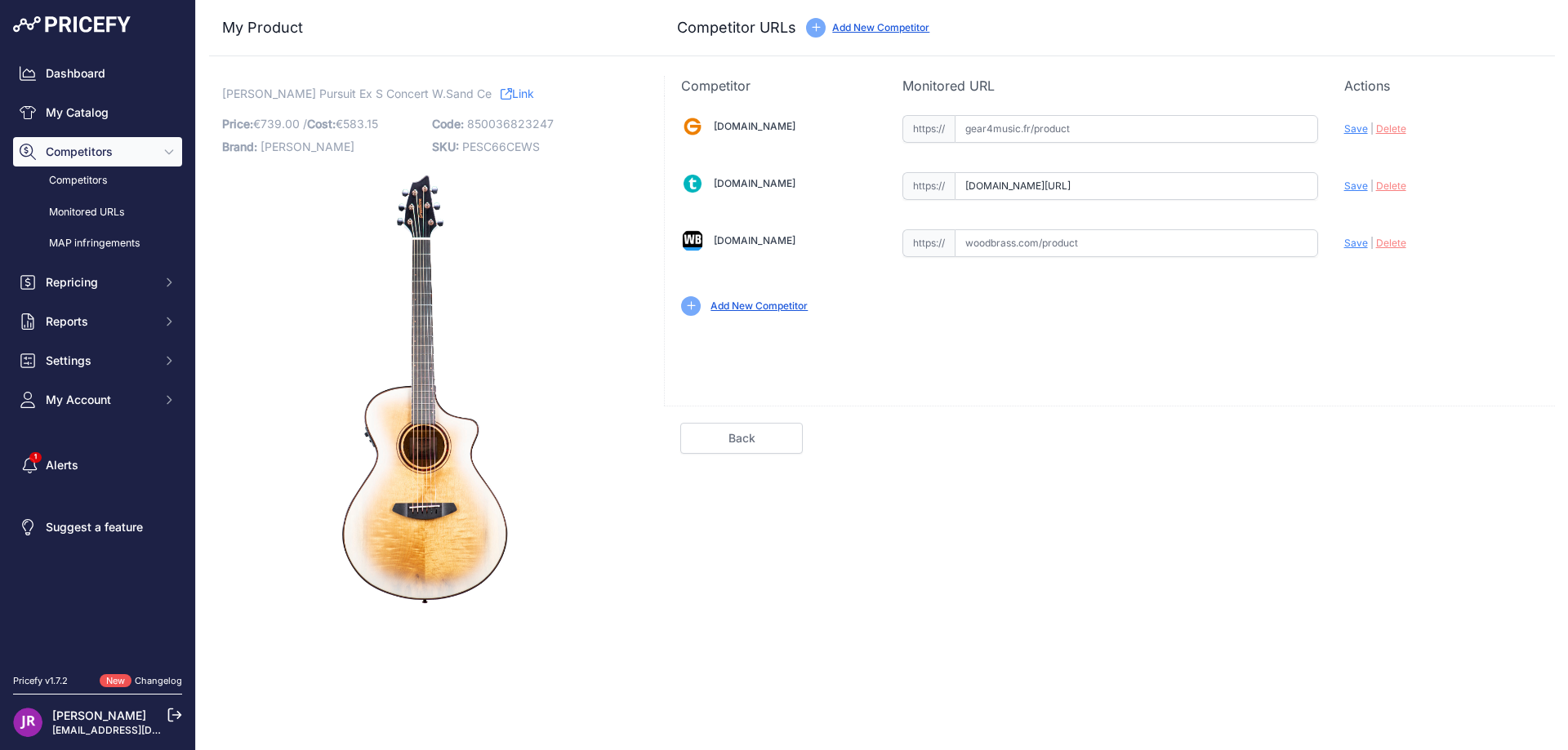
scroll to position [0, 80]
drag, startPoint x: 966, startPoint y: 186, endPoint x: 1363, endPoint y: 183, distance: 397.0
click at [1363, 183] on div "[DOMAIN_NAME] Valid Invalid" at bounding box center [1110, 214] width 890 height 237
click at [1391, 184] on span "Delete" at bounding box center [1391, 185] width 30 height 12
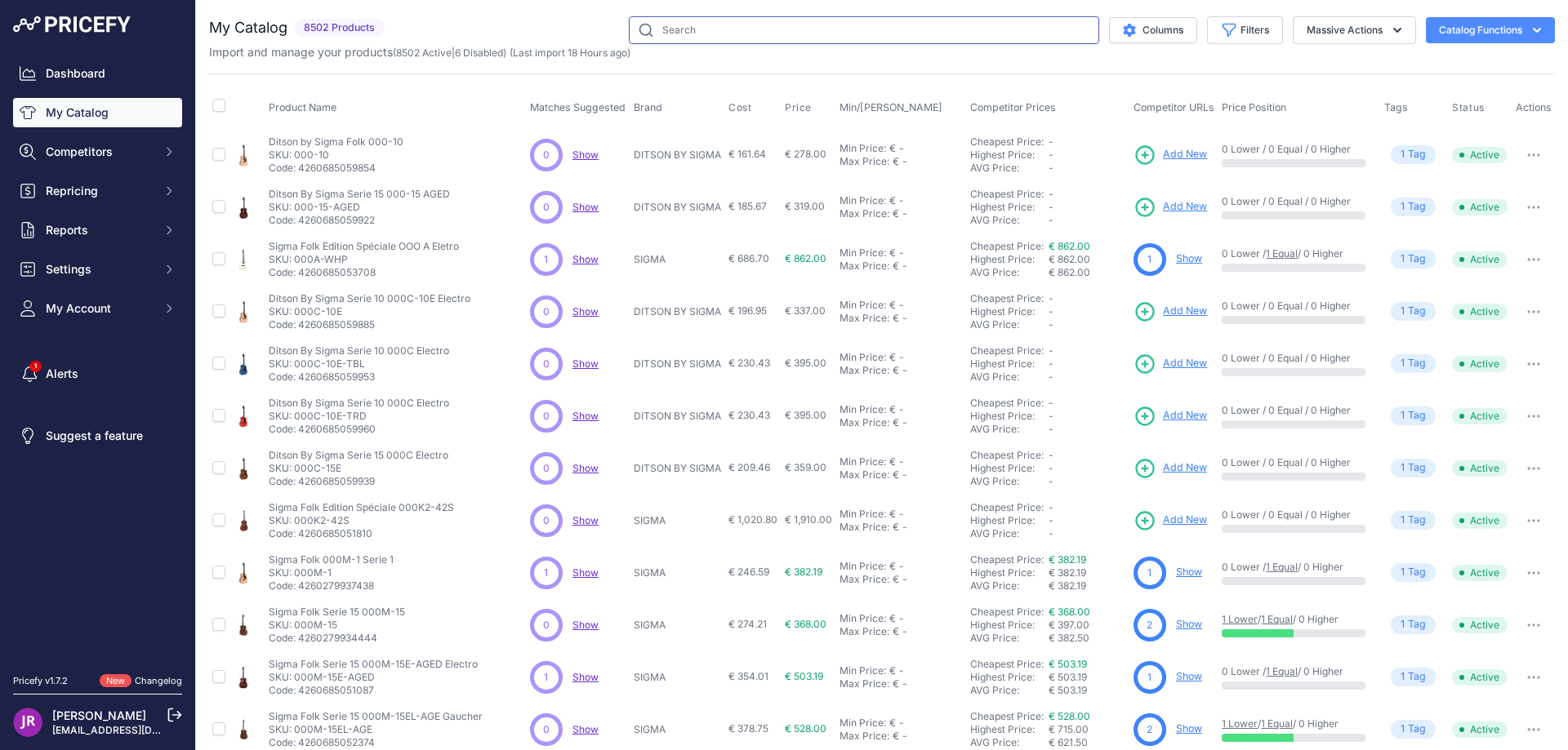
click at [669, 32] on input "text" at bounding box center [864, 30] width 470 height 28
paste input "PESC66CEWS"
type input "PESC66CEWS"
